Goal: Task Accomplishment & Management: Manage account settings

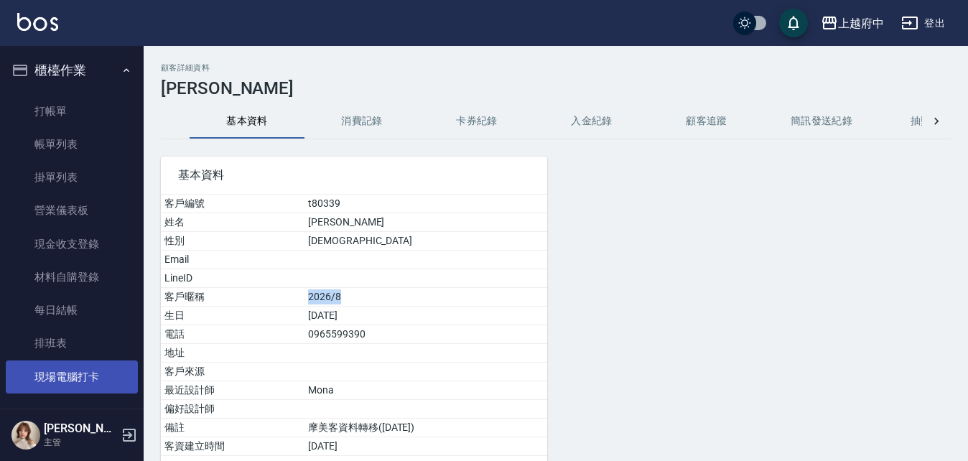
click at [88, 374] on link "現場電腦打卡" at bounding box center [72, 377] width 132 height 33
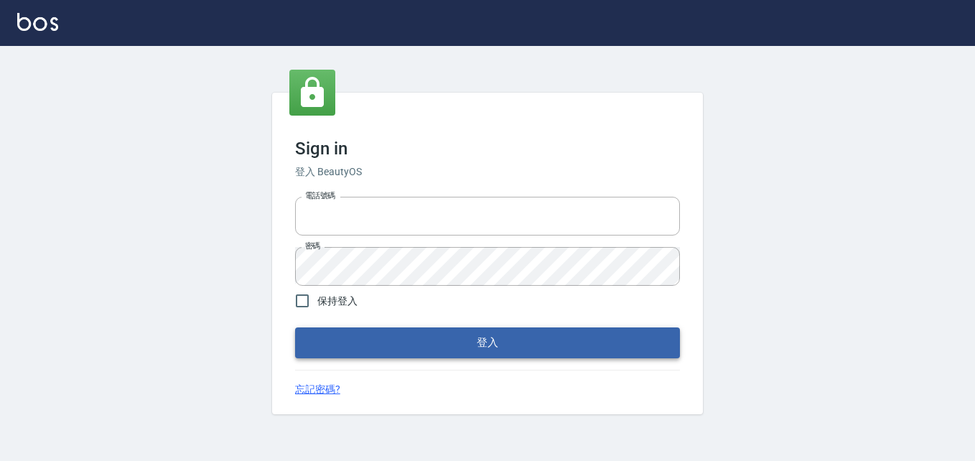
type input "0911903627"
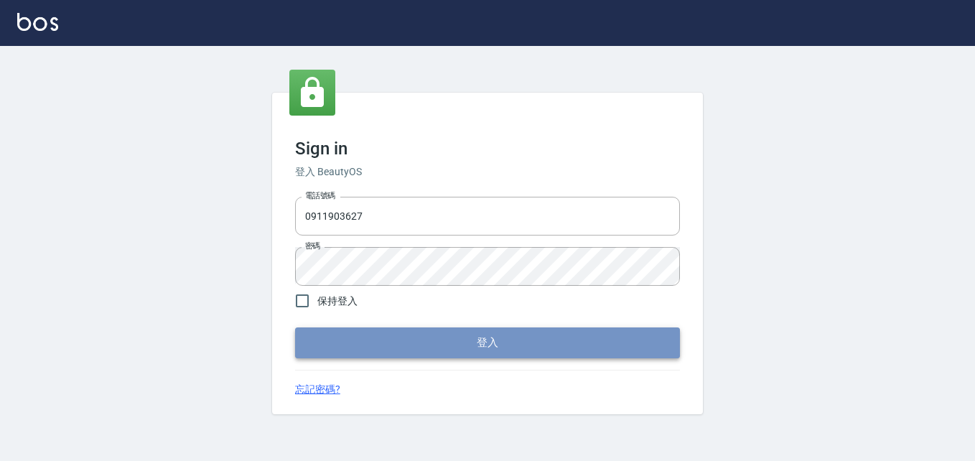
click at [548, 342] on button "登入" at bounding box center [487, 343] width 385 height 30
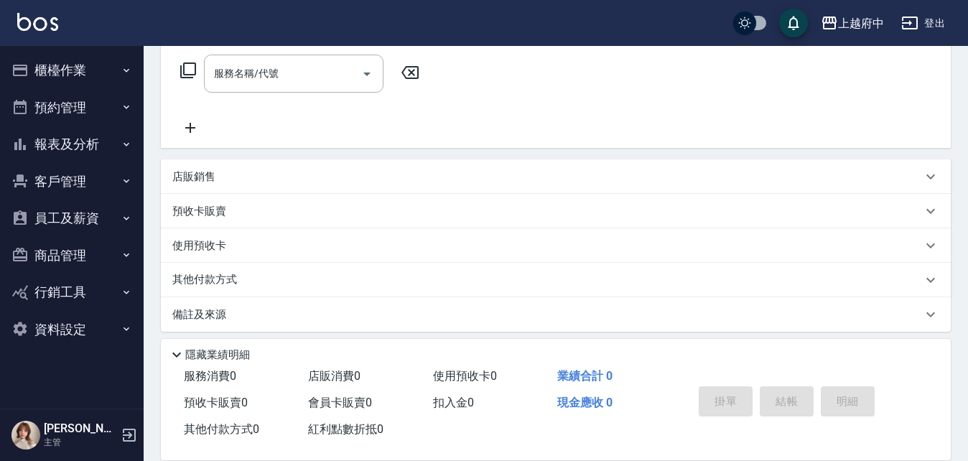
scroll to position [241, 0]
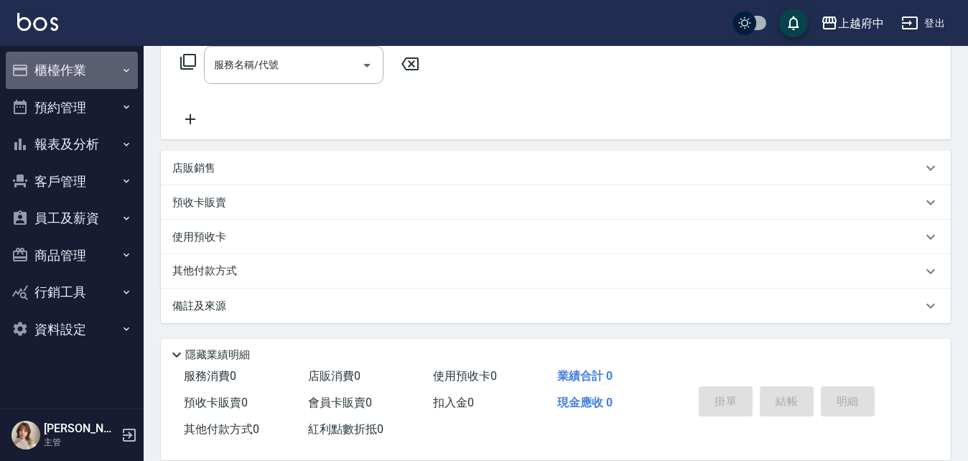
click at [46, 65] on button "櫃檯作業" at bounding box center [72, 70] width 132 height 37
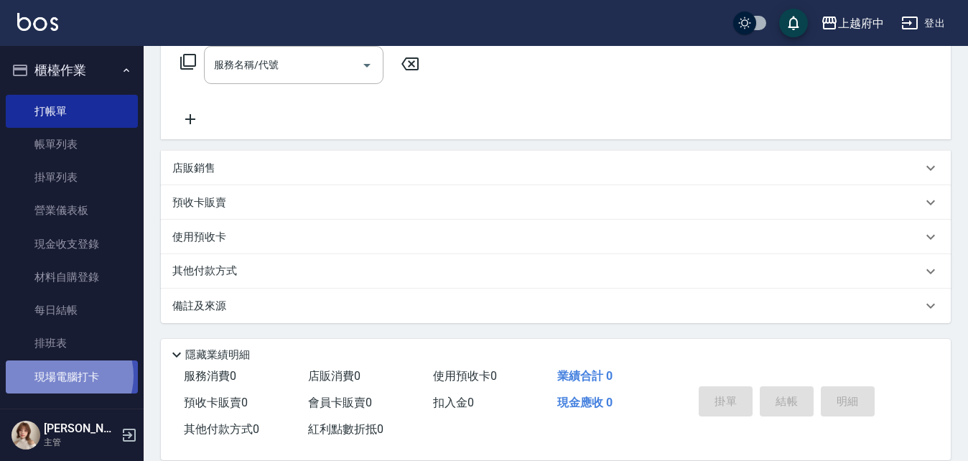
click at [66, 376] on link "現場電腦打卡" at bounding box center [72, 377] width 132 height 33
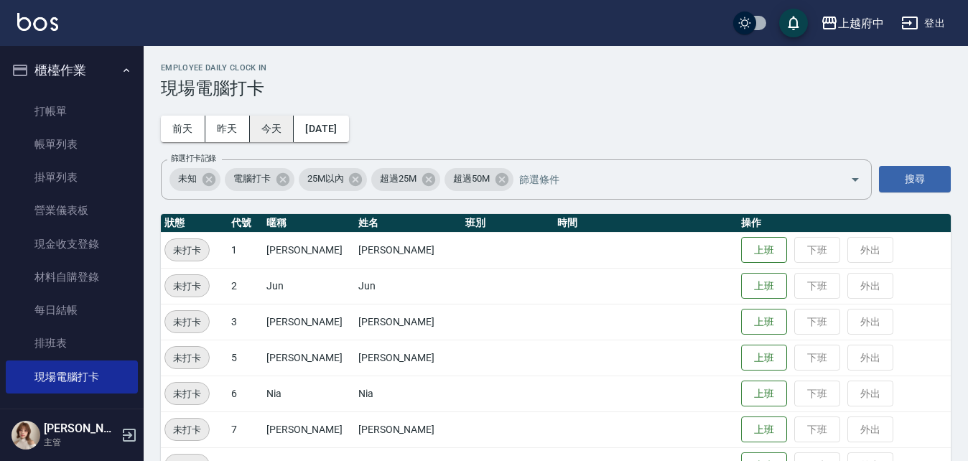
click at [259, 130] on button "今天" at bounding box center [272, 129] width 45 height 27
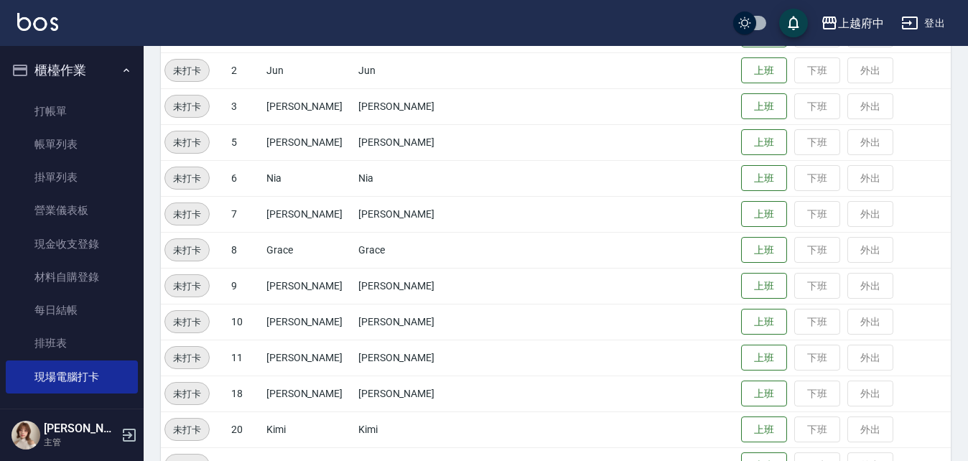
scroll to position [287, 0]
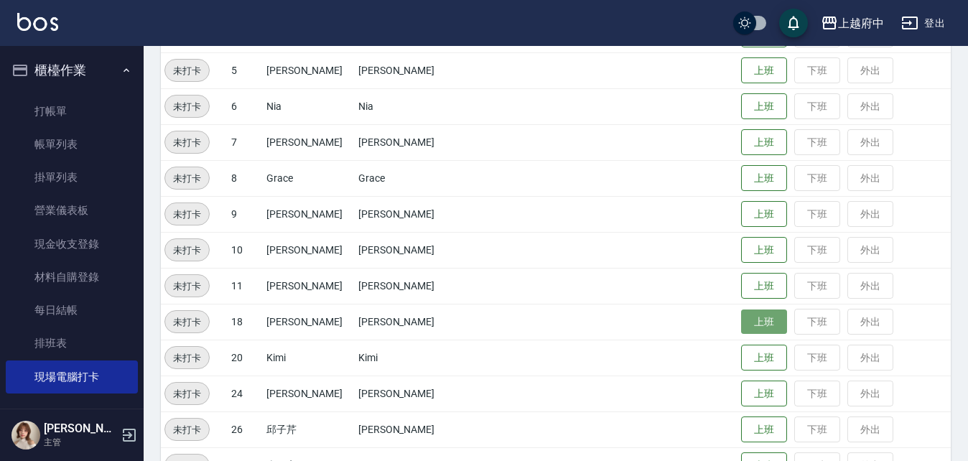
click at [745, 320] on button "上班" at bounding box center [764, 322] width 46 height 25
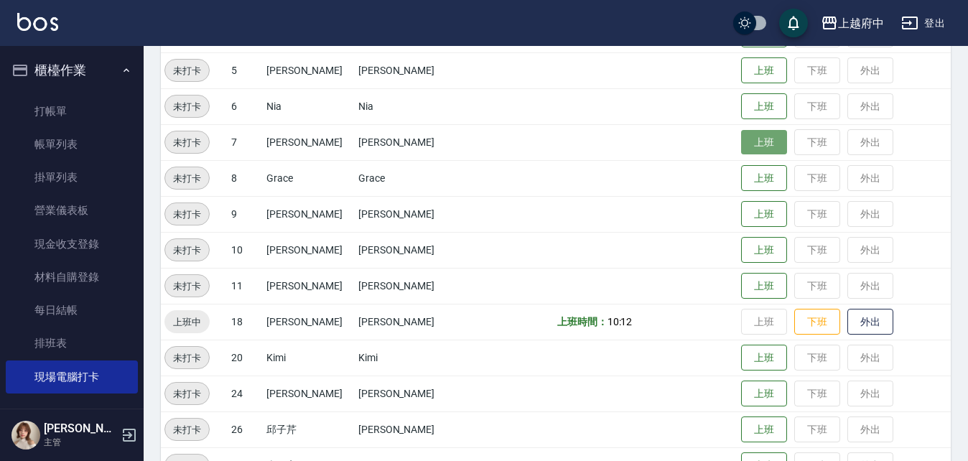
click at [749, 144] on button "上班" at bounding box center [764, 142] width 46 height 25
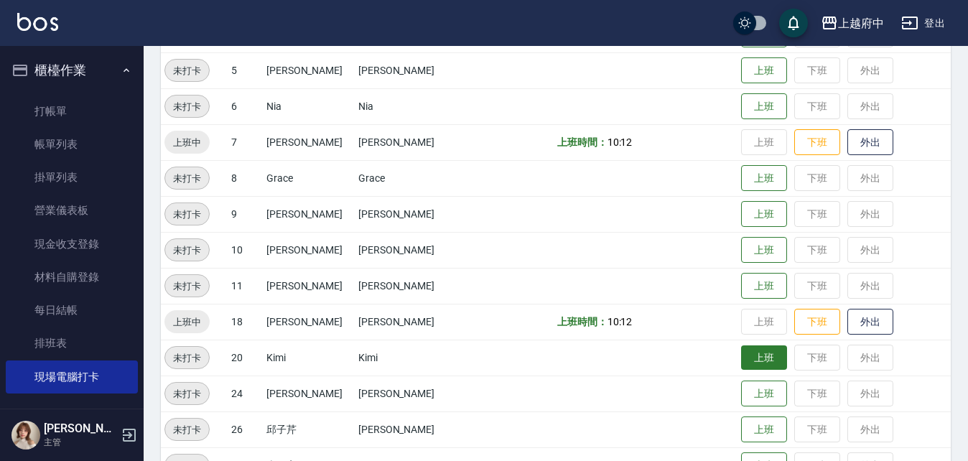
click at [752, 360] on button "上班" at bounding box center [764, 357] width 46 height 25
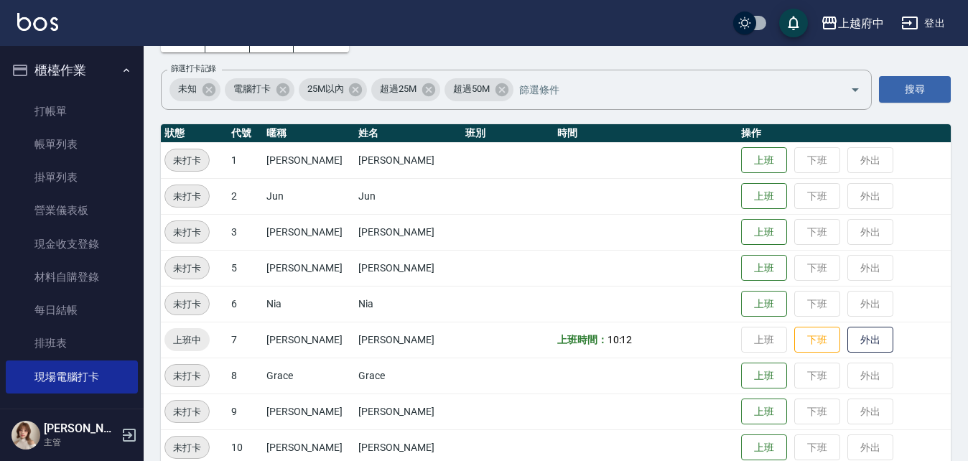
scroll to position [215, 0]
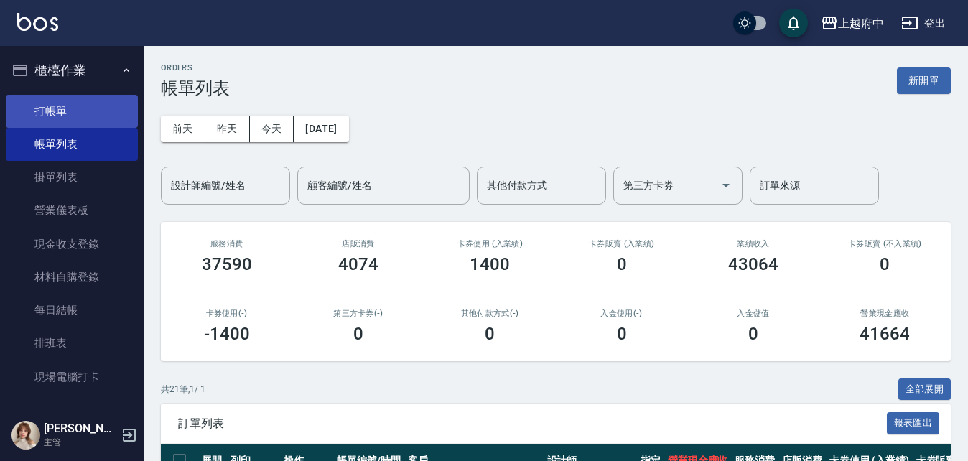
click at [81, 109] on link "打帳單" at bounding box center [72, 111] width 132 height 33
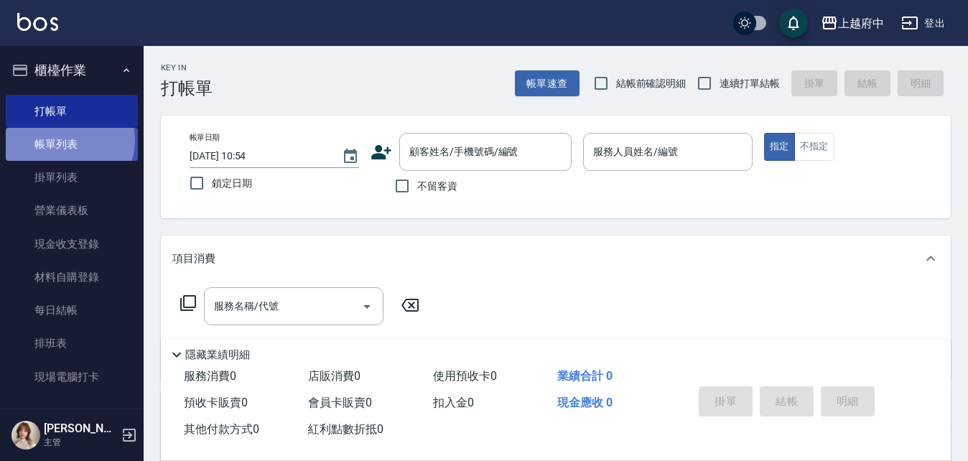
click at [67, 140] on link "帳單列表" at bounding box center [72, 144] width 132 height 33
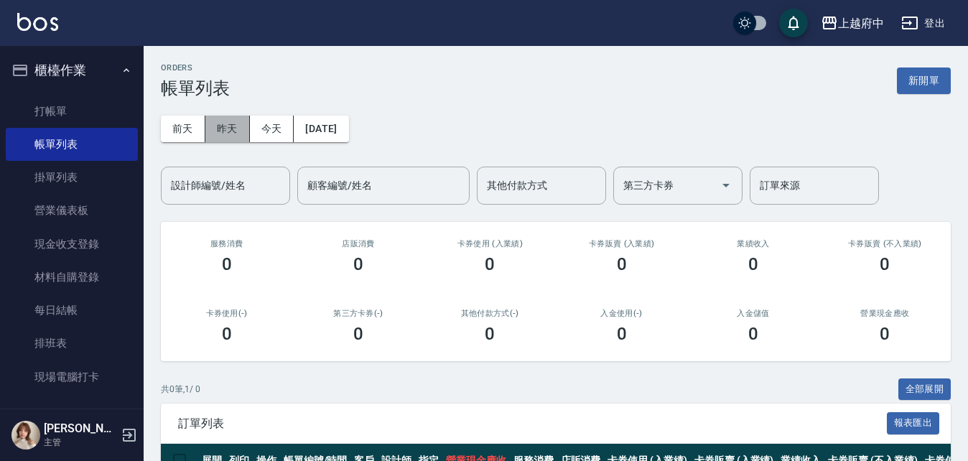
click at [229, 129] on button "昨天" at bounding box center [227, 129] width 45 height 27
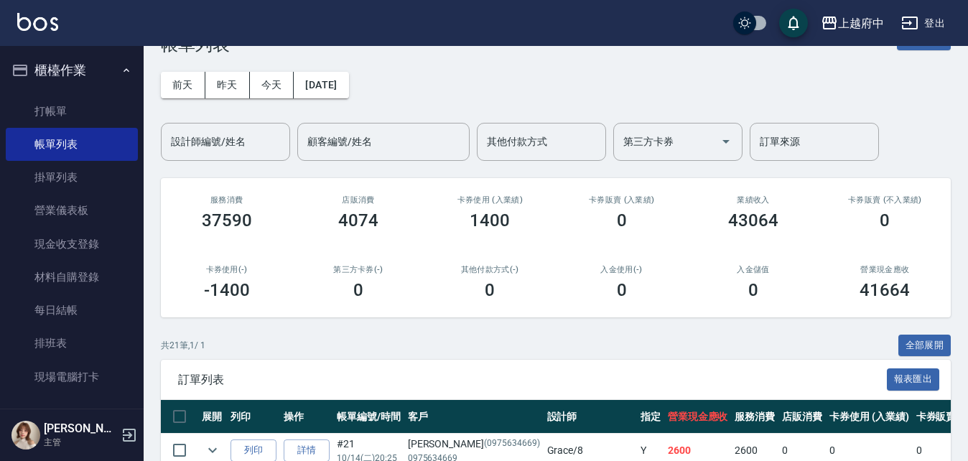
scroll to position [17, 0]
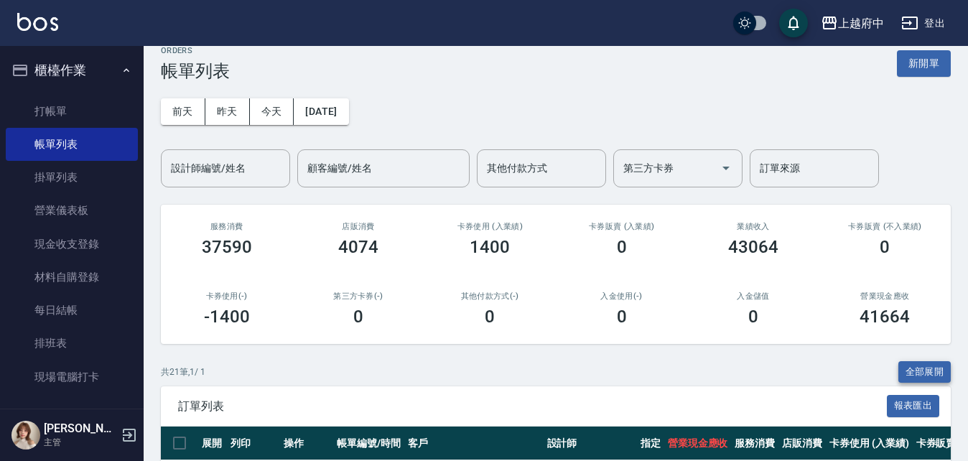
click at [915, 371] on button "全部展開" at bounding box center [925, 372] width 53 height 22
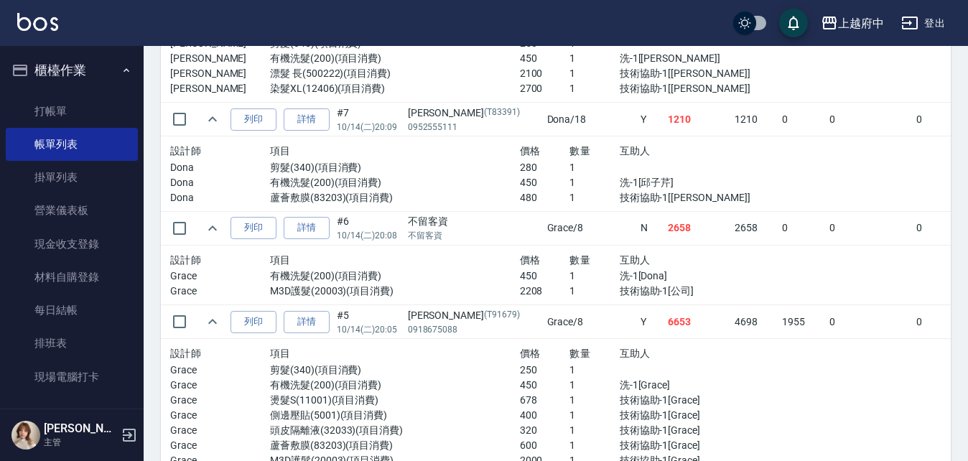
scroll to position [1821, 0]
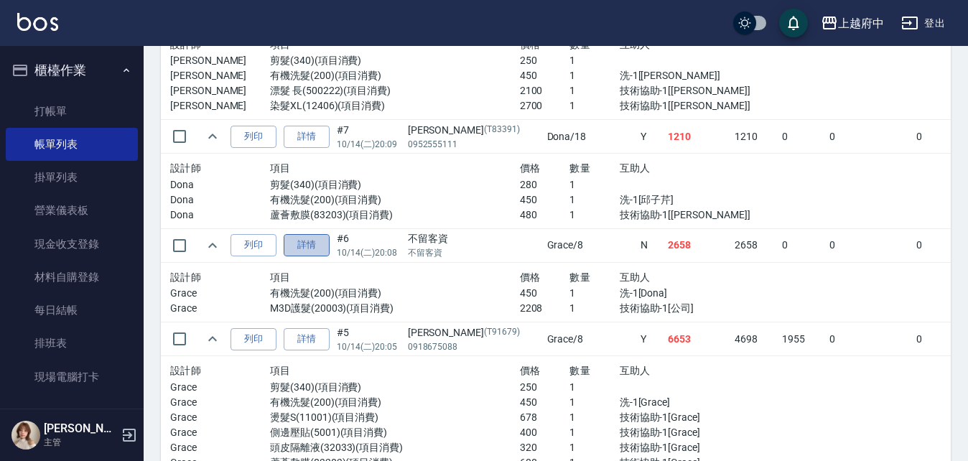
click at [320, 245] on link "詳情" at bounding box center [307, 245] width 46 height 22
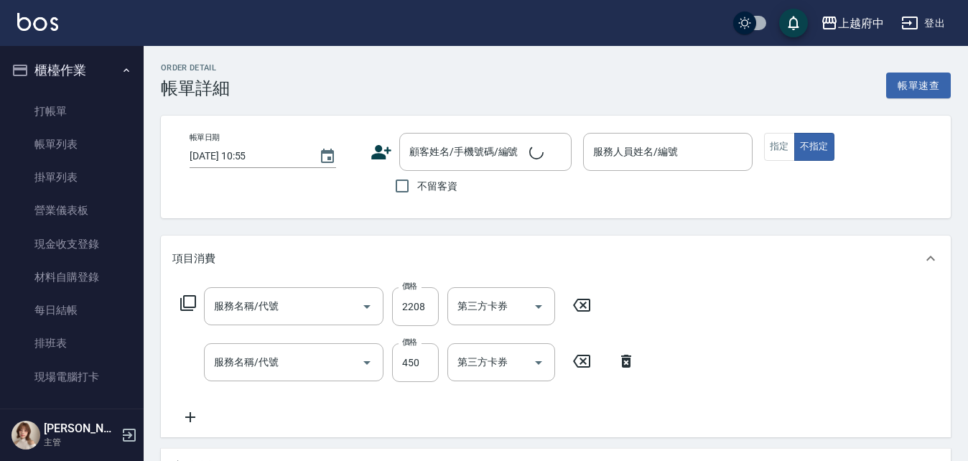
type input "M3D護髮(20003)"
type input "有機洗髮(200)"
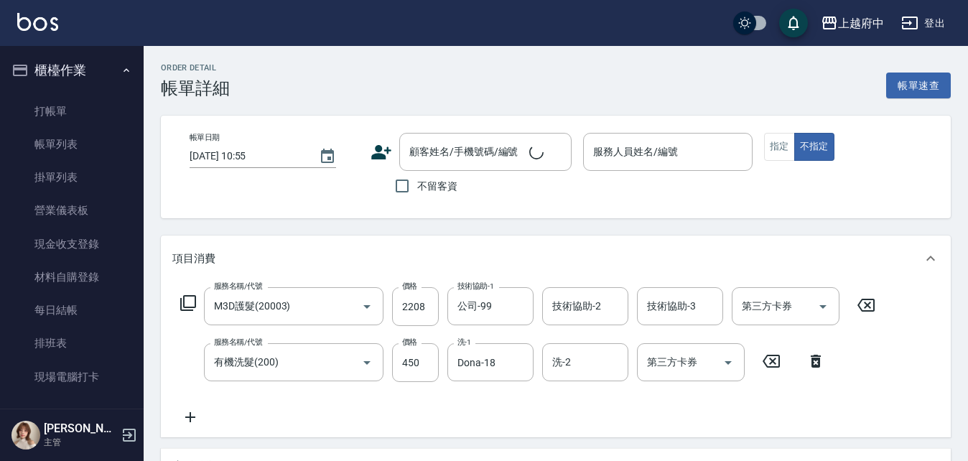
type input "2025/10/14 20:08"
checkbox input "true"
click at [646, 159] on input "Grace-8" at bounding box center [657, 151] width 135 height 25
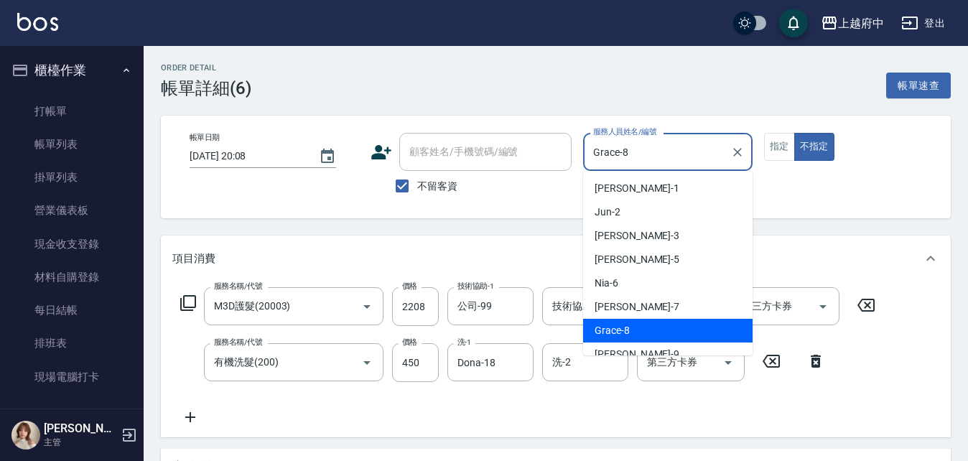
click at [646, 159] on input "Grace-8" at bounding box center [657, 151] width 135 height 25
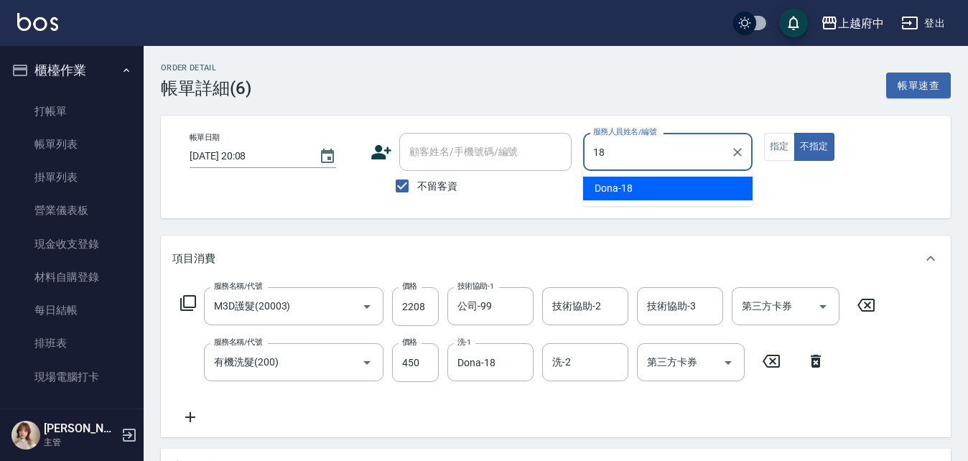
click at [649, 180] on div "Dona -18" at bounding box center [668, 189] width 170 height 24
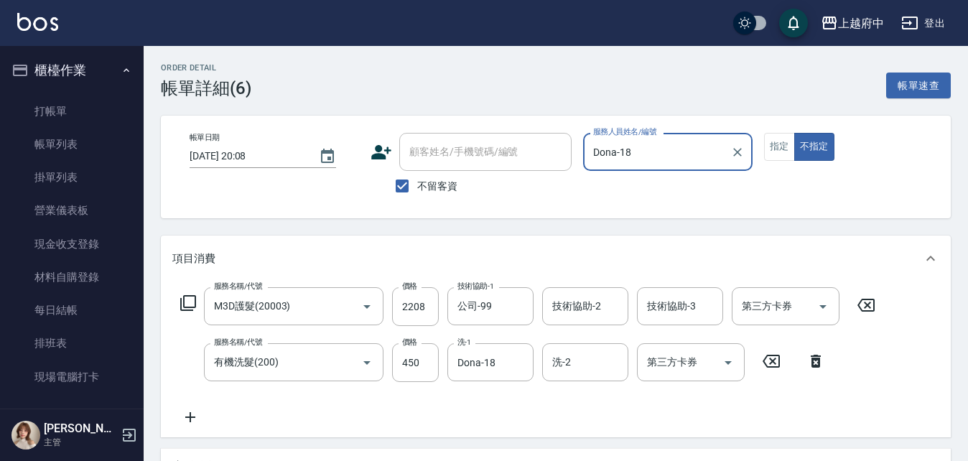
type input "Dona-18"
click at [626, 225] on div "Order detail 帳單詳細 (6) 帳單速查 帳單日期 2025/10/14 20:08 顧客姓名/手機號碼/編號 顧客姓名/手機號碼/編號 不留客資…" at bounding box center [556, 408] width 825 height 724
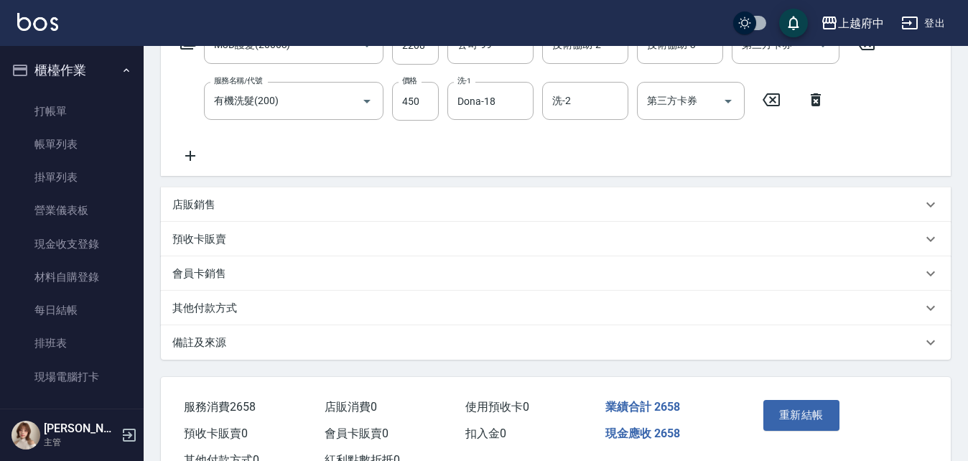
scroll to position [315, 0]
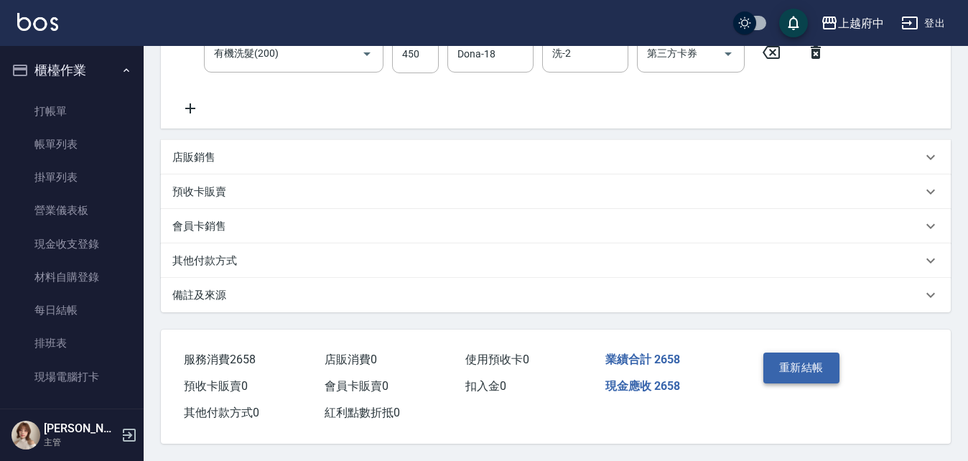
click at [811, 370] on button "重新結帳" at bounding box center [802, 368] width 76 height 30
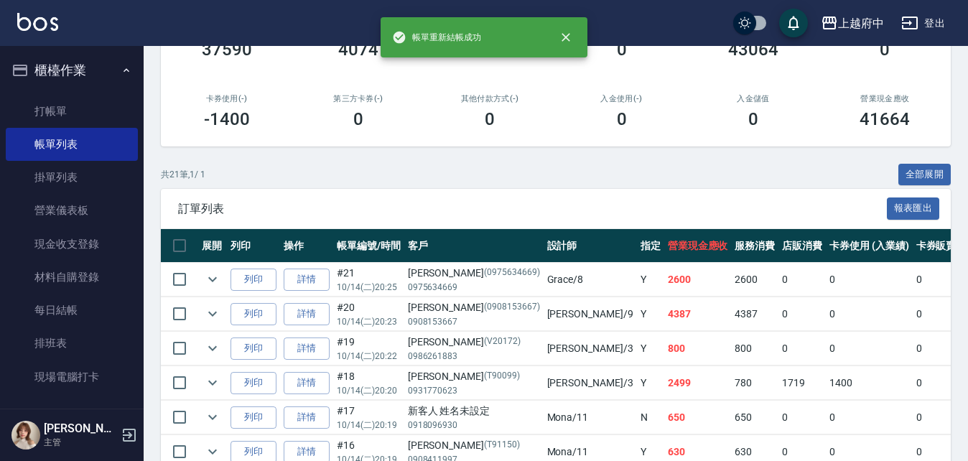
scroll to position [72, 0]
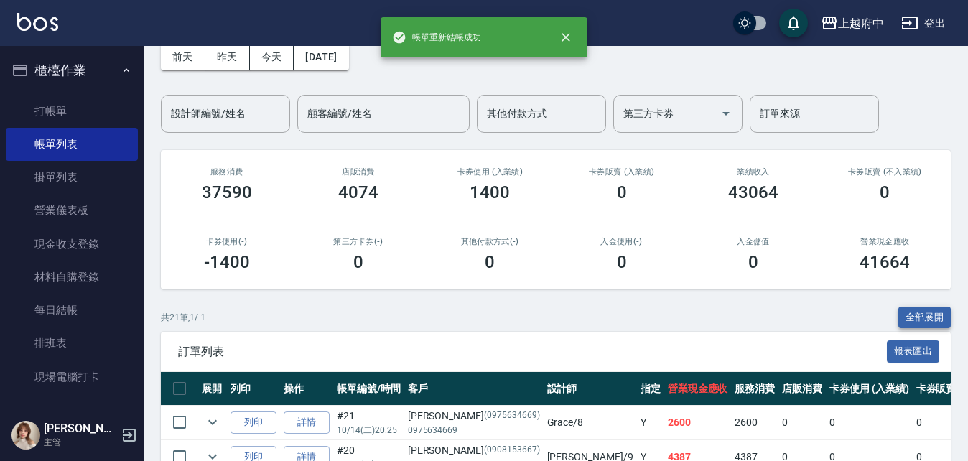
click at [922, 317] on button "全部展開" at bounding box center [925, 318] width 53 height 22
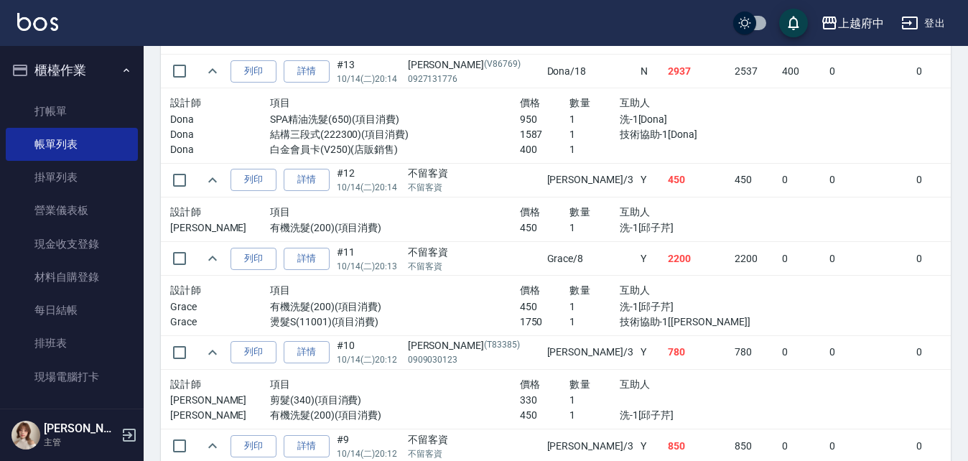
scroll to position [1293, 0]
click at [320, 262] on link "詳情" at bounding box center [307, 260] width 46 height 22
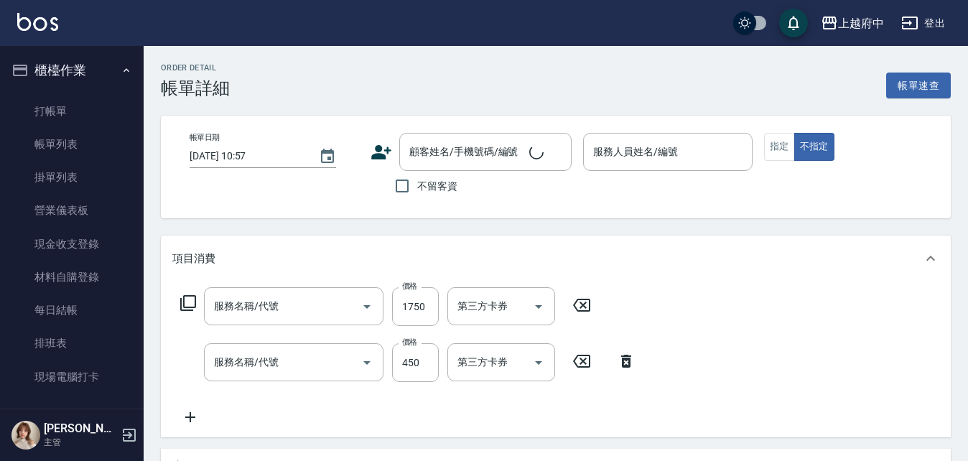
type input "2025/10/14 20:13"
checkbox input "true"
type input "Grace-8"
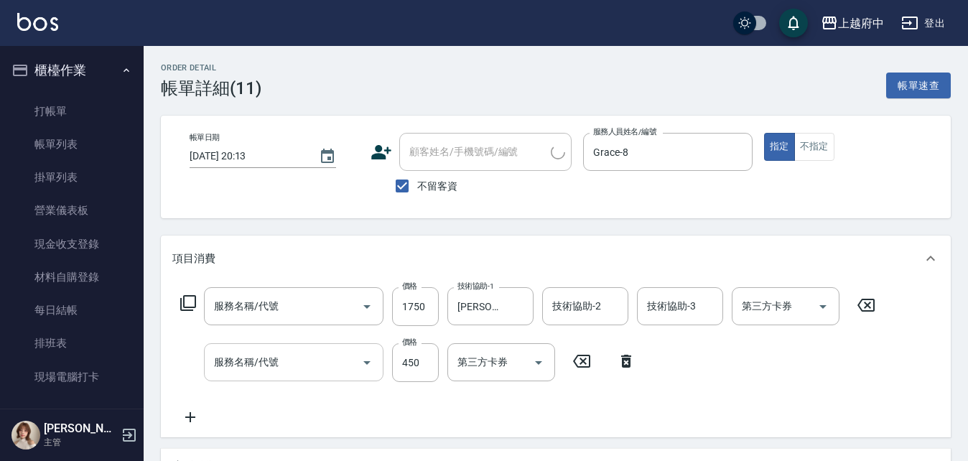
type input "燙髮S(11001)"
type input "有機洗髮(200)"
click at [200, 421] on icon at bounding box center [190, 417] width 36 height 17
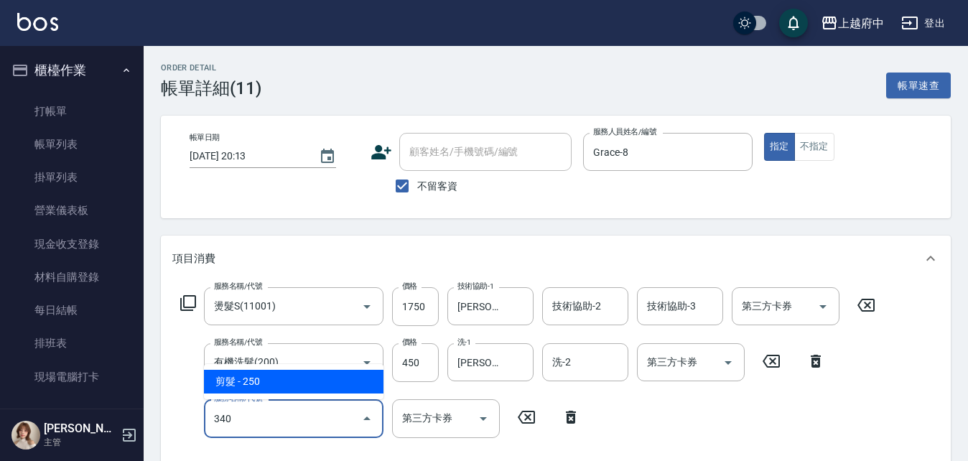
click at [269, 384] on span "剪髮 - 250" at bounding box center [294, 382] width 180 height 24
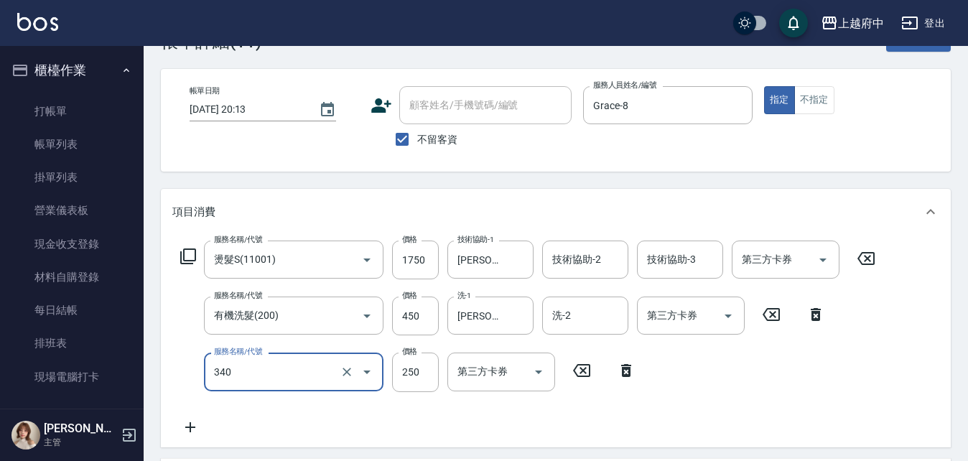
scroll to position [72, 0]
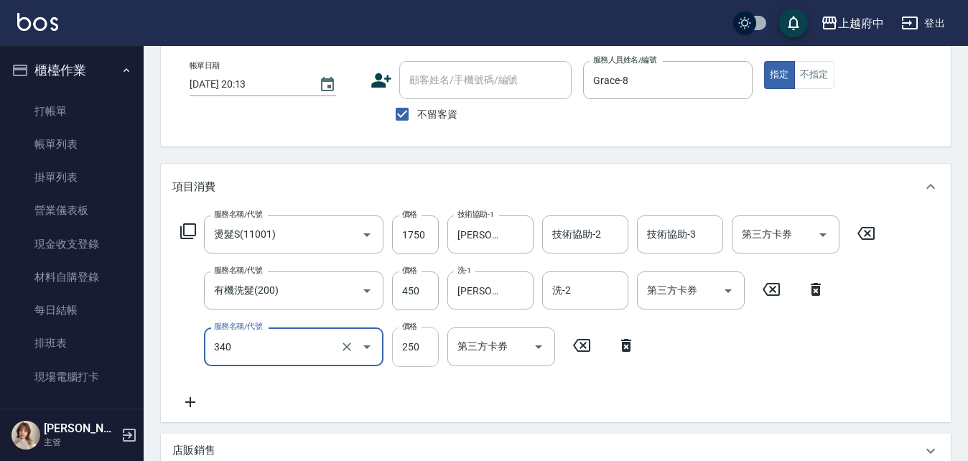
type input "剪髮(340)"
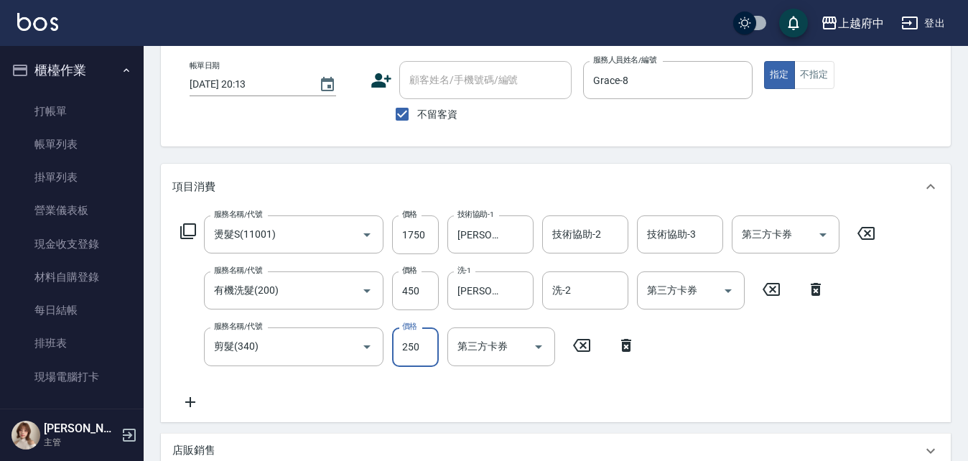
click at [416, 356] on input "250" at bounding box center [415, 347] width 47 height 39
click at [388, 296] on div "服務名稱/代號 有機洗髮(200) 服務名稱/代號 價格 450 價格 洗-1 邱子芹-26 洗-1 洗-2 洗-2 第三方卡券 第三方卡券" at bounding box center [503, 291] width 662 height 39
click at [418, 248] on input "1750" at bounding box center [415, 234] width 47 height 39
type input "1550"
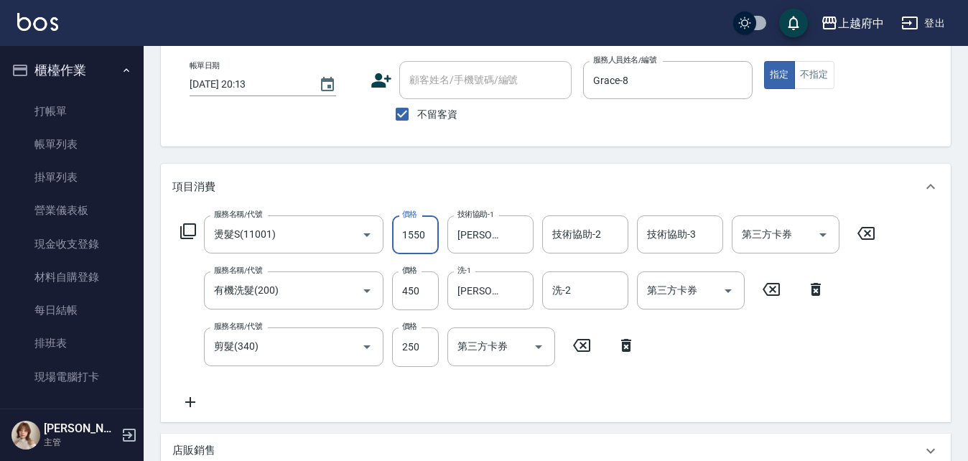
click at [419, 159] on div "Order detail 帳單詳細 (11) 帳單速查 帳單日期 2025/10/14 20:13 顧客姓名/手機號碼/編號 顧客姓名/手機號碼/編號 不留客…" at bounding box center [556, 364] width 825 height 781
click at [425, 278] on input "450" at bounding box center [415, 291] width 47 height 39
type input "400"
click at [432, 149] on div "Order detail 帳單詳細 (11) 帳單速查 帳單日期 2025/10/14 20:13 顧客姓名/手機號碼/編號 顧客姓名/手機號碼/編號 不留客…" at bounding box center [556, 364] width 825 height 781
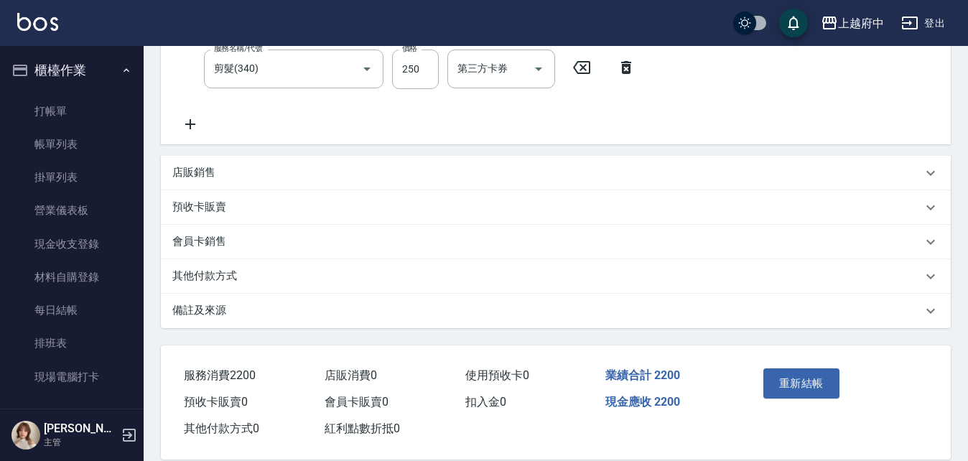
scroll to position [372, 0]
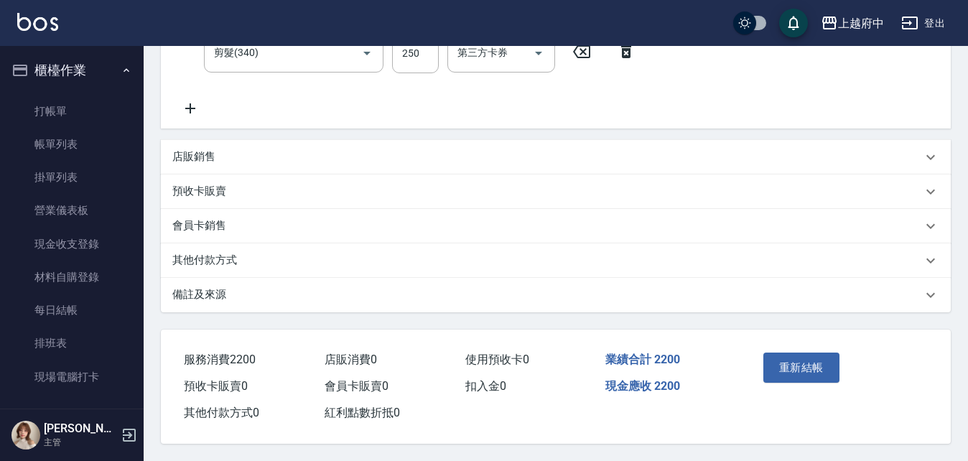
click at [812, 371] on button "重新結帳" at bounding box center [802, 368] width 76 height 30
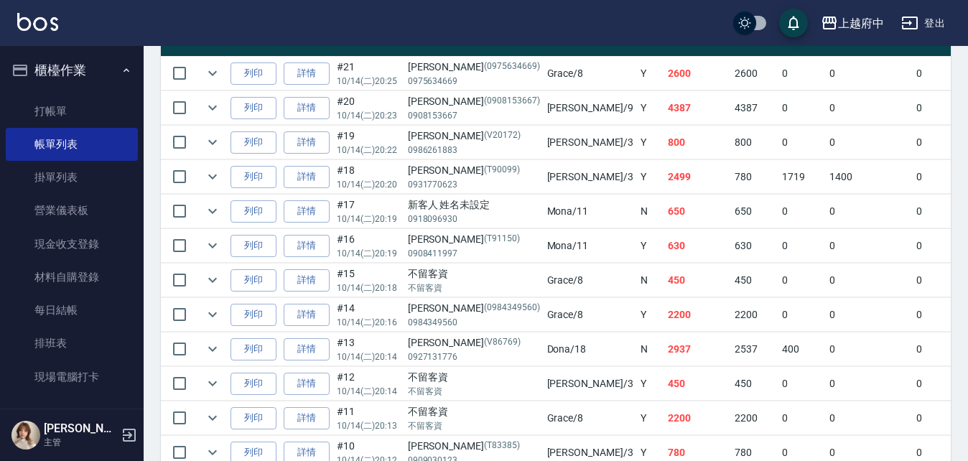
scroll to position [215, 0]
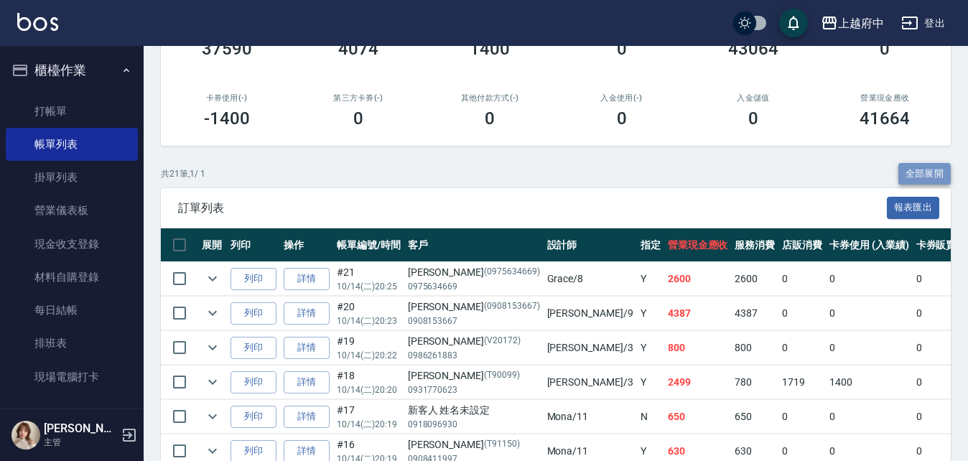
click at [913, 169] on button "全部展開" at bounding box center [925, 174] width 53 height 22
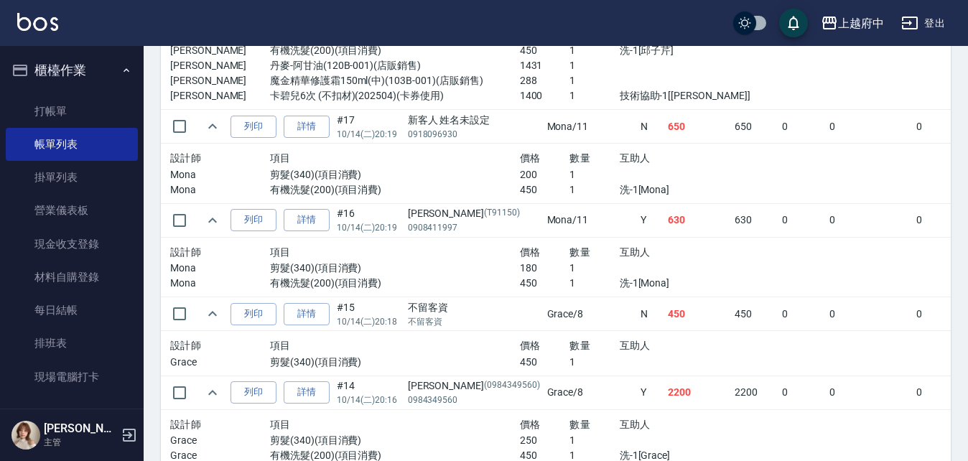
scroll to position [862, 0]
click at [316, 320] on link "詳情" at bounding box center [307, 316] width 46 height 22
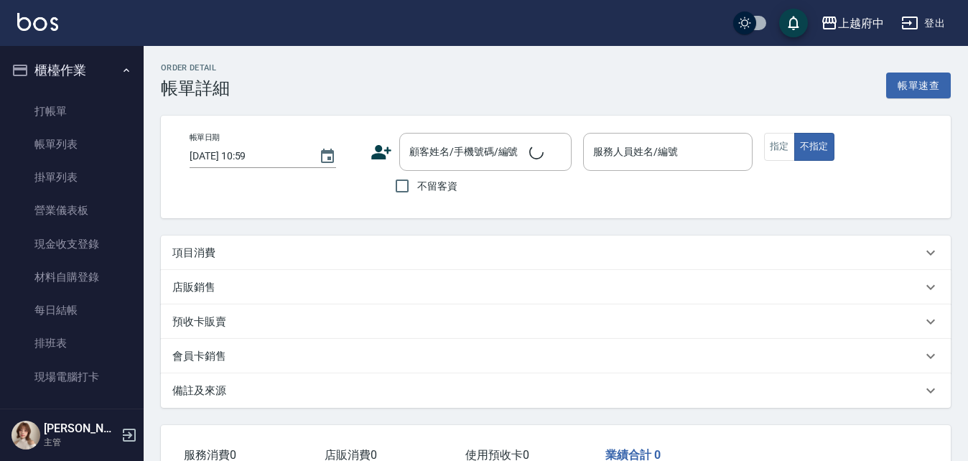
type input "2025/10/14 20:18"
checkbox input "true"
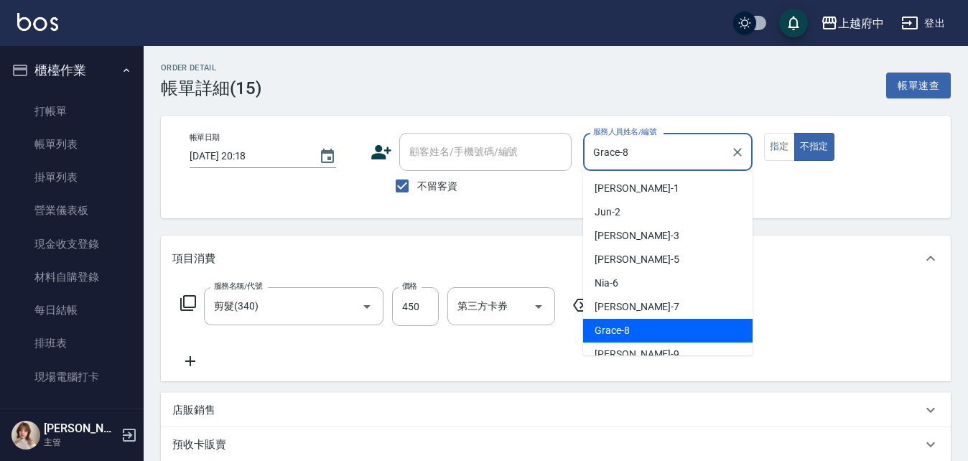
click at [639, 162] on input "Grace-8" at bounding box center [657, 151] width 135 height 25
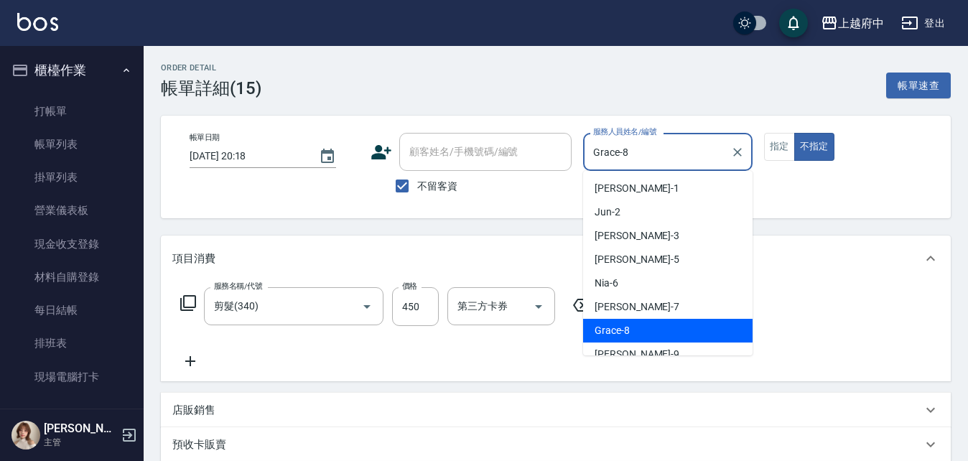
click at [639, 162] on input "Grace-8" at bounding box center [657, 151] width 135 height 25
click at [639, 161] on input "Grace-8" at bounding box center [657, 151] width 135 height 25
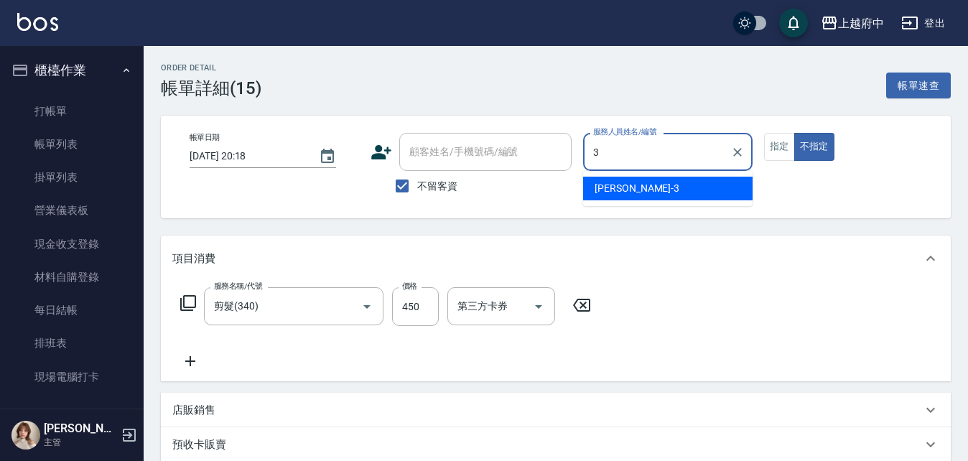
drag, startPoint x: 642, startPoint y: 185, endPoint x: 651, endPoint y: 215, distance: 30.9
click at [642, 185] on div "黎黎 -3" at bounding box center [668, 189] width 170 height 24
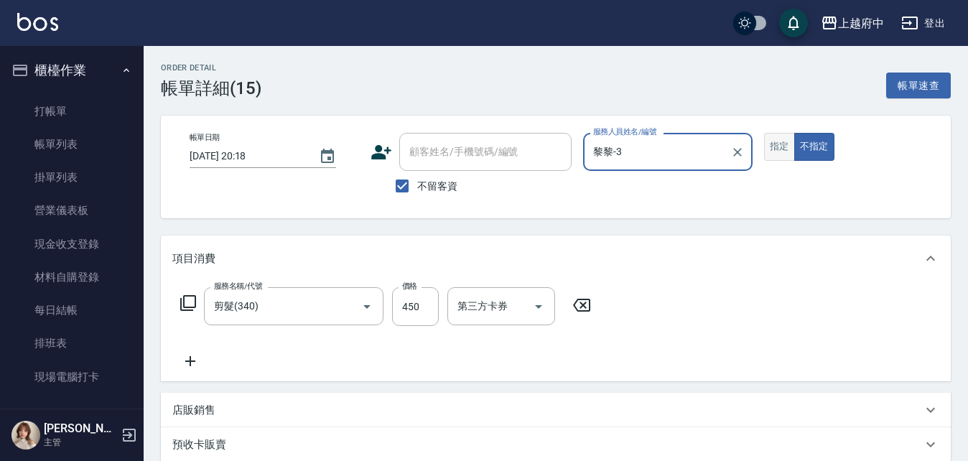
type input "黎黎-3"
click at [771, 151] on button "指定" at bounding box center [779, 147] width 31 height 28
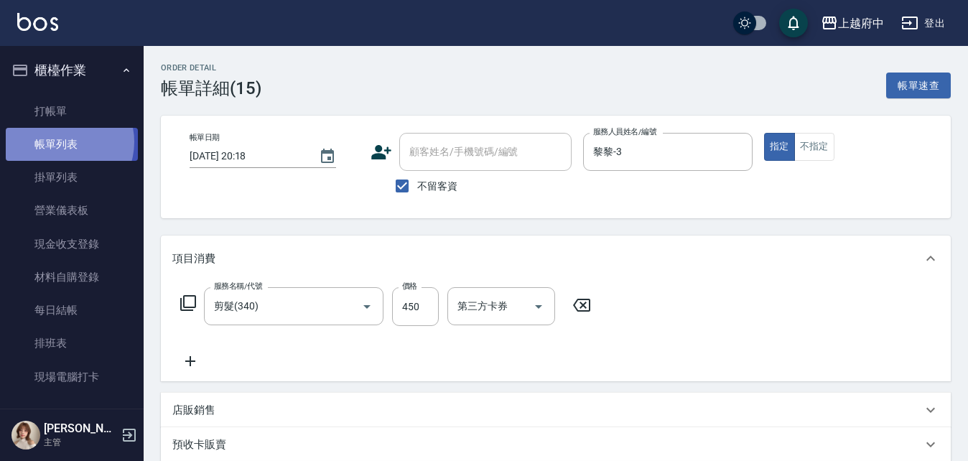
click at [60, 142] on link "帳單列表" at bounding box center [72, 144] width 132 height 33
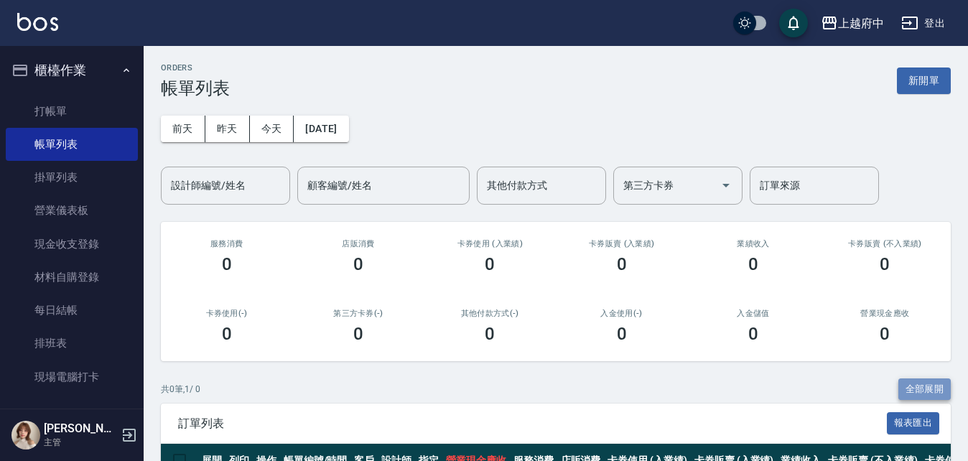
click at [926, 384] on button "全部展開" at bounding box center [925, 390] width 53 height 22
click at [233, 125] on button "昨天" at bounding box center [227, 129] width 45 height 27
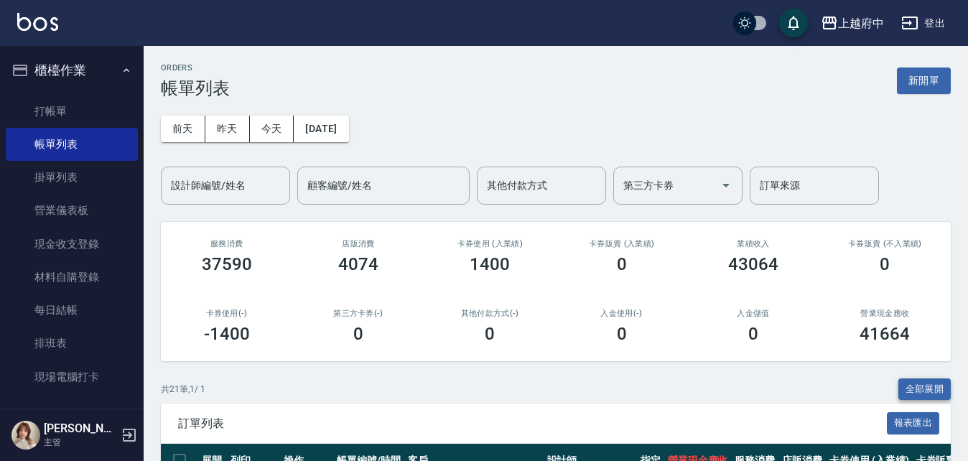
click at [919, 380] on button "全部展開" at bounding box center [925, 390] width 53 height 22
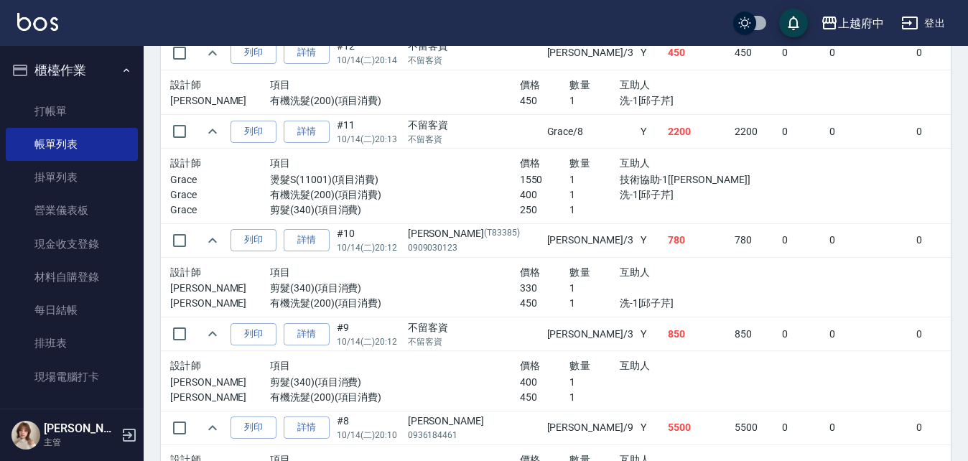
scroll to position [1405, 0]
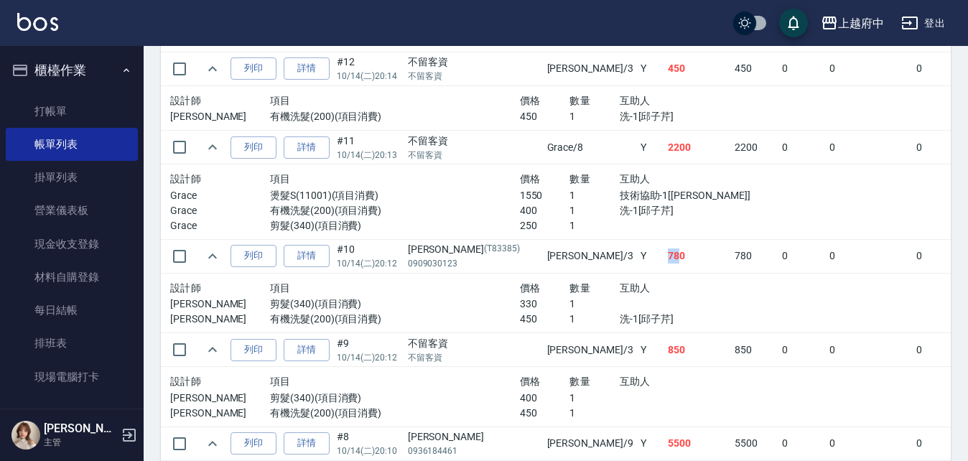
drag, startPoint x: 576, startPoint y: 257, endPoint x: 588, endPoint y: 256, distance: 11.5
click at [664, 256] on td "780" at bounding box center [698, 256] width 68 height 34
drag, startPoint x: 573, startPoint y: 146, endPoint x: 585, endPoint y: 144, distance: 12.3
click at [664, 144] on td "2200" at bounding box center [698, 148] width 68 height 34
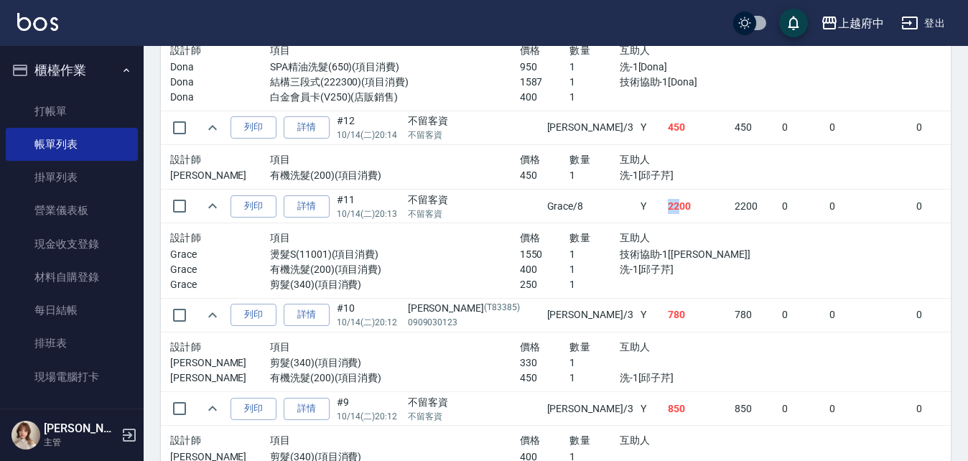
scroll to position [1261, 0]
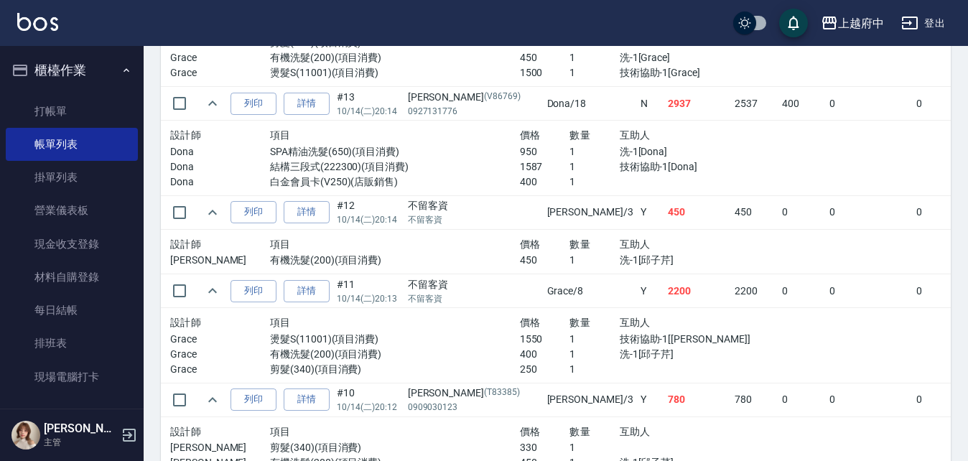
click at [664, 219] on td "450" at bounding box center [698, 212] width 68 height 34
drag, startPoint x: 572, startPoint y: 218, endPoint x: 585, endPoint y: 218, distance: 13.6
click at [664, 218] on td "450" at bounding box center [698, 212] width 68 height 34
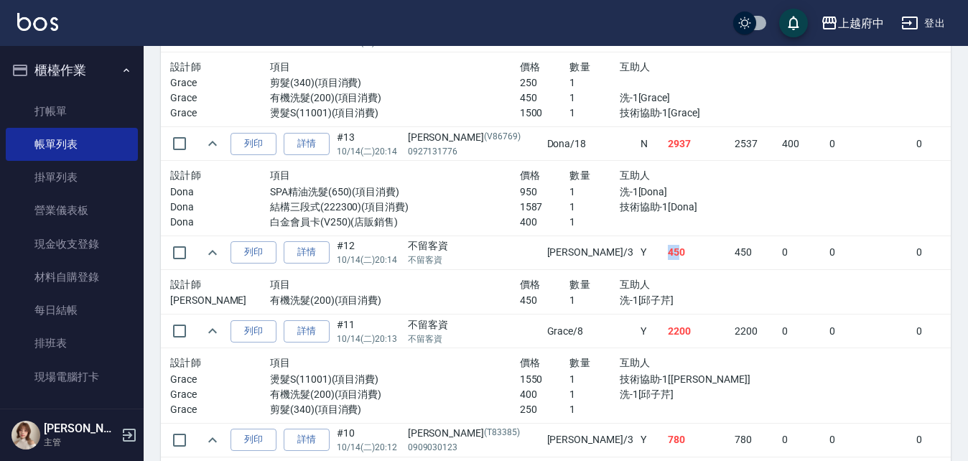
scroll to position [1118, 0]
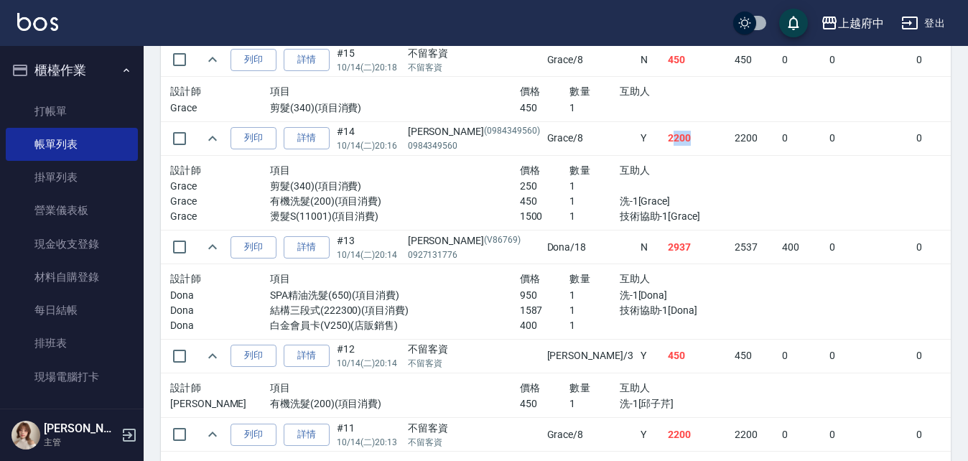
drag, startPoint x: 580, startPoint y: 139, endPoint x: 595, endPoint y: 139, distance: 15.1
click at [664, 139] on td "2200" at bounding box center [698, 138] width 68 height 34
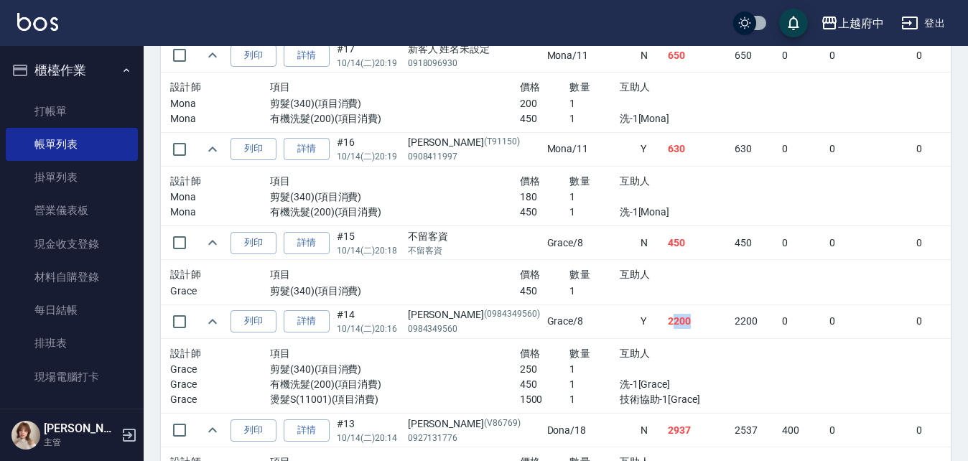
scroll to position [902, 0]
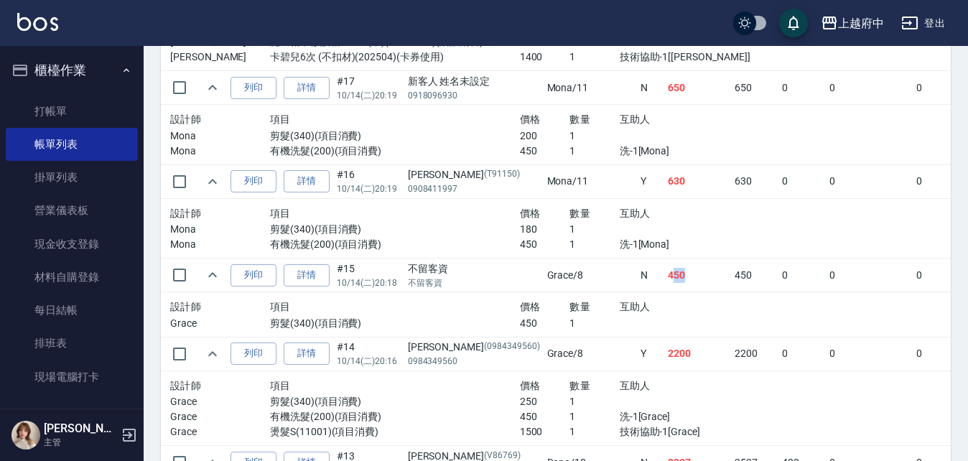
drag, startPoint x: 580, startPoint y: 276, endPoint x: 610, endPoint y: 285, distance: 30.9
click at [664, 278] on td "450" at bounding box center [698, 276] width 68 height 34
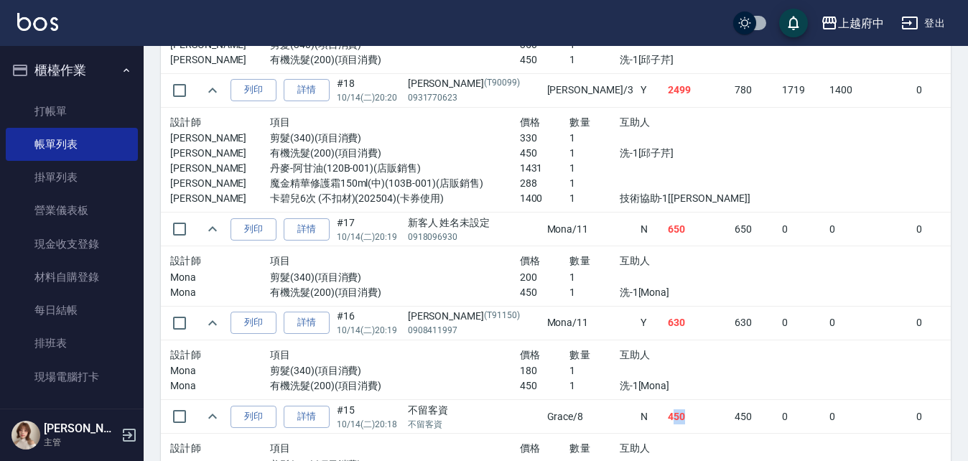
scroll to position [759, 0]
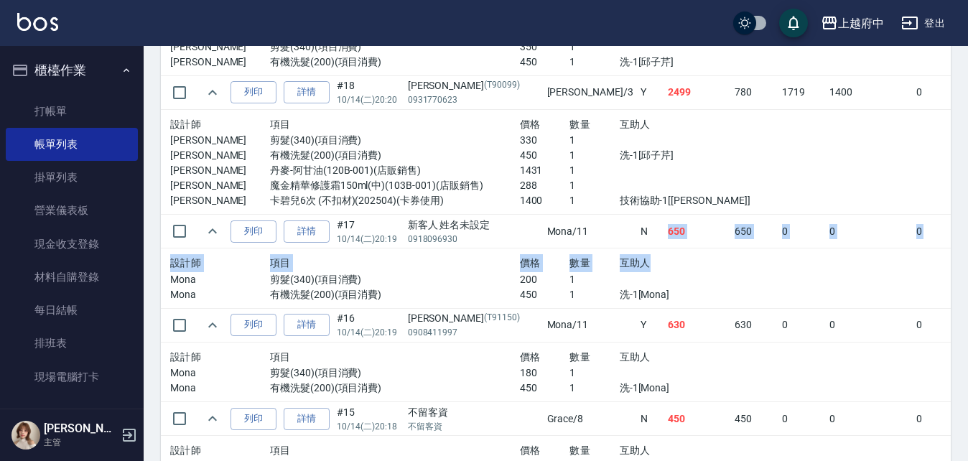
drag, startPoint x: 564, startPoint y: 242, endPoint x: 590, endPoint y: 248, distance: 26.5
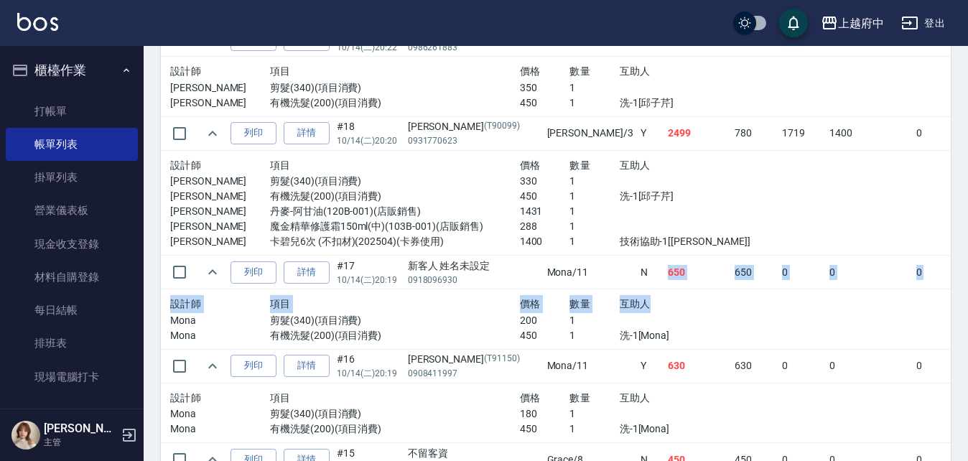
scroll to position [687, 0]
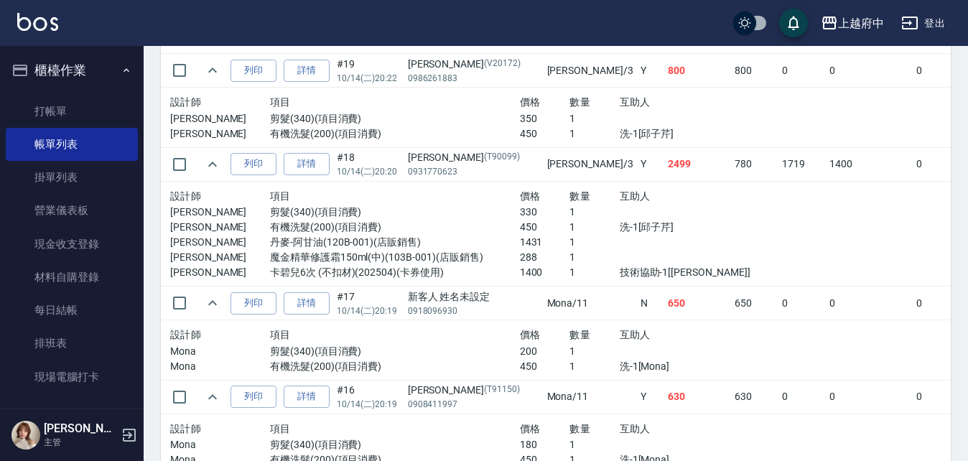
click at [620, 227] on p "洗-1[邱子芹]" at bounding box center [695, 227] width 150 height 15
drag, startPoint x: 575, startPoint y: 75, endPoint x: 580, endPoint y: 85, distance: 11.9
click at [664, 73] on td "800" at bounding box center [698, 71] width 68 height 34
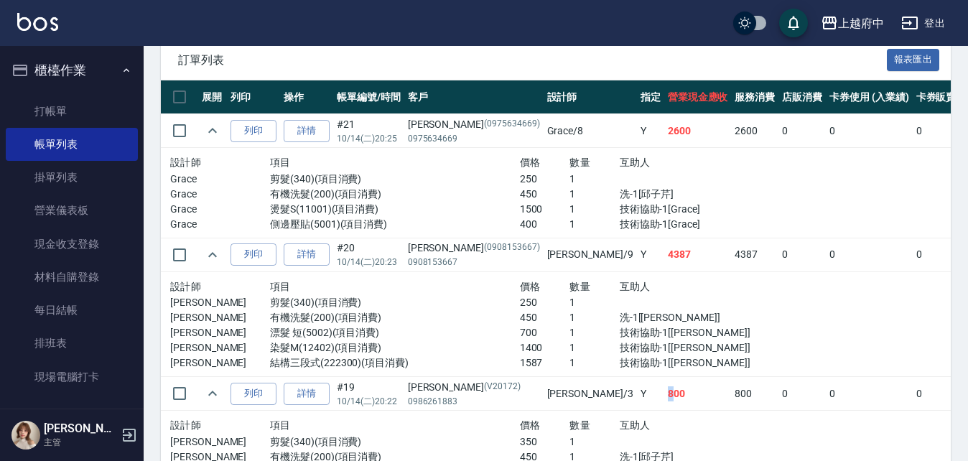
scroll to position [328, 0]
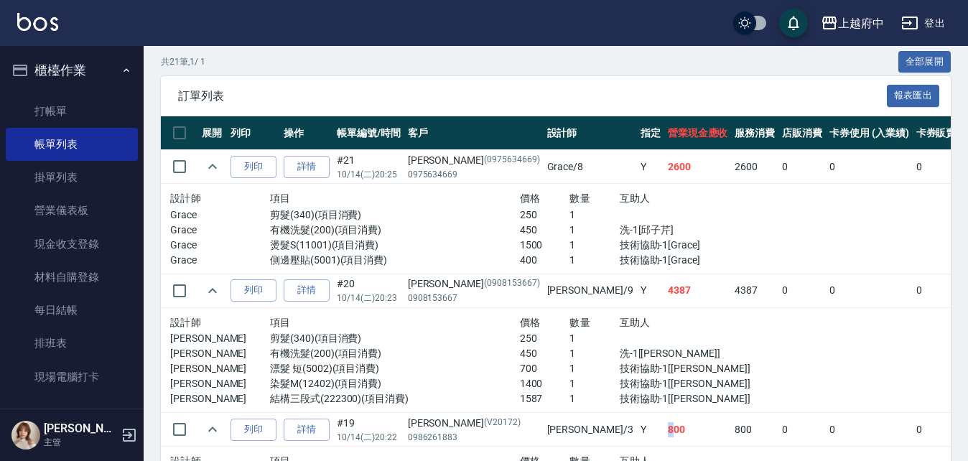
click at [77, 69] on button "櫃檯作業" at bounding box center [72, 70] width 132 height 37
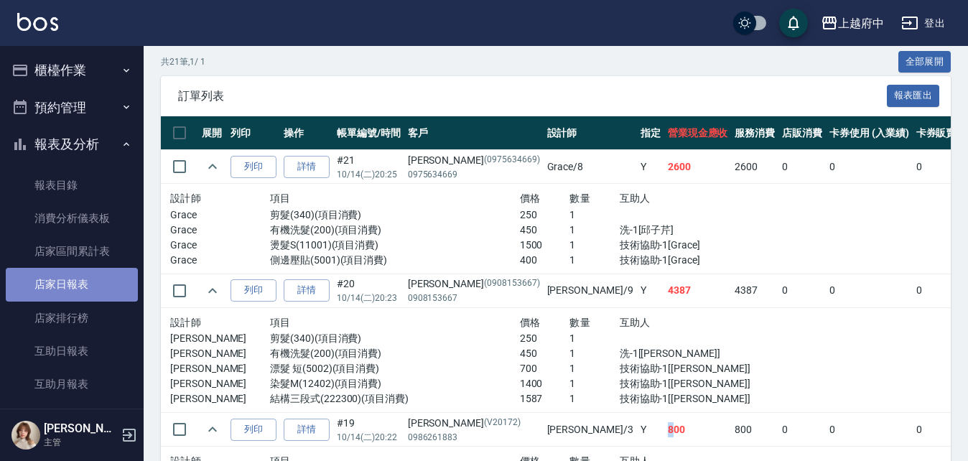
click at [79, 284] on link "店家日報表" at bounding box center [72, 284] width 132 height 33
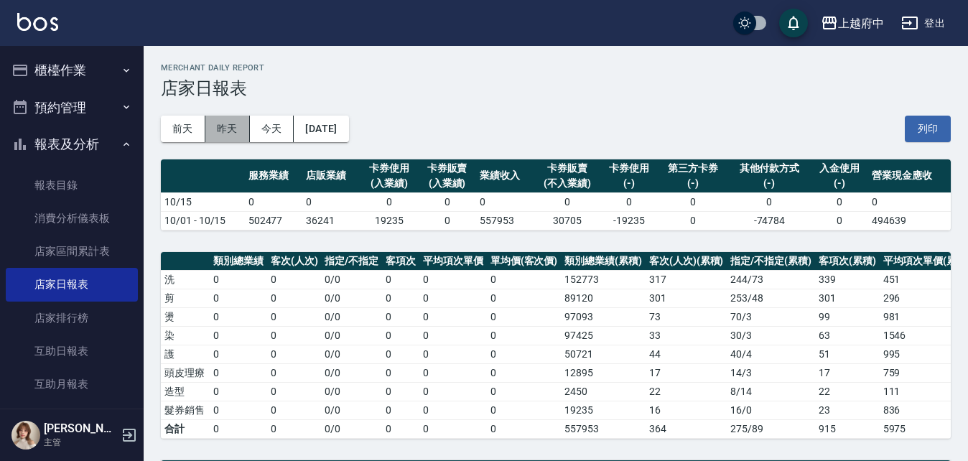
click at [233, 134] on button "昨天" at bounding box center [227, 129] width 45 height 27
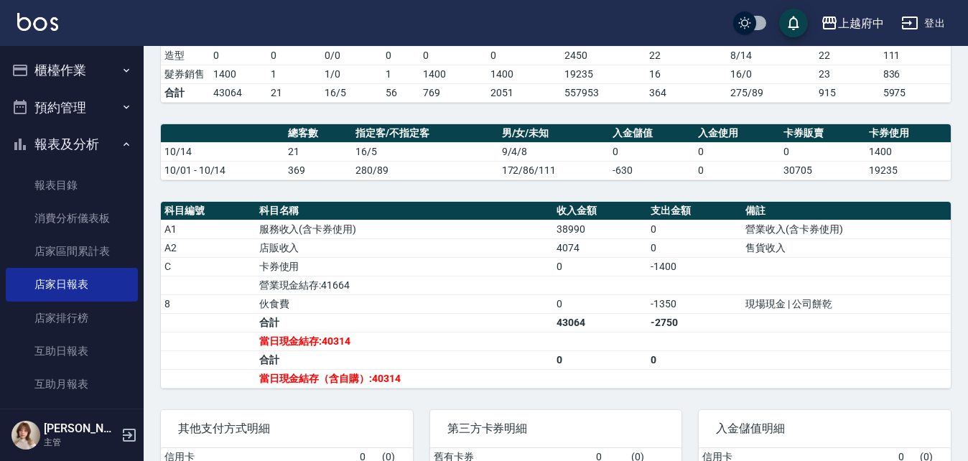
scroll to position [359, 0]
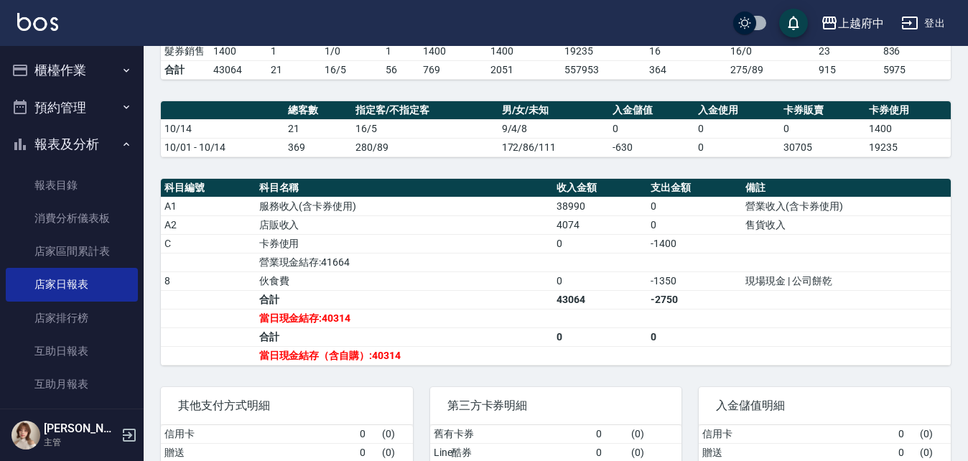
click at [88, 142] on button "報表及分析" at bounding box center [72, 144] width 132 height 37
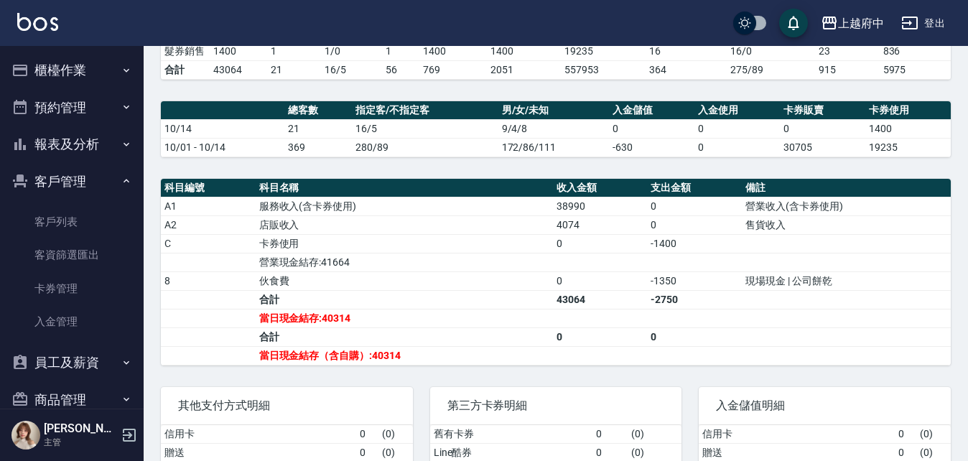
click at [92, 180] on button "客戶管理" at bounding box center [72, 181] width 132 height 37
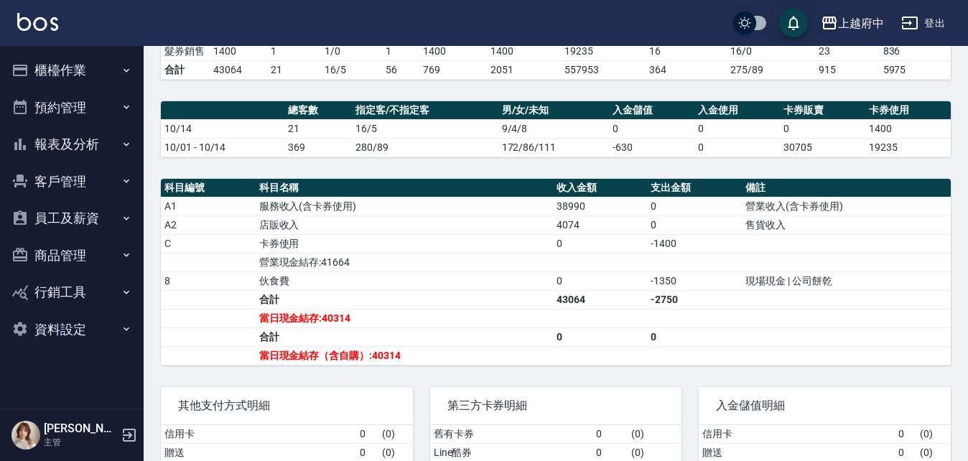
click at [96, 70] on button "櫃檯作業" at bounding box center [72, 70] width 132 height 37
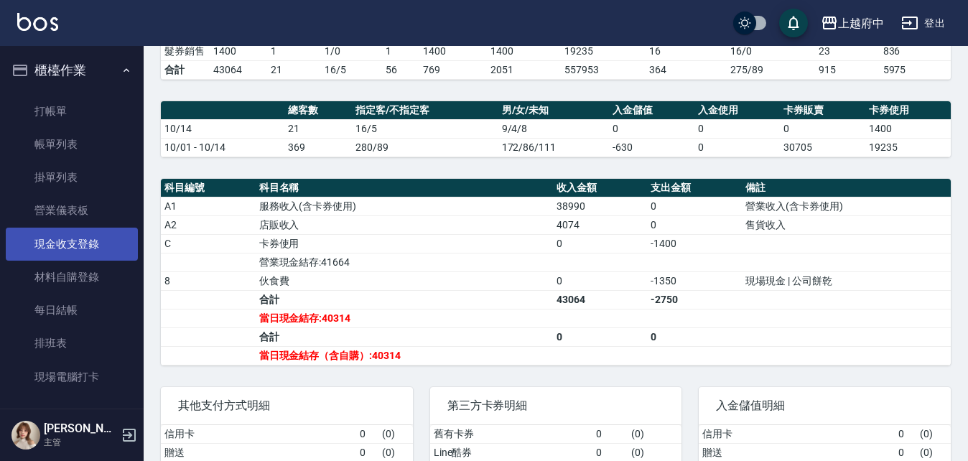
click at [82, 243] on link "現金收支登錄" at bounding box center [72, 244] width 132 height 33
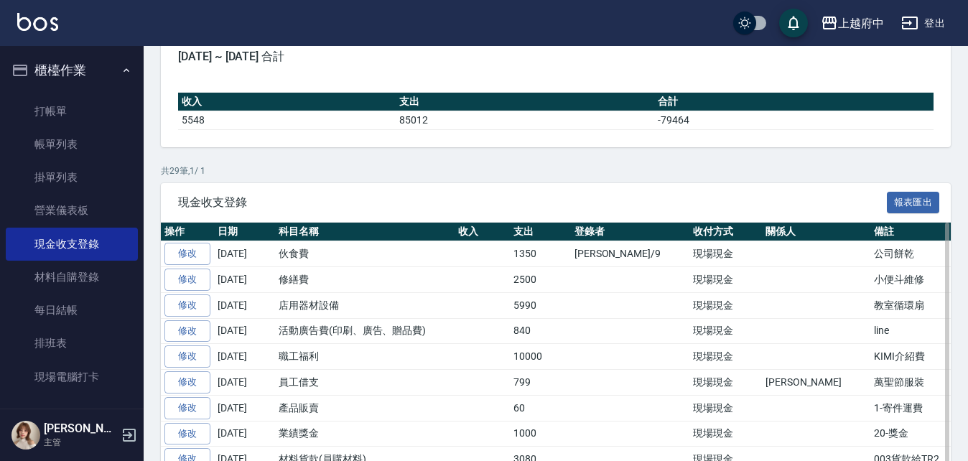
scroll to position [144, 0]
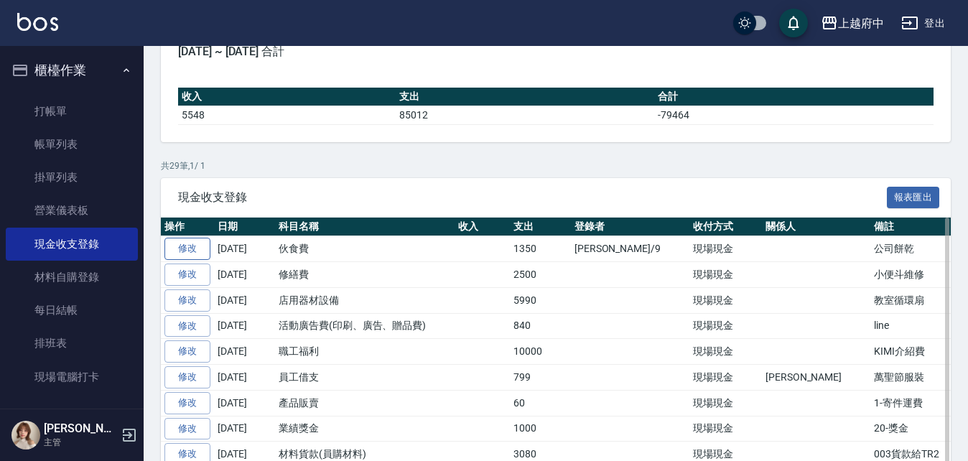
click at [195, 254] on link "修改" at bounding box center [187, 249] width 46 height 22
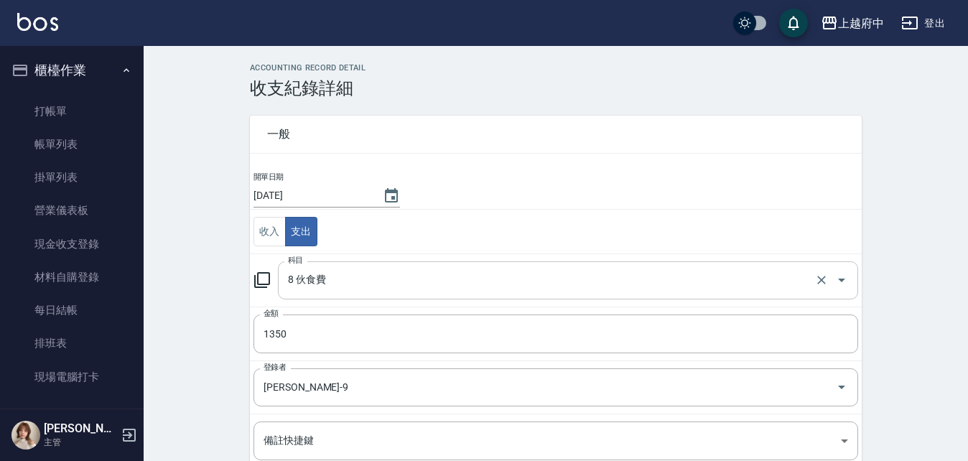
click at [355, 277] on input "8 伙食費" at bounding box center [547, 280] width 527 height 25
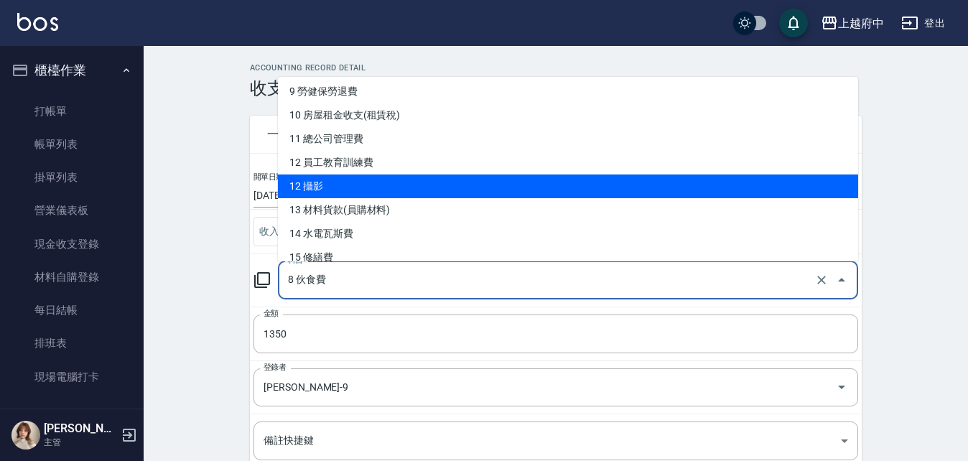
scroll to position [359, 0]
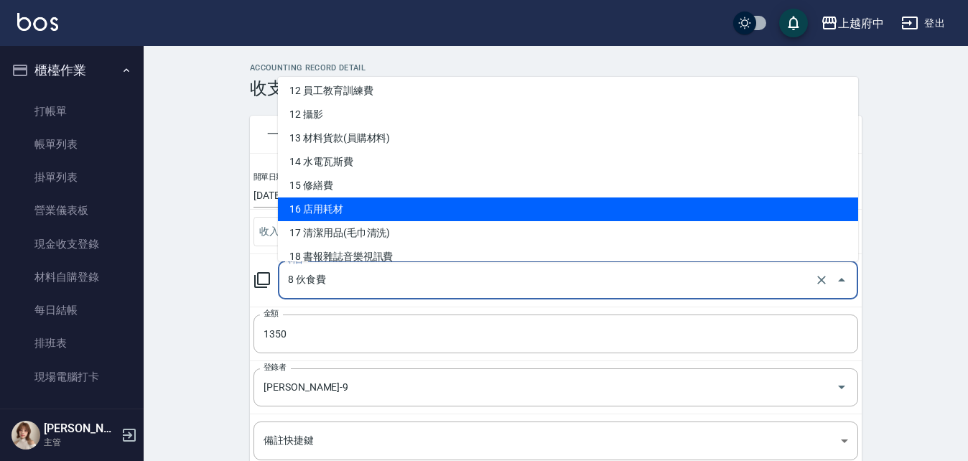
click at [356, 200] on li "16 店用耗材" at bounding box center [568, 210] width 580 height 24
type input "16 店用耗材"
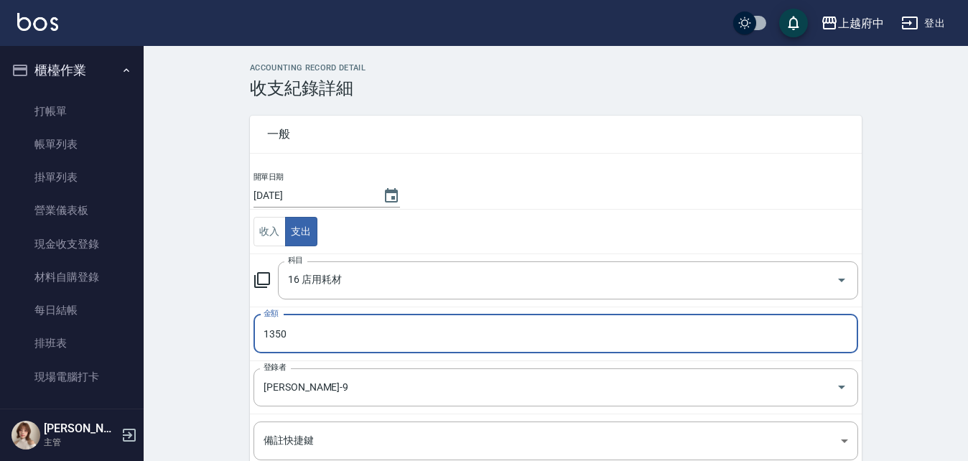
click at [213, 307] on div "ACCOUNTING RECORD DETAIL 收支紀錄詳細 一般 開單日期 2025/10/14 收入 支出 科目 16 店用耗材 科目 金額 1350 …" at bounding box center [556, 340] width 825 height 554
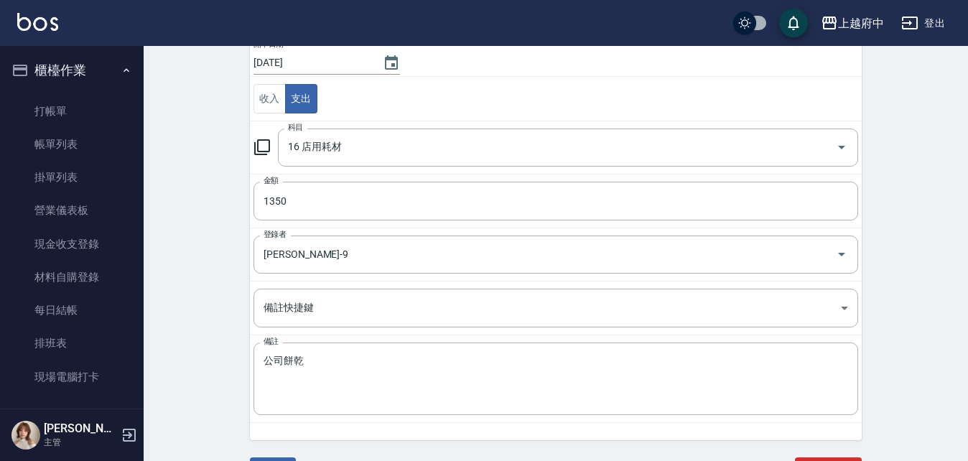
scroll to position [144, 0]
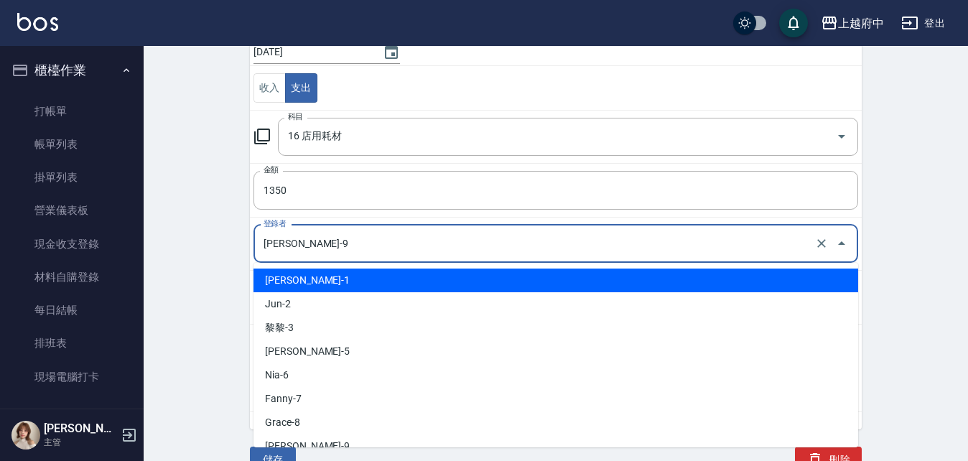
click at [292, 233] on input "David-9" at bounding box center [536, 243] width 552 height 25
click at [211, 264] on div "ACCOUNTING RECORD DETAIL 收支紀錄詳細 一般 開單日期 2025/10/14 收入 支出 科目 16 店用耗材 科目 金額 1350 …" at bounding box center [556, 197] width 825 height 554
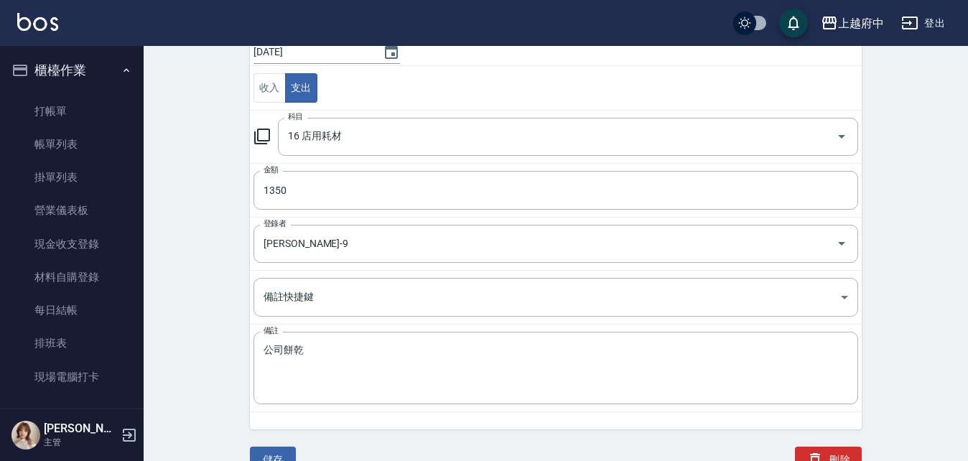
scroll to position [72, 0]
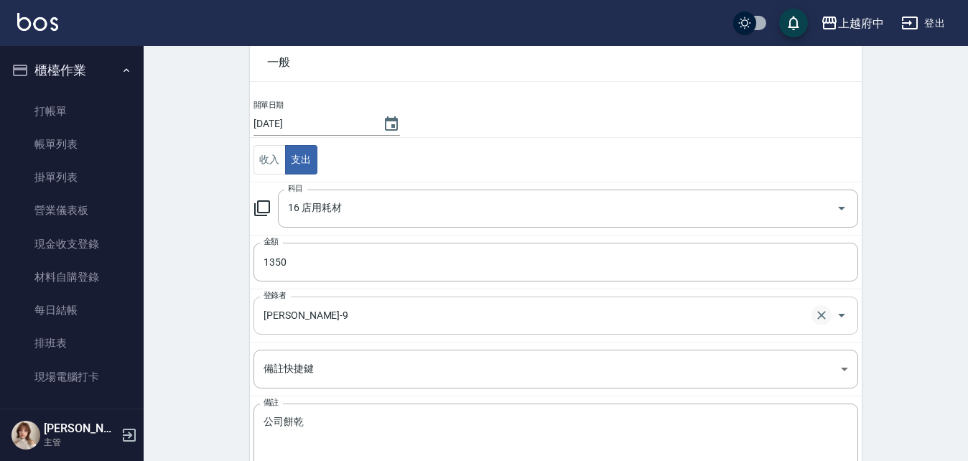
click at [826, 318] on icon "Clear" at bounding box center [822, 315] width 14 height 14
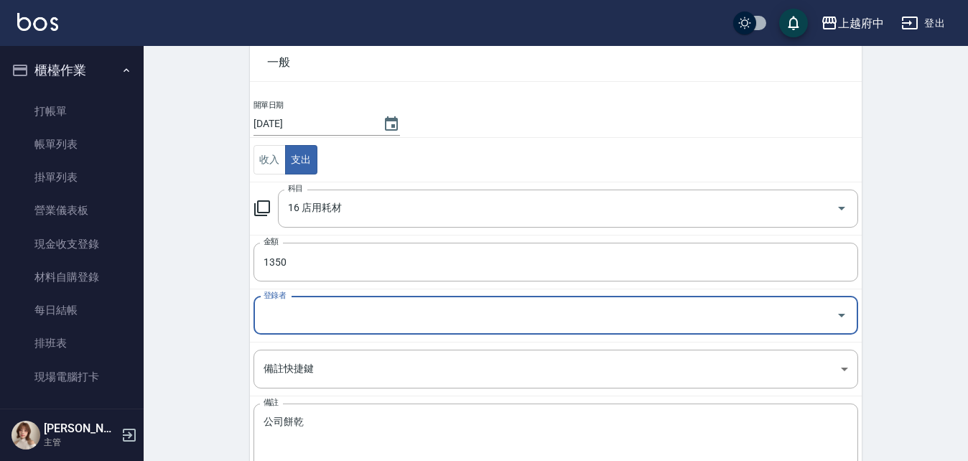
click at [843, 310] on icon "Open" at bounding box center [841, 315] width 17 height 17
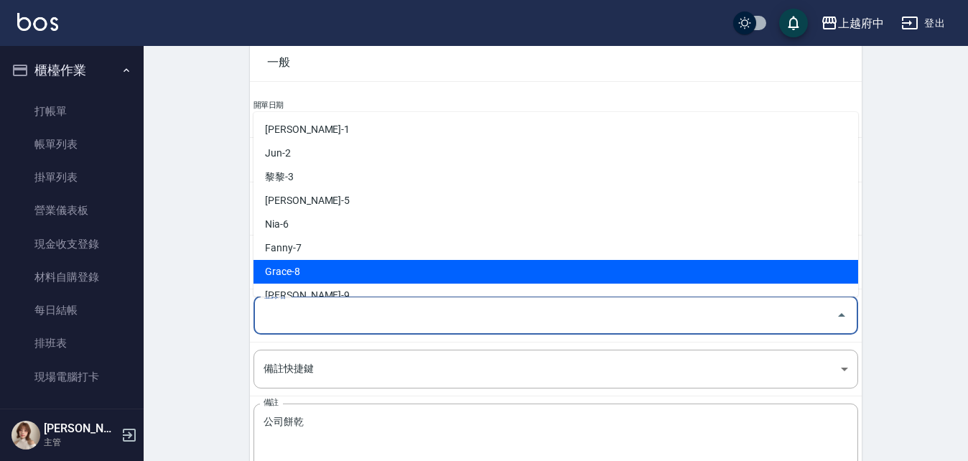
click at [207, 271] on div "ACCOUNTING RECORD DETAIL 收支紀錄詳細 一般 開單日期 2025/10/14 收入 支出 科目 16 店用耗材 科目 金額 1350 …" at bounding box center [556, 268] width 825 height 554
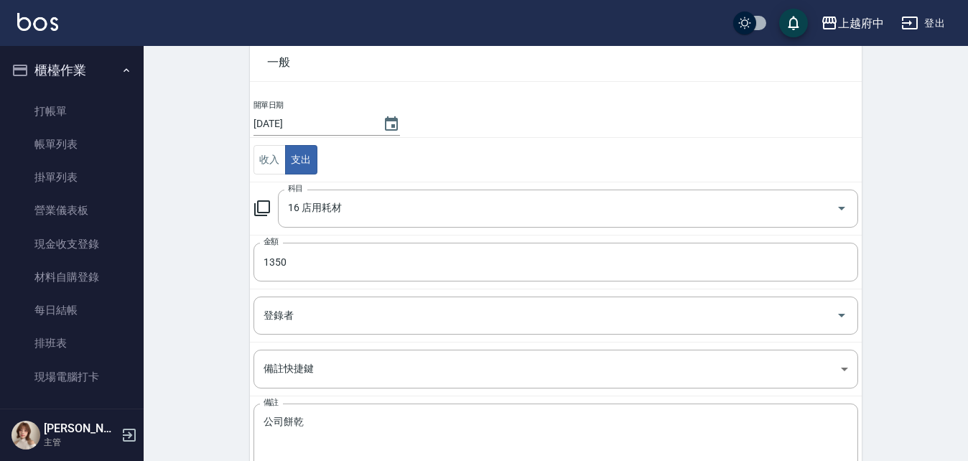
drag, startPoint x: 199, startPoint y: 302, endPoint x: 202, endPoint y: 289, distance: 13.2
click at [202, 287] on div "ACCOUNTING RECORD DETAIL 收支紀錄詳細 一般 開單日期 2025/10/14 收入 支出 科目 16 店用耗材 科目 金額 1350 …" at bounding box center [556, 268] width 825 height 554
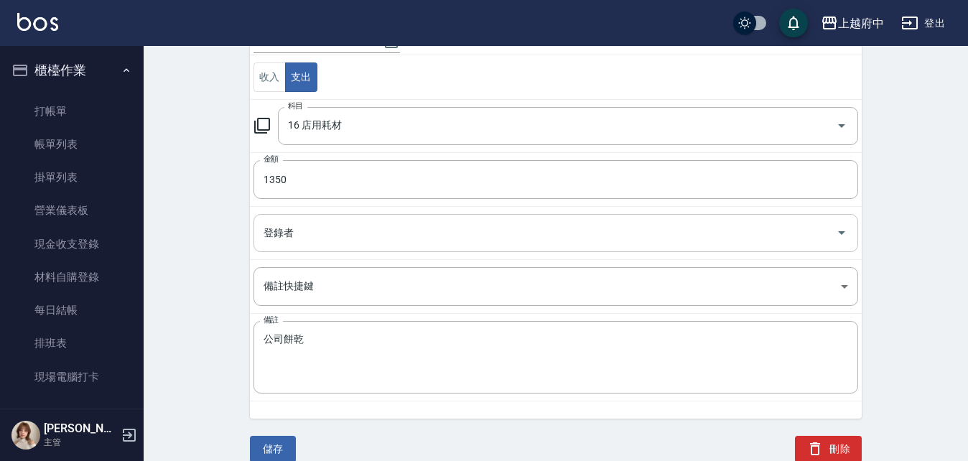
scroll to position [156, 0]
click at [277, 447] on button "儲存" at bounding box center [273, 448] width 46 height 27
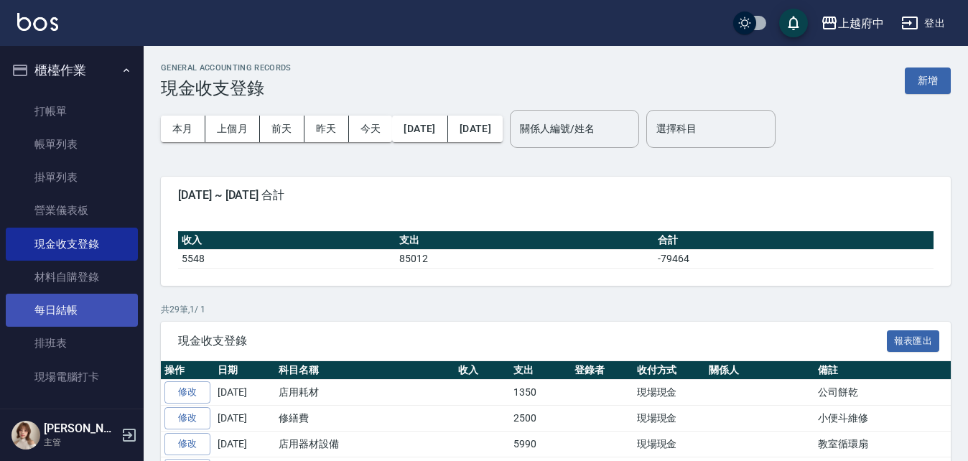
click at [64, 310] on link "每日結帳" at bounding box center [72, 310] width 132 height 33
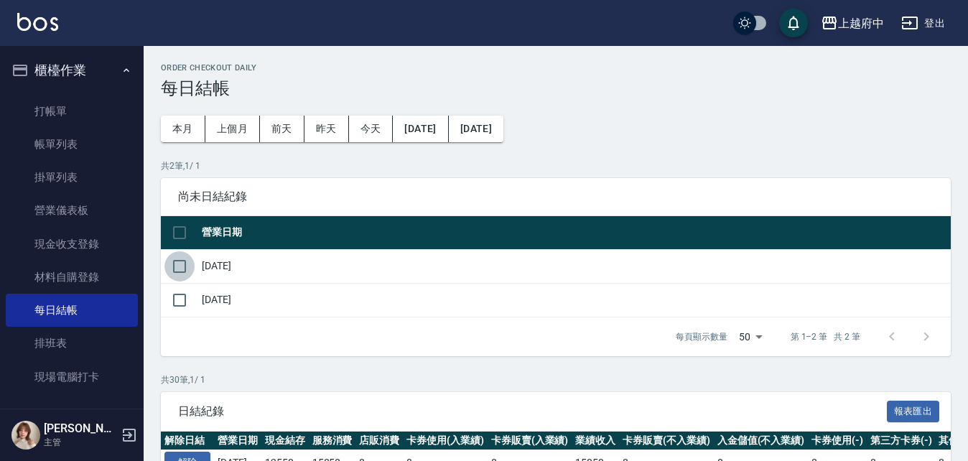
click at [172, 269] on input "checkbox" at bounding box center [179, 266] width 30 height 30
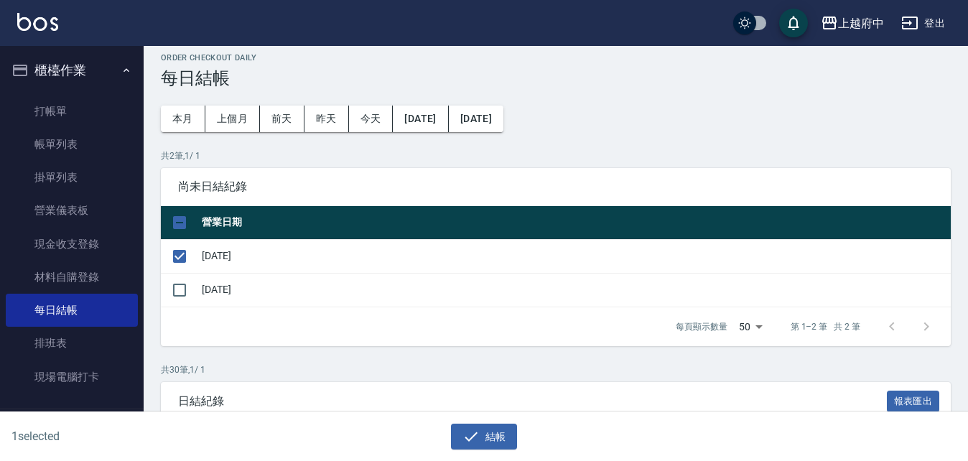
scroll to position [215, 0]
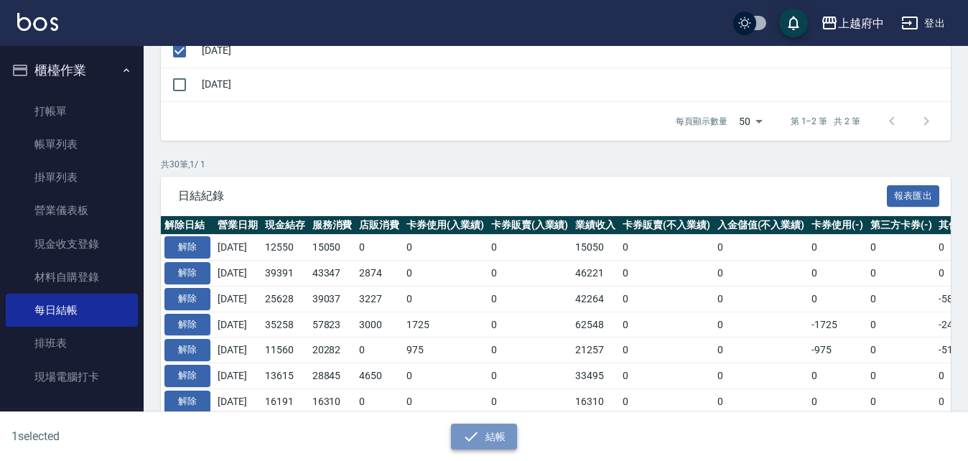
click at [491, 430] on button "結帳" at bounding box center [484, 437] width 67 height 27
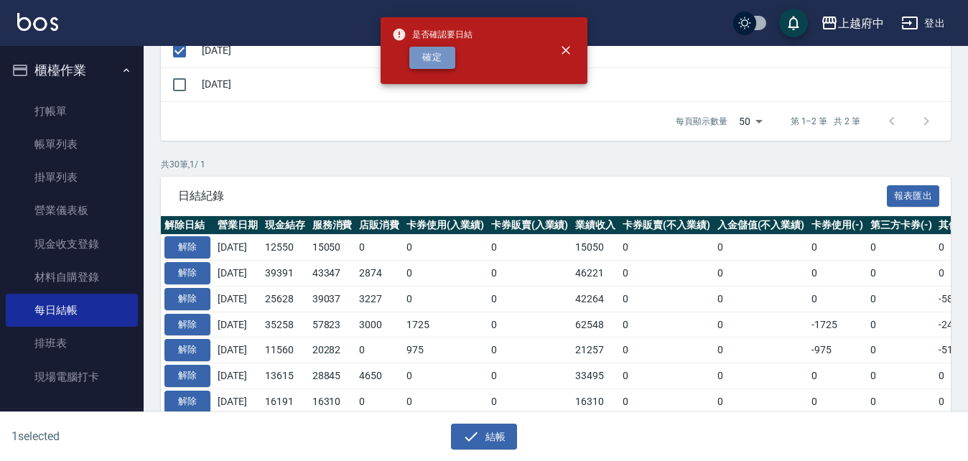
click at [430, 57] on button "確定" at bounding box center [432, 58] width 46 height 22
checkbox input "false"
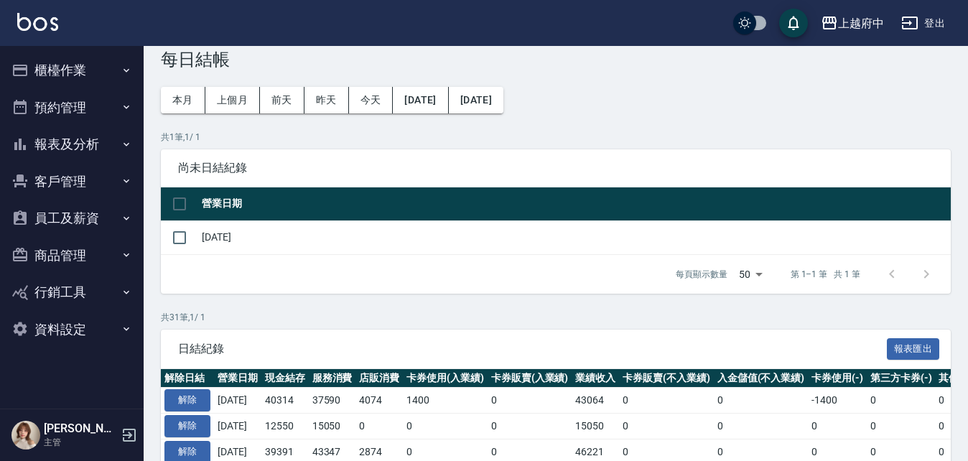
scroll to position [72, 0]
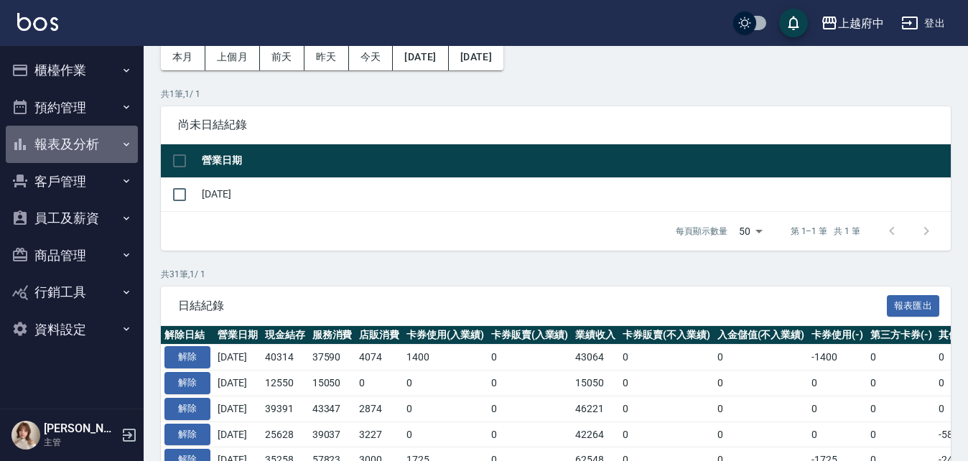
click at [90, 140] on button "報表及分析" at bounding box center [72, 144] width 132 height 37
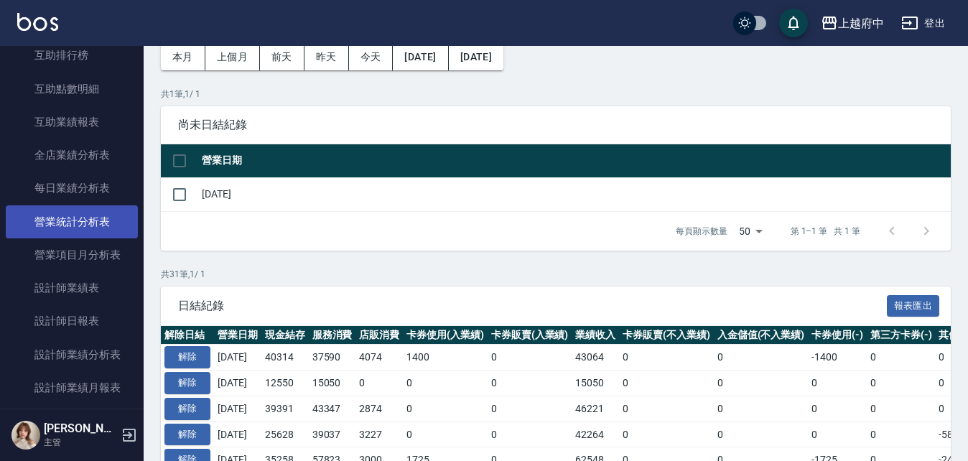
scroll to position [431, 0]
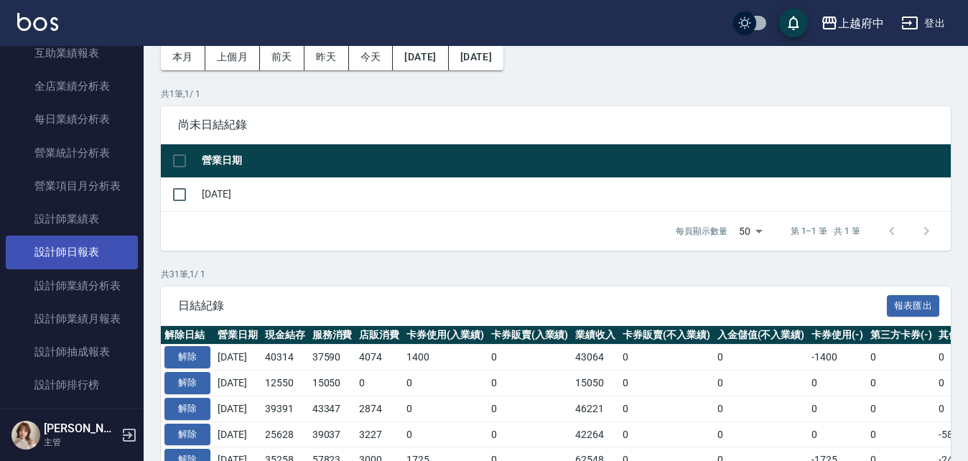
click at [88, 251] on link "設計師日報表" at bounding box center [72, 252] width 132 height 33
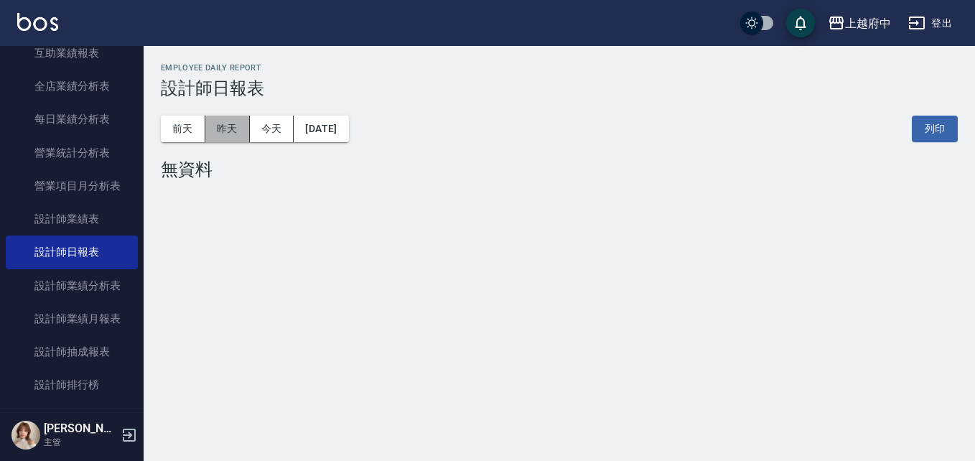
click at [216, 132] on button "昨天" at bounding box center [227, 129] width 45 height 27
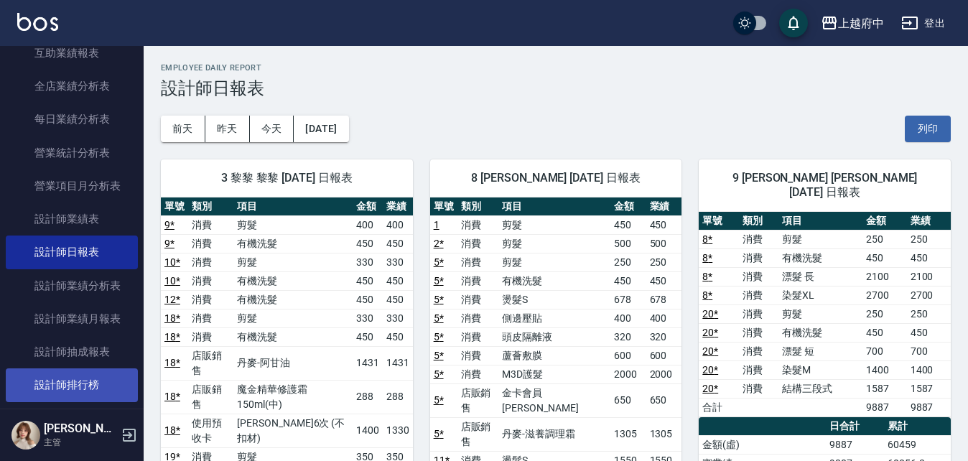
drag, startPoint x: 922, startPoint y: 120, endPoint x: 118, endPoint y: 380, distance: 845.5
click at [922, 119] on button "列印" at bounding box center [928, 129] width 46 height 27
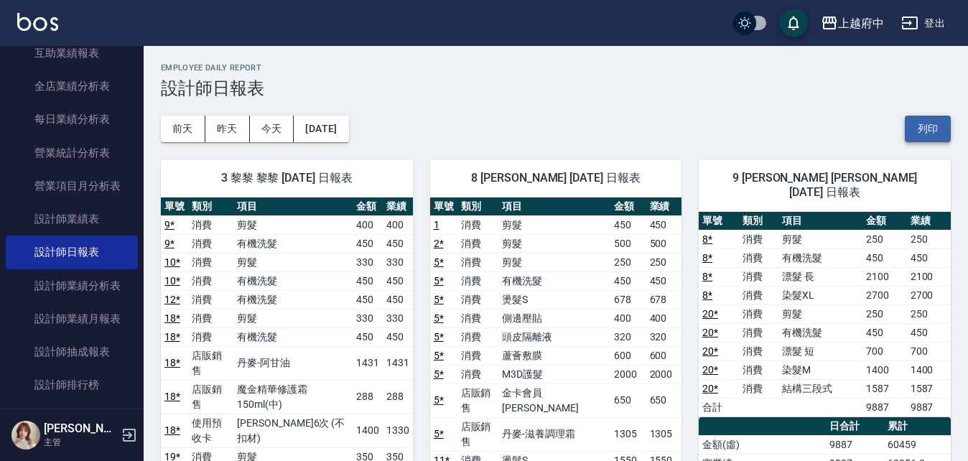
click at [940, 122] on button "列印" at bounding box center [928, 129] width 46 height 27
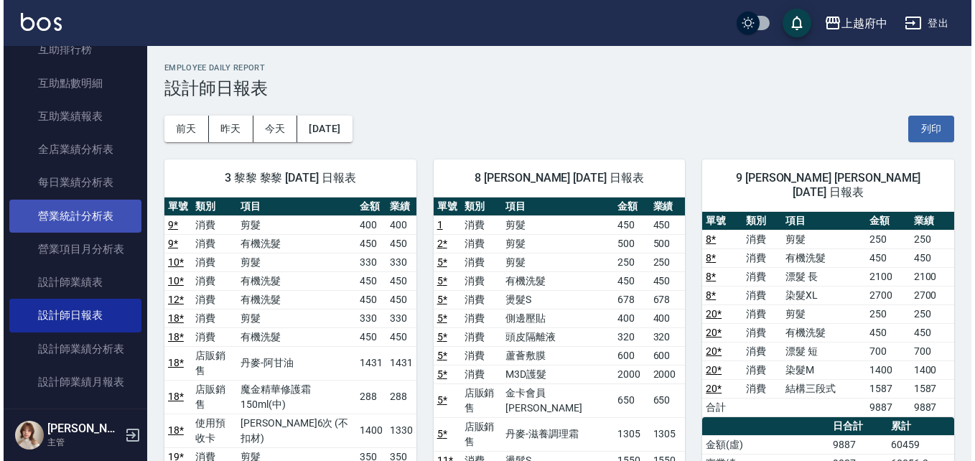
scroll to position [287, 0]
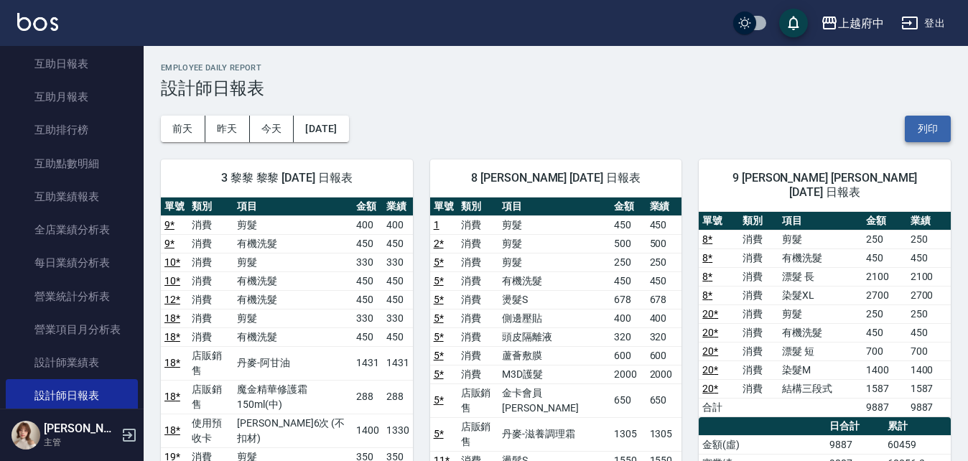
click at [928, 129] on button "列印" at bounding box center [928, 129] width 46 height 27
click at [919, 117] on button "列印" at bounding box center [928, 129] width 46 height 27
click at [940, 131] on button "列印" at bounding box center [928, 129] width 46 height 27
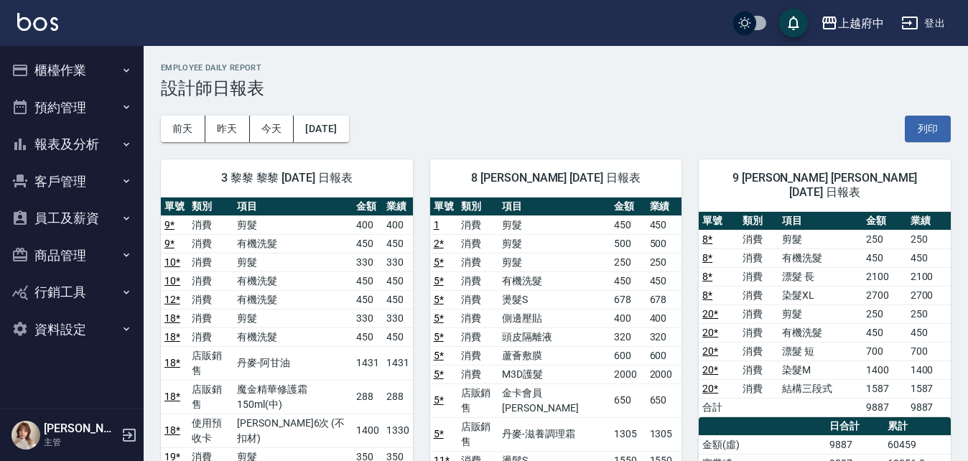
click at [66, 62] on button "櫃檯作業" at bounding box center [72, 70] width 132 height 37
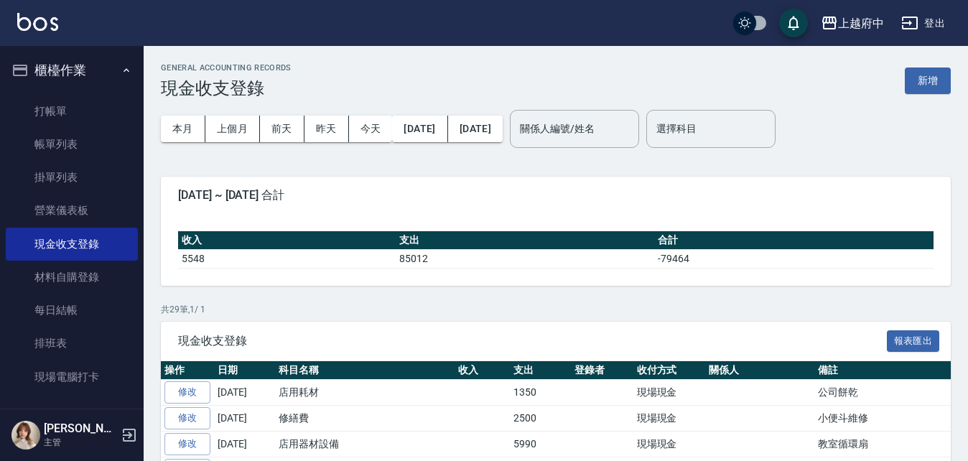
click at [924, 85] on button "新增" at bounding box center [928, 81] width 46 height 27
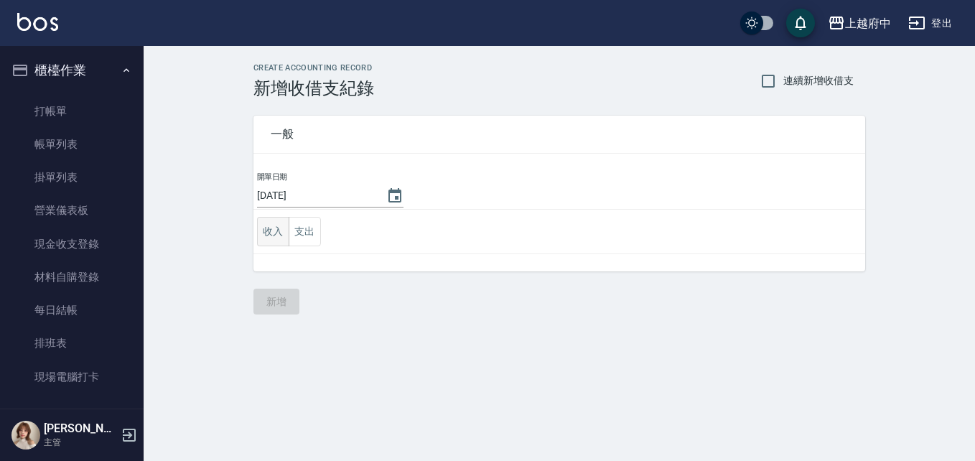
click at [282, 232] on button "收入" at bounding box center [273, 231] width 32 height 29
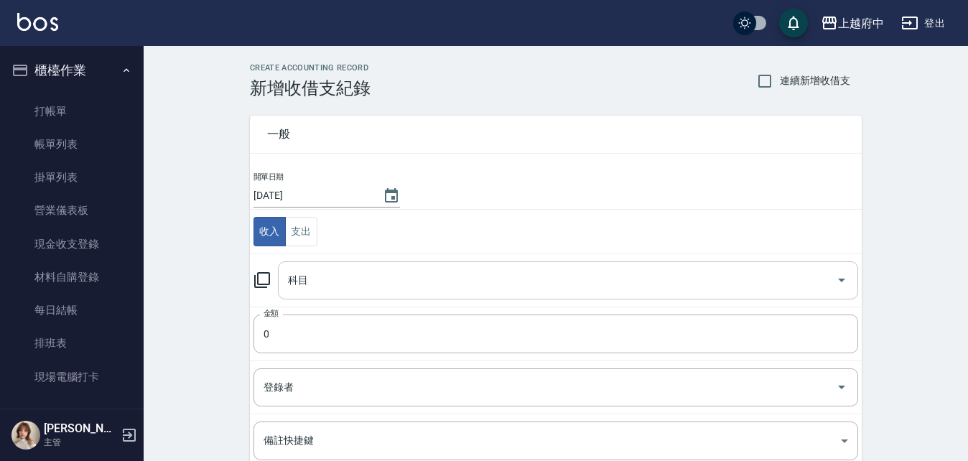
click at [353, 279] on input "科目" at bounding box center [557, 280] width 546 height 25
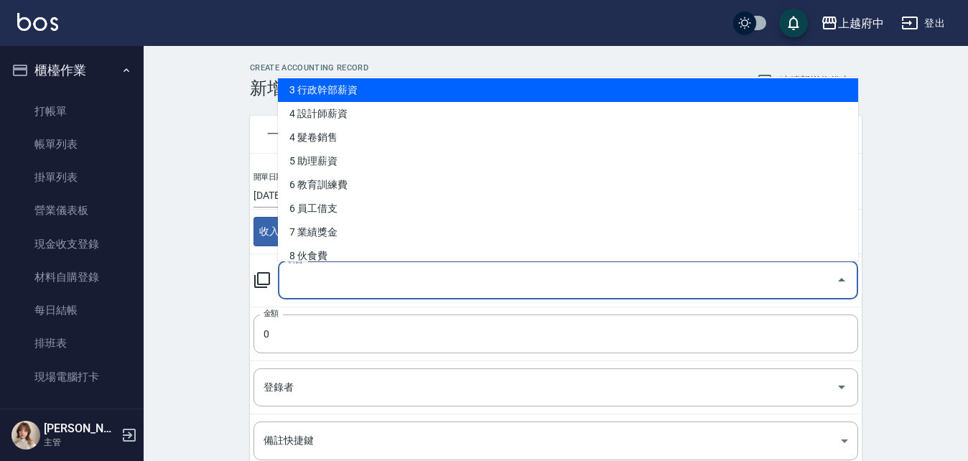
scroll to position [287, 0]
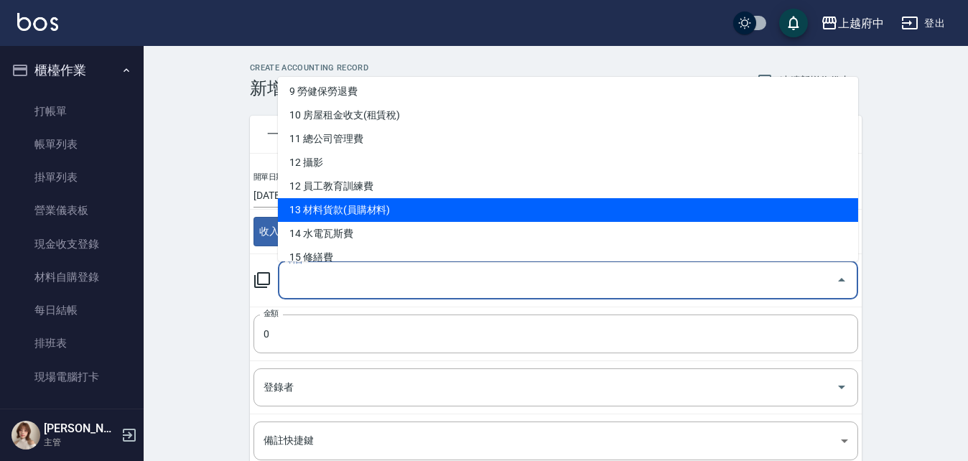
click at [359, 203] on li "13 材料貨款(員購材料)" at bounding box center [568, 210] width 580 height 24
type input "13 材料貨款(員購材料)"
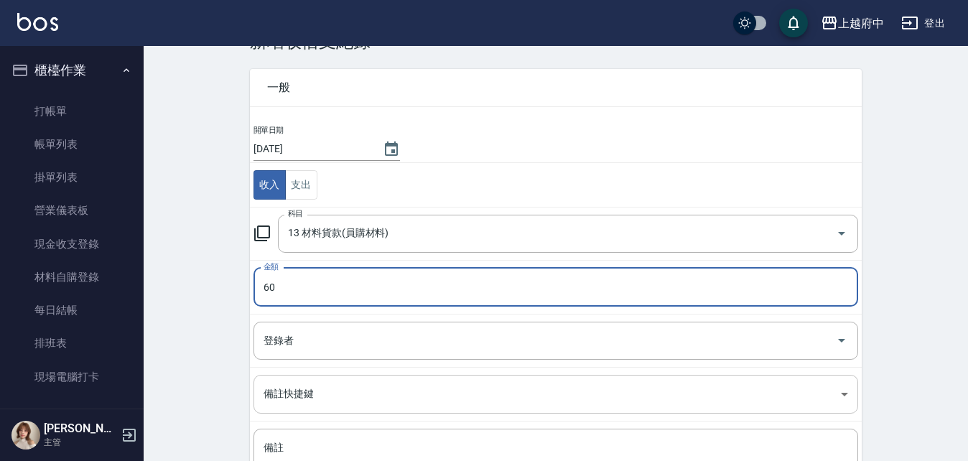
scroll to position [72, 0]
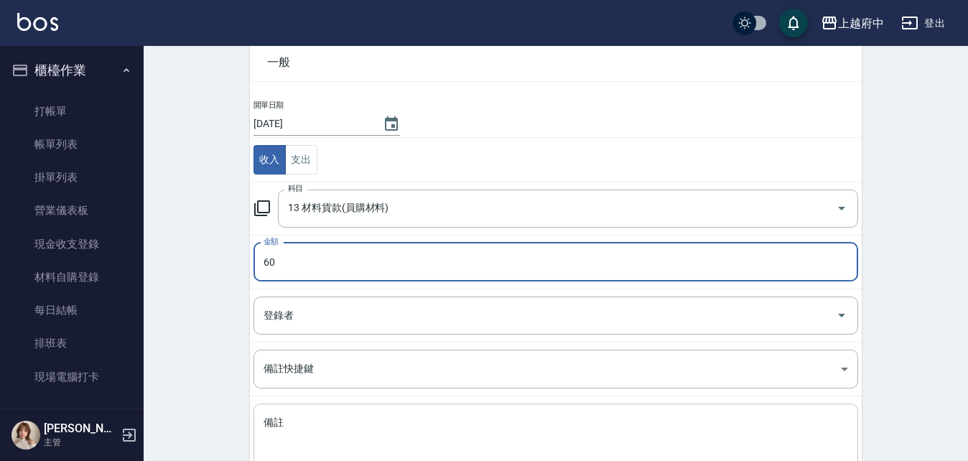
type input "60"
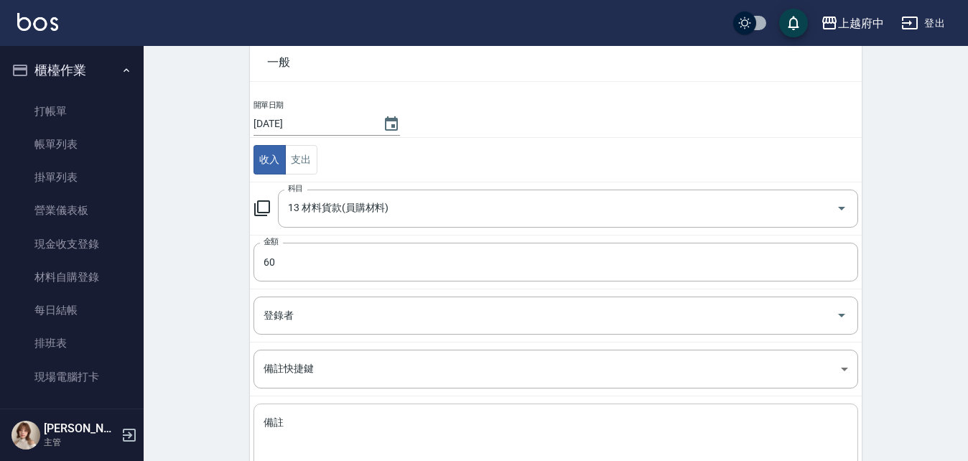
click at [288, 414] on div "x 備註" at bounding box center [556, 440] width 605 height 73
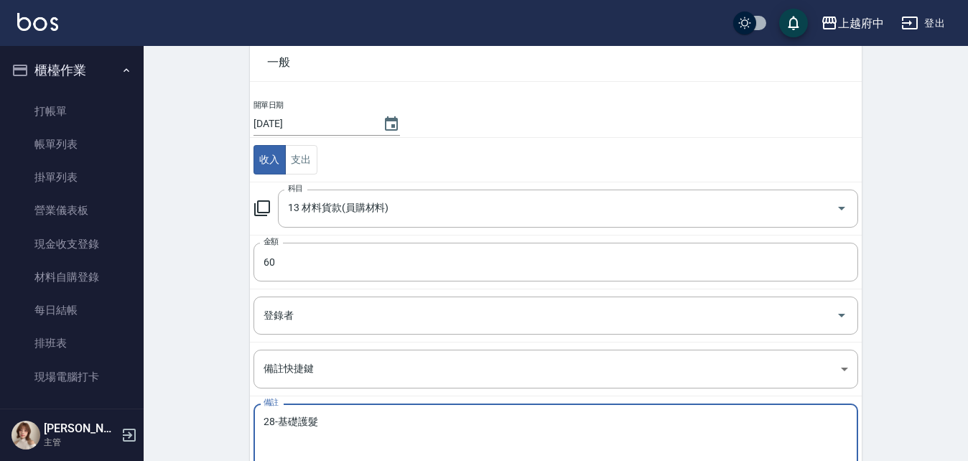
type textarea "28-基礎護髮"
click at [203, 393] on div "CREATE ACCOUNTING RECORD 新增收借支紀錄 連續新增收借支 一般 開單日期 2025/10/15 收入 支出 科目 13 材料貨款(員購…" at bounding box center [556, 268] width 825 height 588
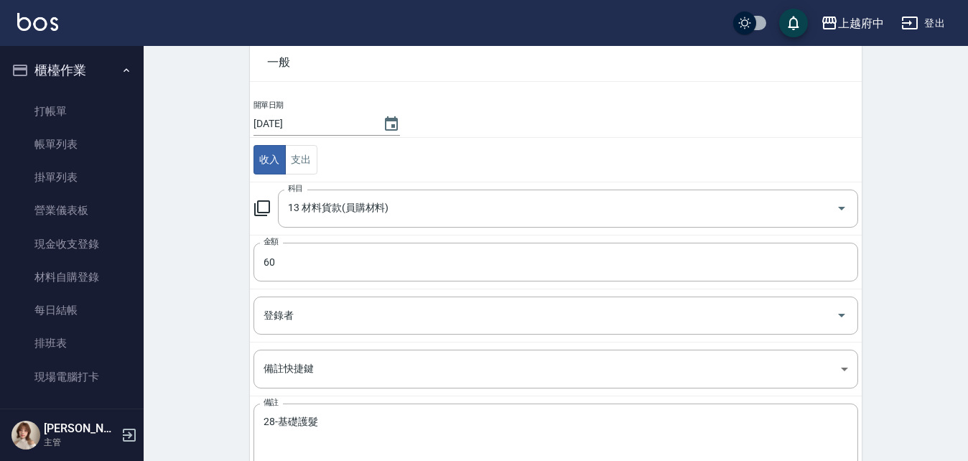
scroll to position [173, 0]
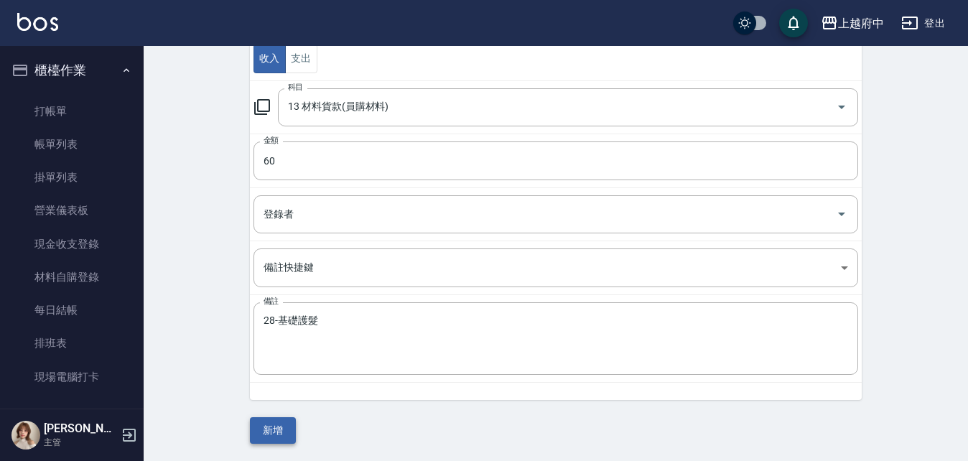
click at [281, 437] on button "新增" at bounding box center [273, 430] width 46 height 27
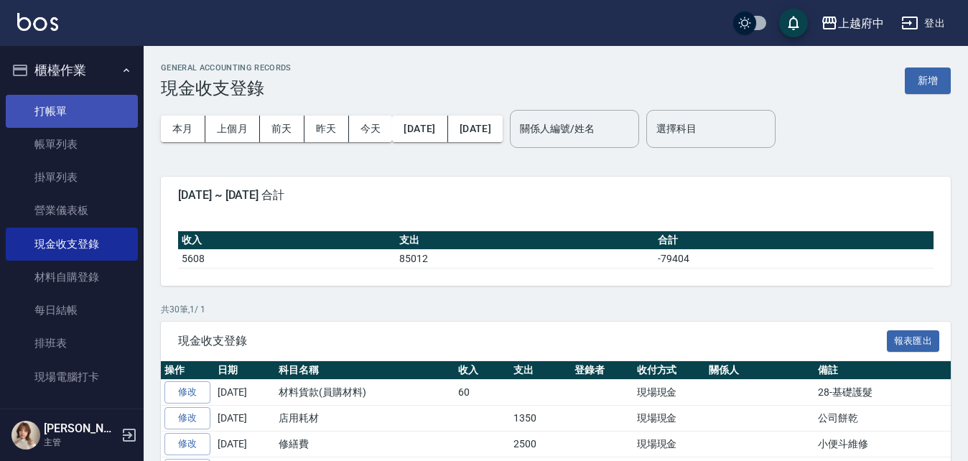
click at [98, 112] on link "打帳單" at bounding box center [72, 111] width 132 height 33
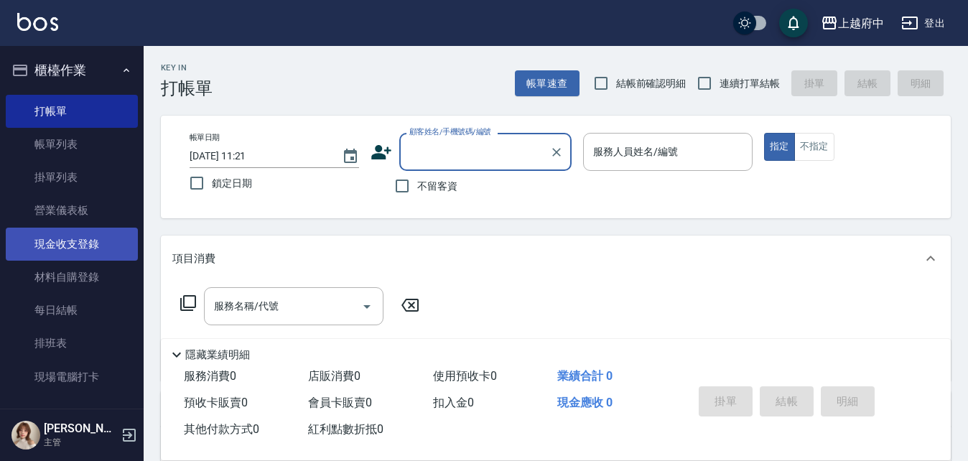
click at [96, 250] on link "現金收支登錄" at bounding box center [72, 244] width 132 height 33
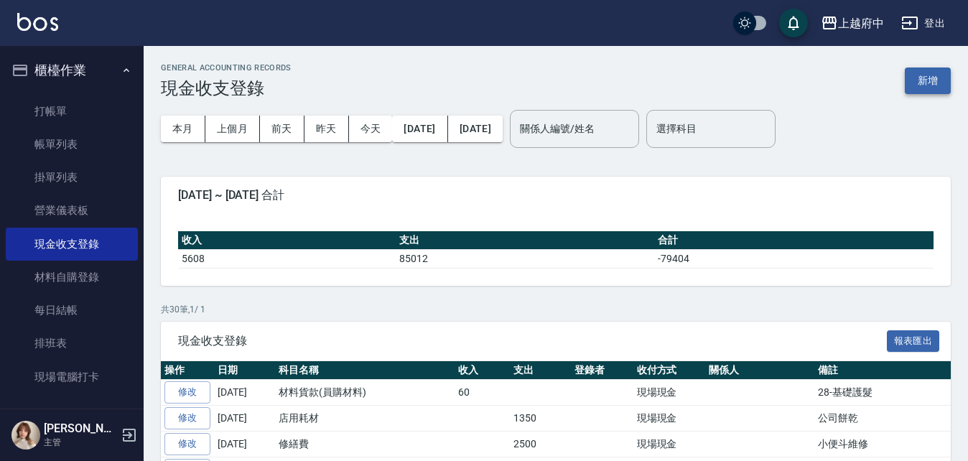
click at [927, 80] on button "新增" at bounding box center [928, 81] width 46 height 27
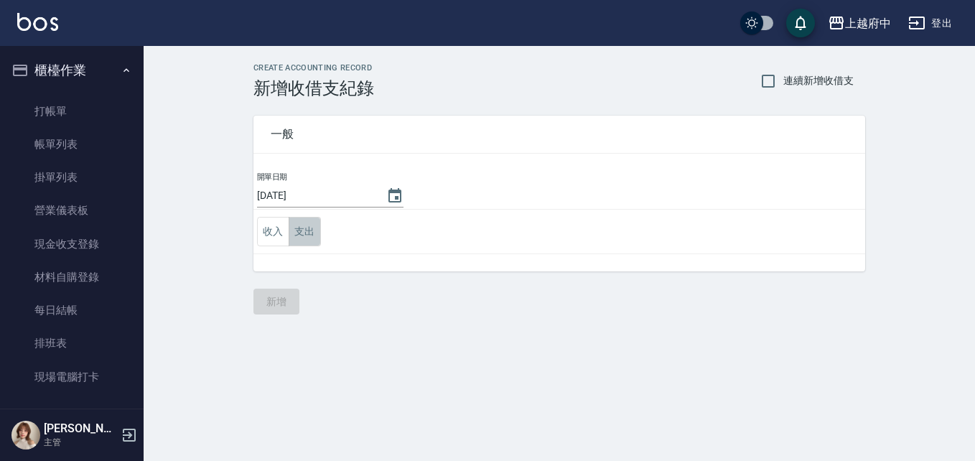
click at [292, 236] on button "支出" at bounding box center [305, 231] width 32 height 29
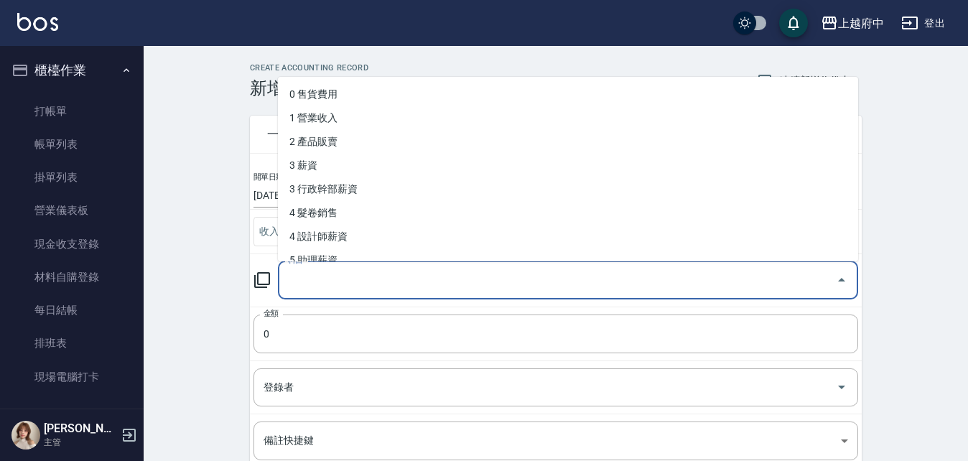
click at [343, 279] on input "科目" at bounding box center [557, 280] width 546 height 25
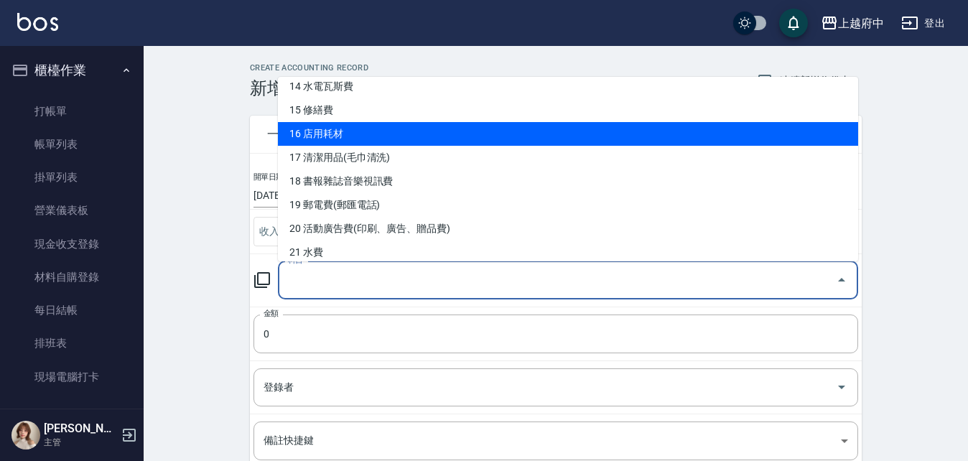
scroll to position [503, 0]
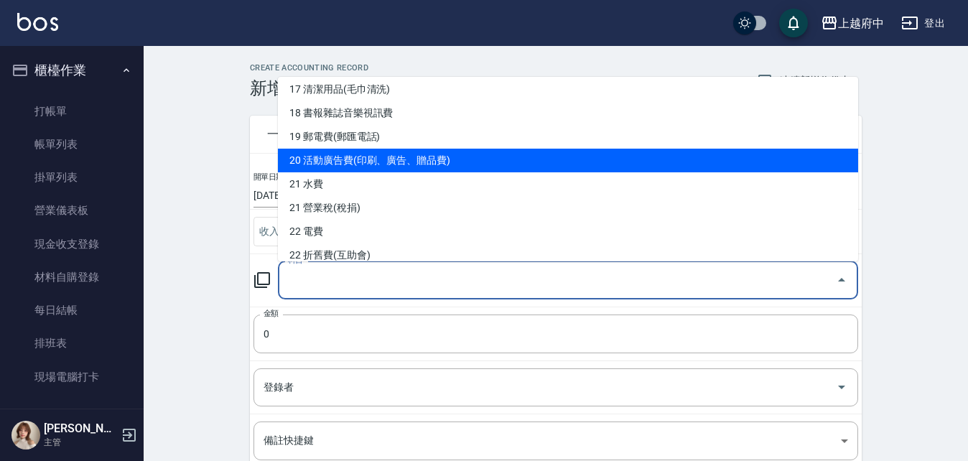
click at [419, 167] on li "20 活動廣告費(印刷、廣告、贈品費)" at bounding box center [568, 161] width 580 height 24
type input "20 活動廣告費(印刷、廣告、贈品費)"
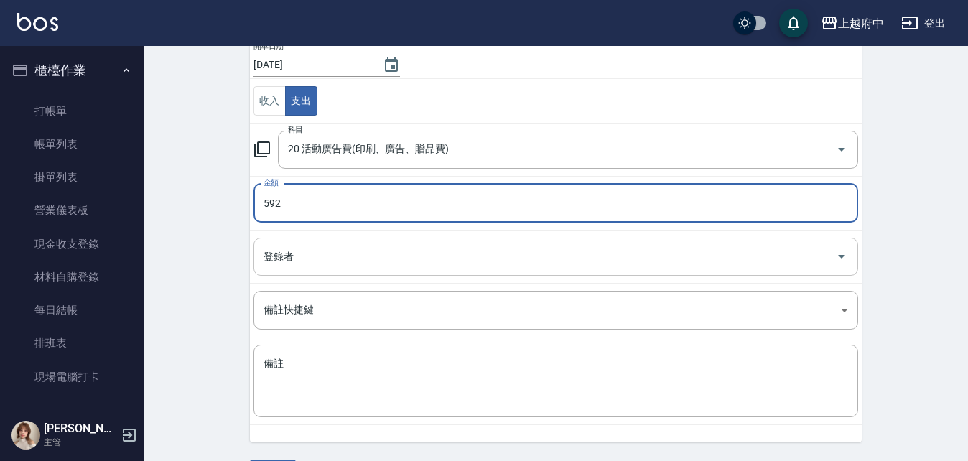
scroll to position [144, 0]
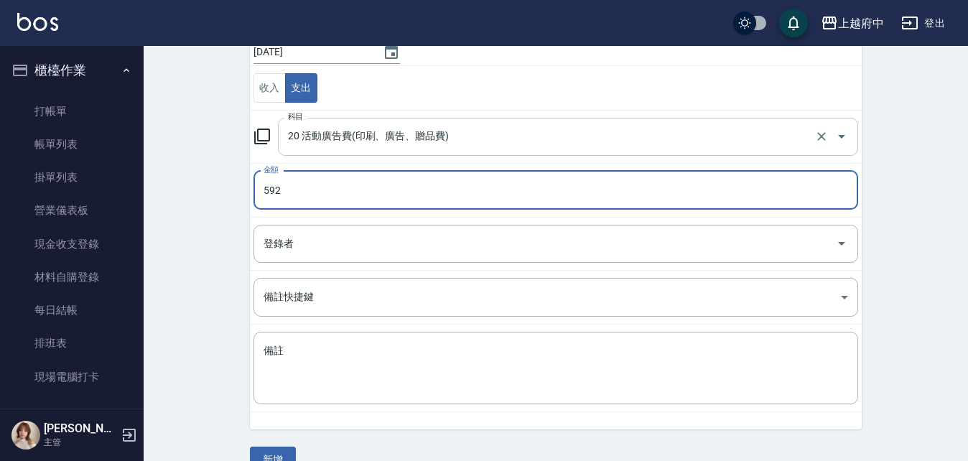
click at [832, 134] on button "Open" at bounding box center [841, 136] width 23 height 23
type input "592"
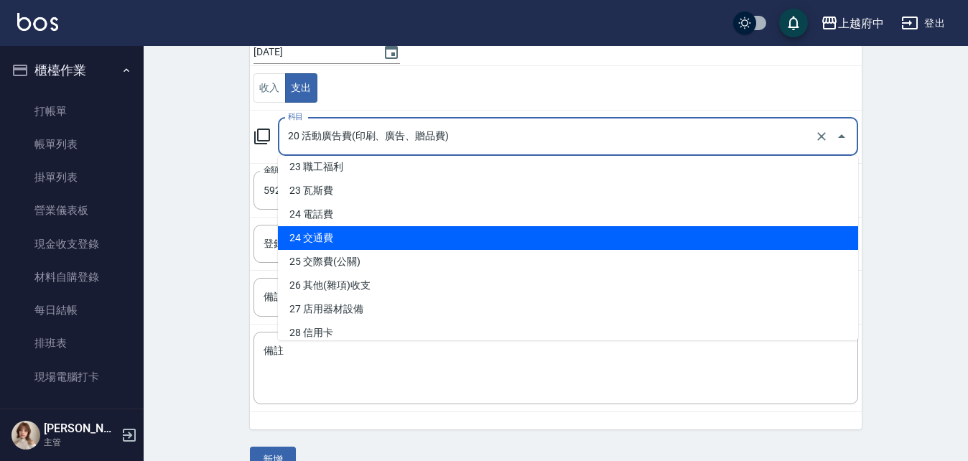
scroll to position [718, 0]
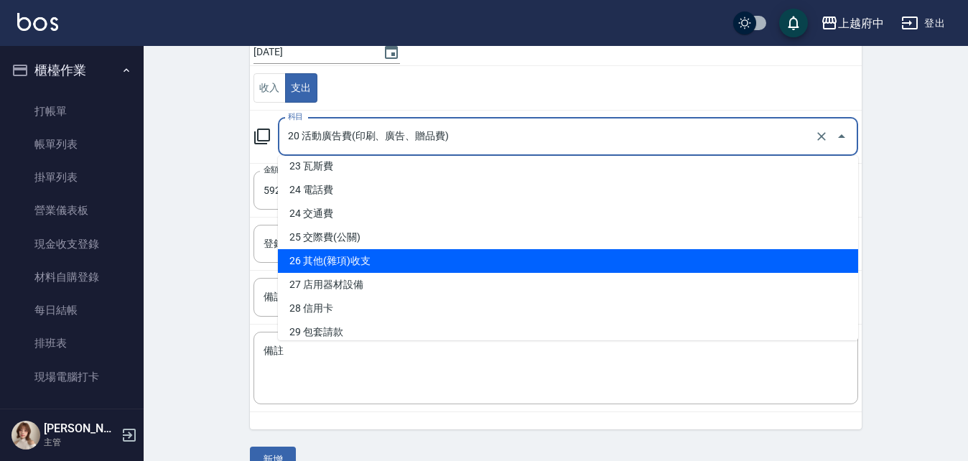
drag, startPoint x: 536, startPoint y: 267, endPoint x: 528, endPoint y: 267, distance: 7.9
click at [534, 266] on li "26 其他(雜項)收支" at bounding box center [568, 261] width 580 height 24
type input "26 其他(雜項)收支"
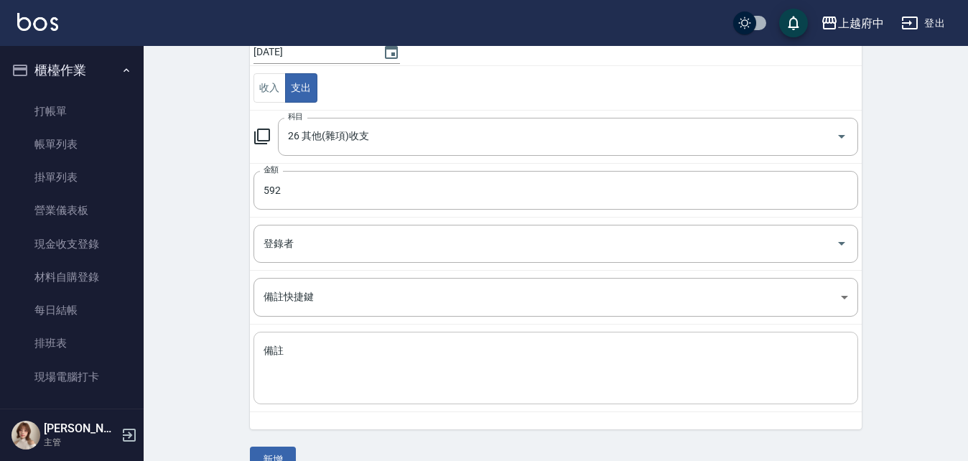
click at [435, 335] on div "x 備註" at bounding box center [556, 368] width 605 height 73
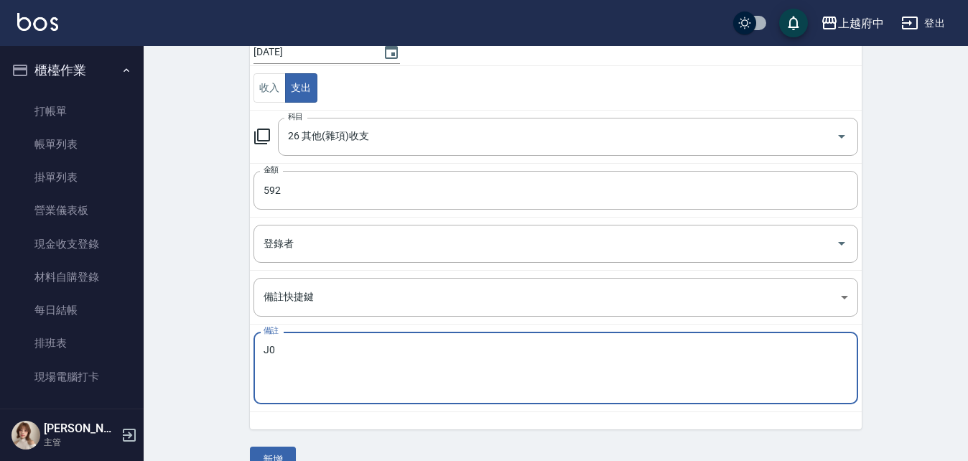
type textarea "J"
type textarea "萬聖節布置"
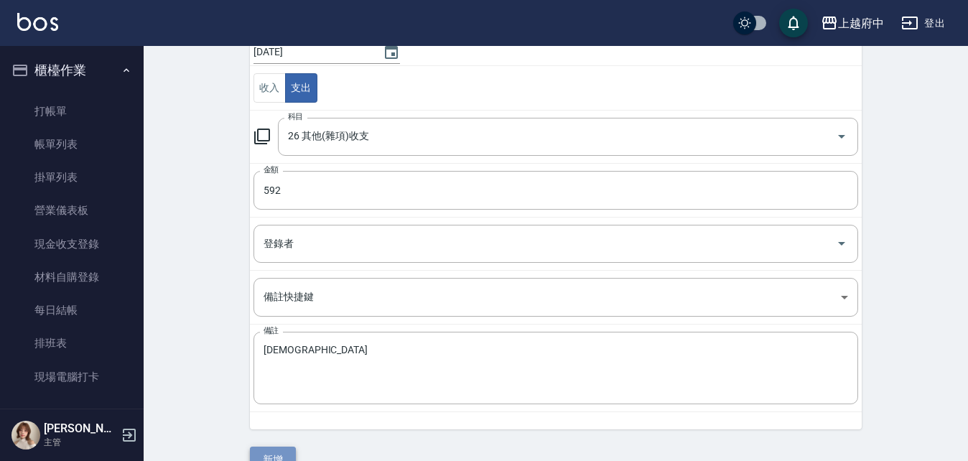
click at [279, 454] on button "新增" at bounding box center [273, 460] width 46 height 27
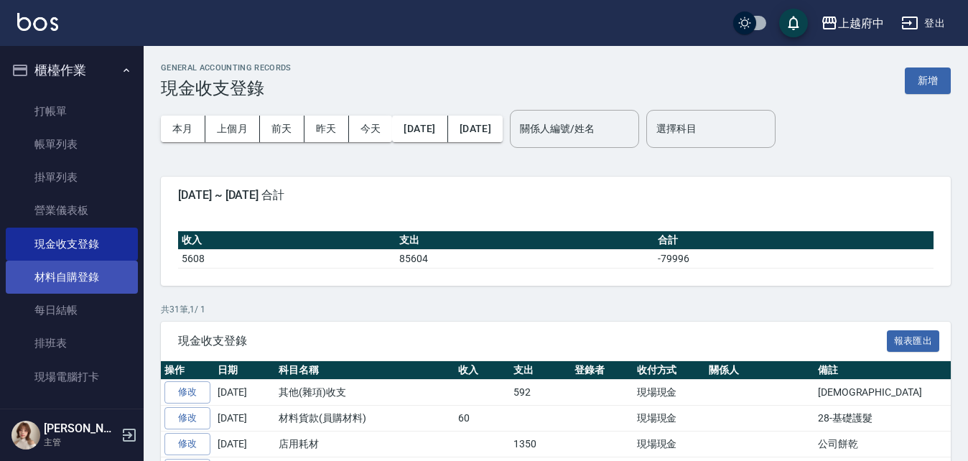
click at [95, 274] on link "材料自購登錄" at bounding box center [72, 277] width 132 height 33
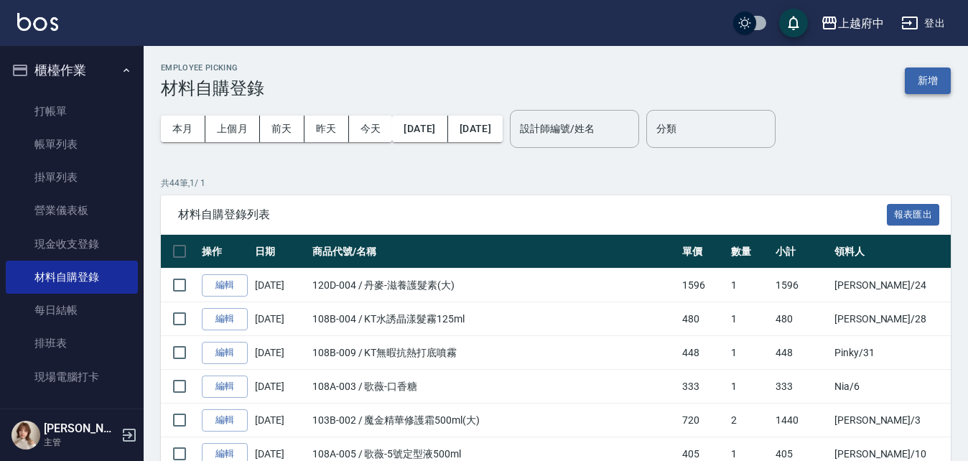
click at [916, 84] on button "新增" at bounding box center [928, 81] width 46 height 27
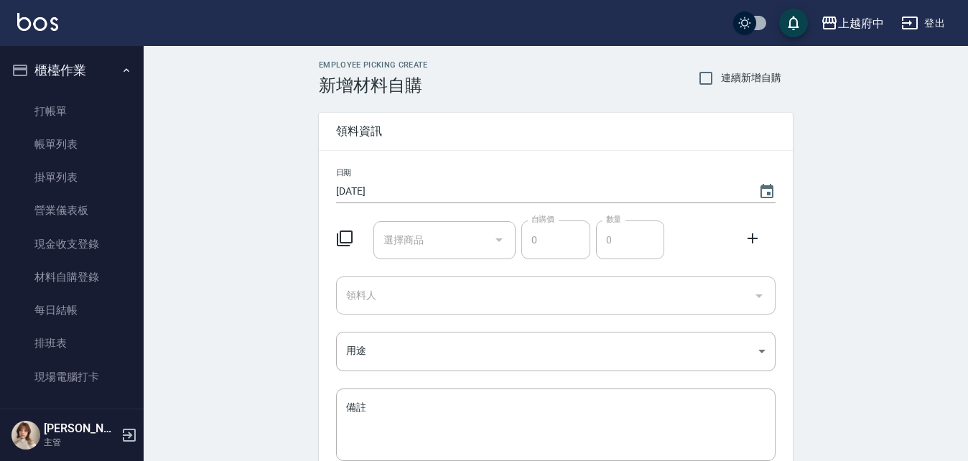
click at [458, 223] on div "選擇商品" at bounding box center [445, 240] width 143 height 38
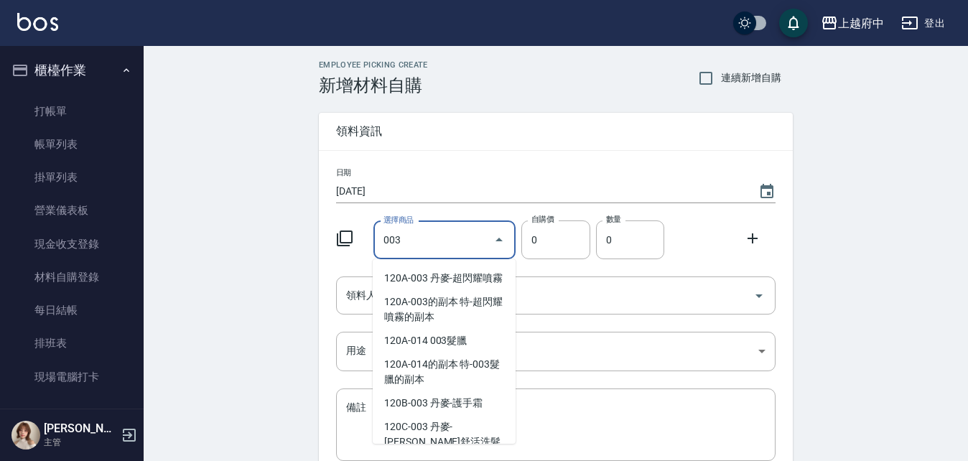
scroll to position [1077, 0]
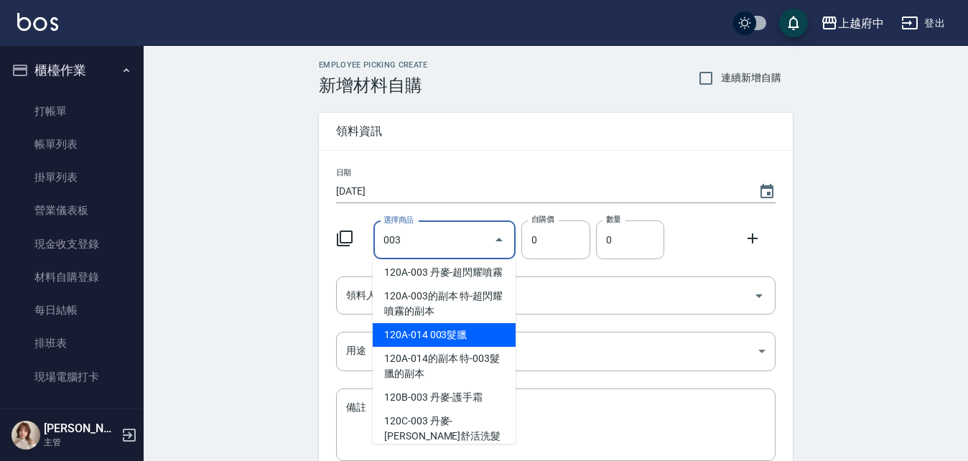
click at [460, 347] on li "120A-014 003髮臘" at bounding box center [444, 335] width 143 height 24
type input "003髮臘"
type input "400"
type input "1"
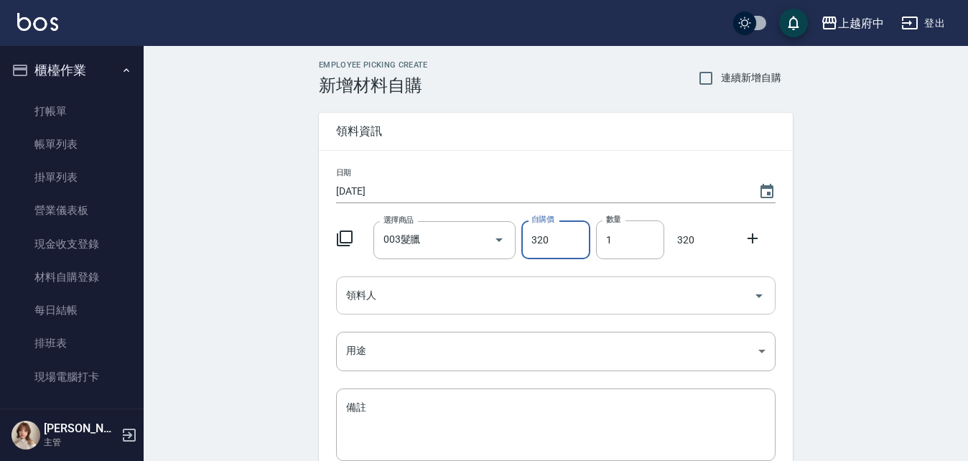
type input "320"
click at [459, 294] on input "領料人" at bounding box center [545, 295] width 405 height 25
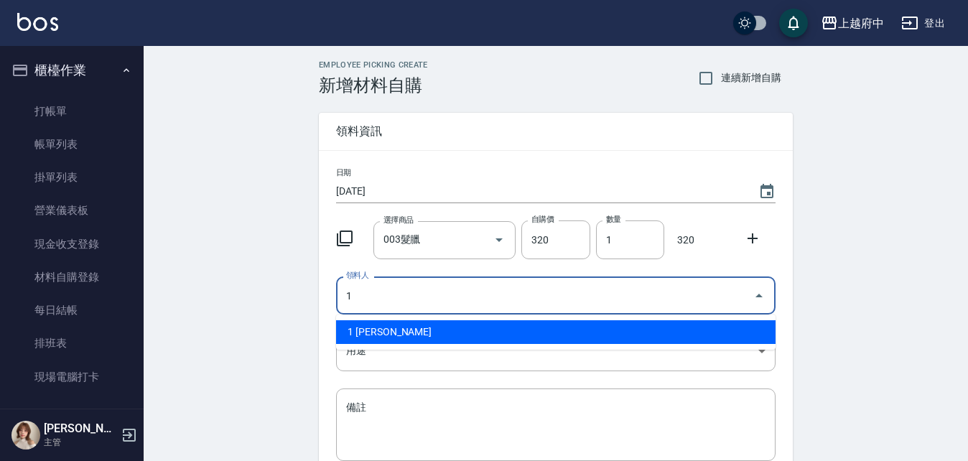
click at [437, 327] on li "1 Annie" at bounding box center [556, 332] width 440 height 24
type input "1 Annie"
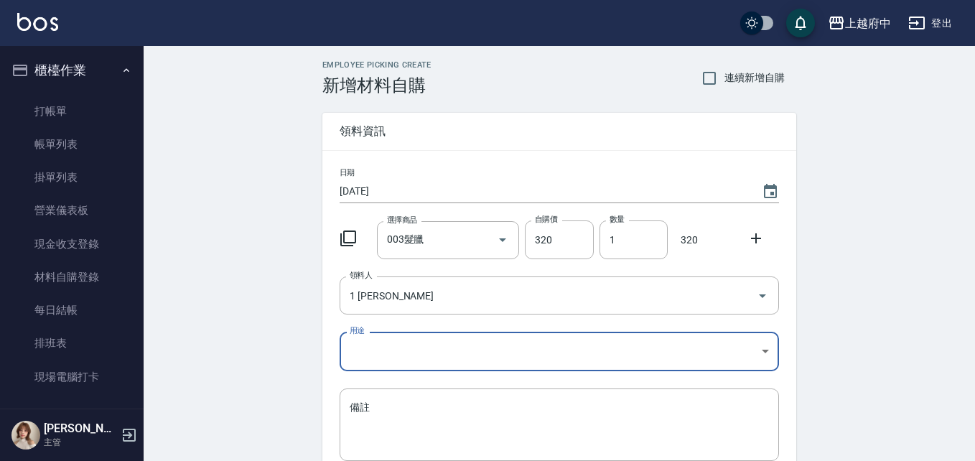
click at [376, 353] on body "上越府中 登出 櫃檯作業 打帳單 帳單列表 掛單列表 營業儀表板 現金收支登錄 材料自購登錄 每日結帳 排班表 現場電腦打卡 預約管理 預約管理 單日預約紀錄…" at bounding box center [487, 296] width 975 height 592
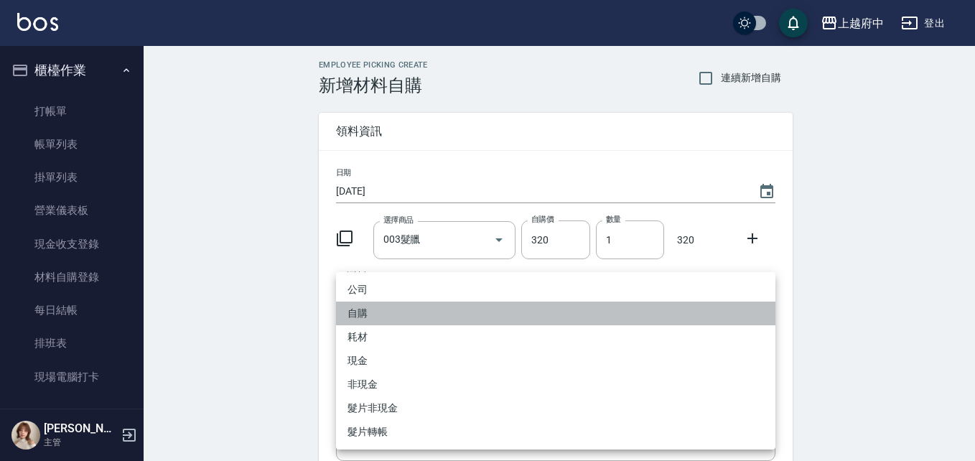
click at [356, 308] on li "自購" at bounding box center [556, 314] width 440 height 24
type input "自購"
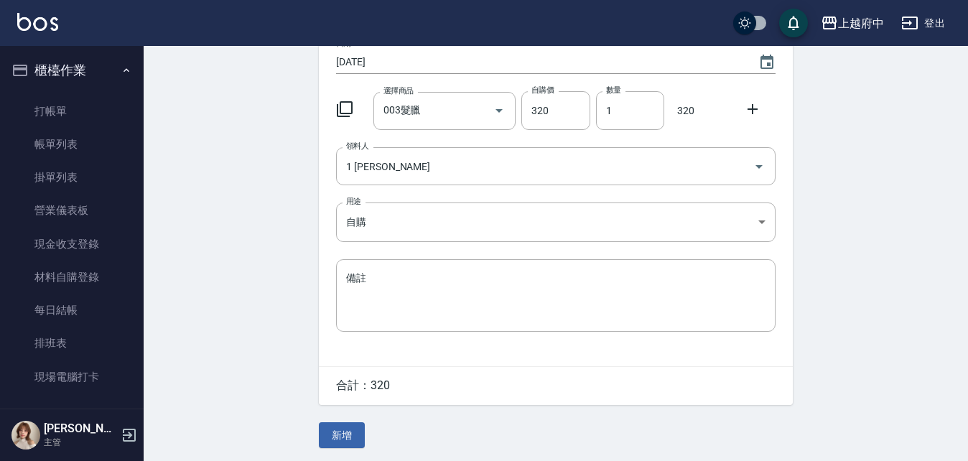
scroll to position [133, 0]
click at [338, 433] on button "新增" at bounding box center [342, 434] width 46 height 27
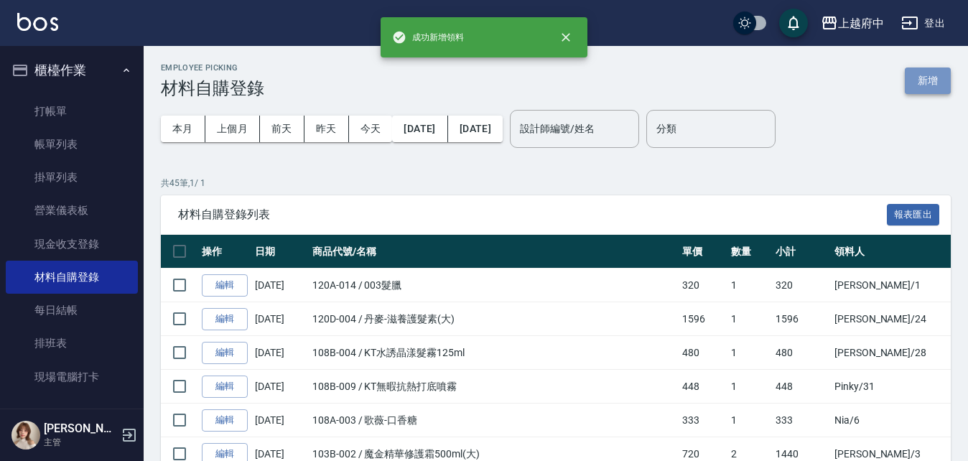
click at [927, 73] on button "新增" at bounding box center [928, 81] width 46 height 27
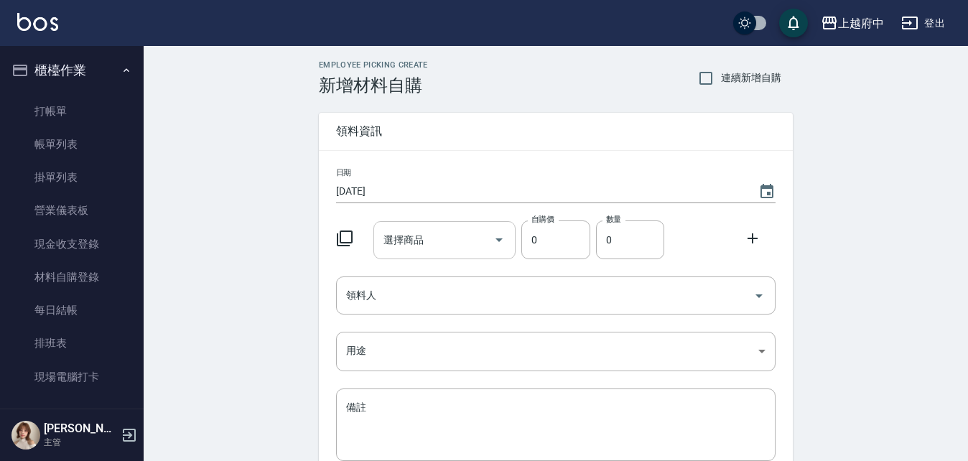
click at [463, 242] on input "選擇商品" at bounding box center [434, 240] width 108 height 25
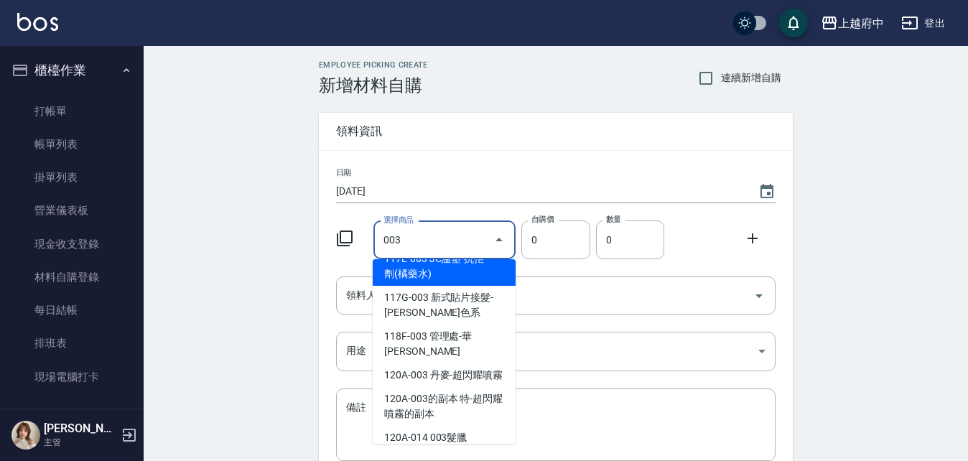
scroll to position [1077, 0]
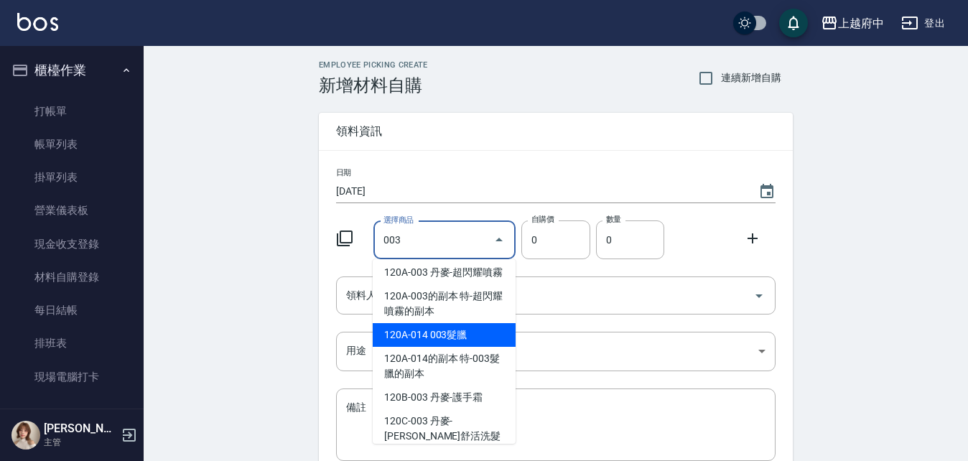
click at [464, 347] on li "120A-014 003髮臘" at bounding box center [444, 335] width 143 height 24
type input "003髮臘"
type input "400"
type input "1"
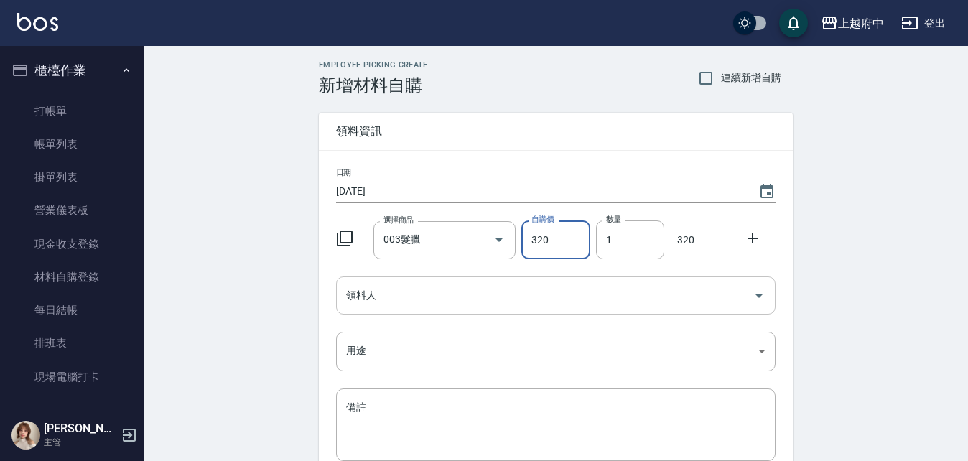
type input "320"
click at [390, 297] on input "領料人" at bounding box center [545, 295] width 405 height 25
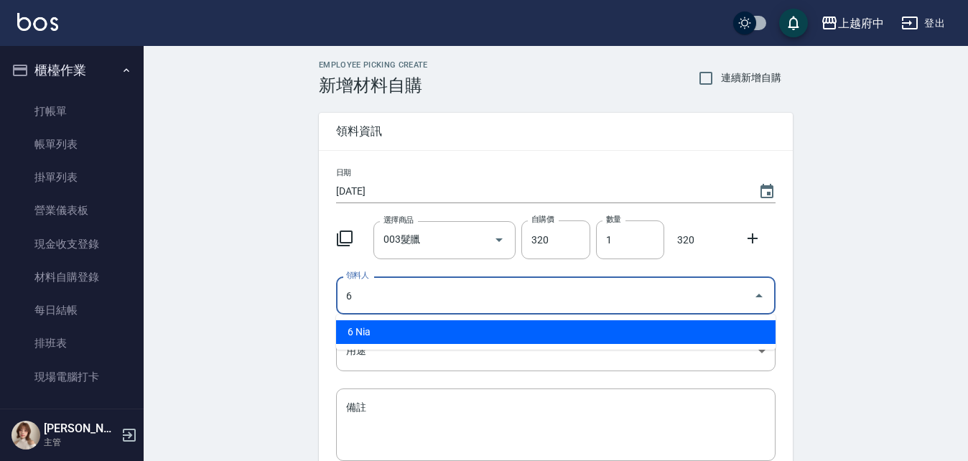
click at [401, 330] on li "6 Nia" at bounding box center [556, 332] width 440 height 24
type input "6 Nia"
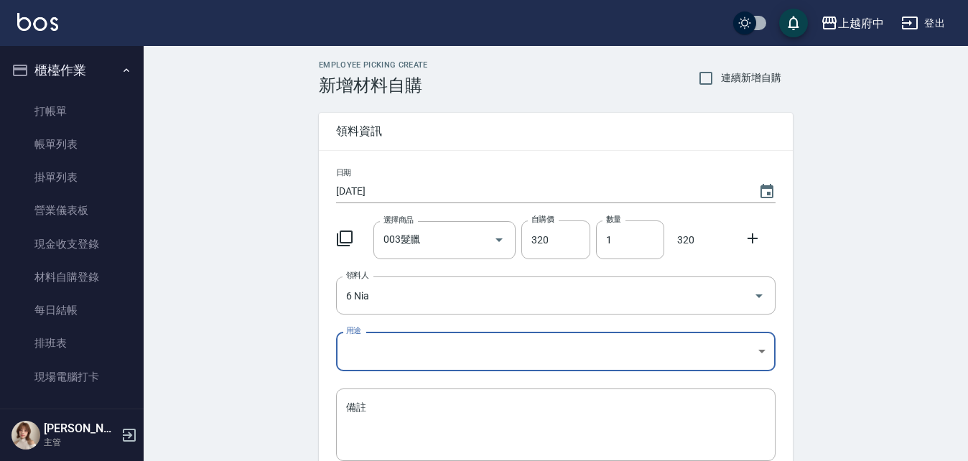
click at [376, 342] on body "上越府中 登出 櫃檯作業 打帳單 帳單列表 掛單列表 營業儀表板 現金收支登錄 材料自購登錄 每日結帳 排班表 現場電腦打卡 預約管理 預約管理 單日預約紀錄…" at bounding box center [484, 296] width 968 height 592
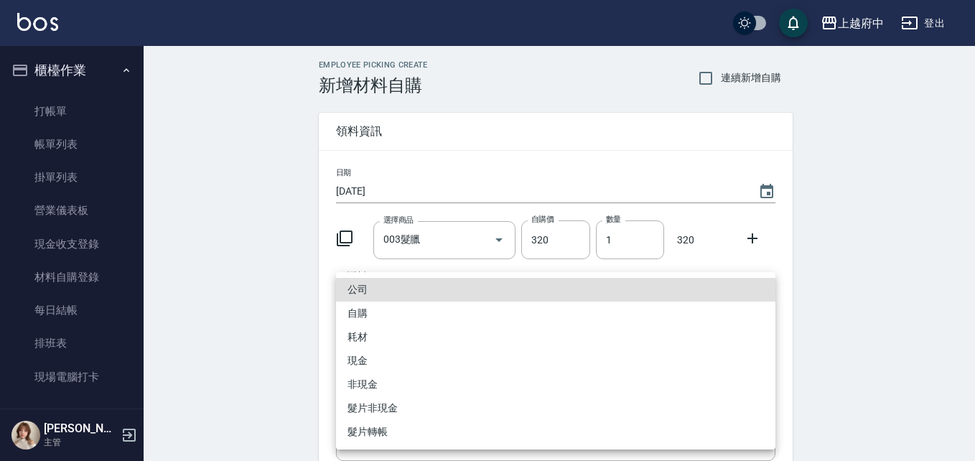
click at [362, 314] on li "自購" at bounding box center [556, 314] width 440 height 24
type input "自購"
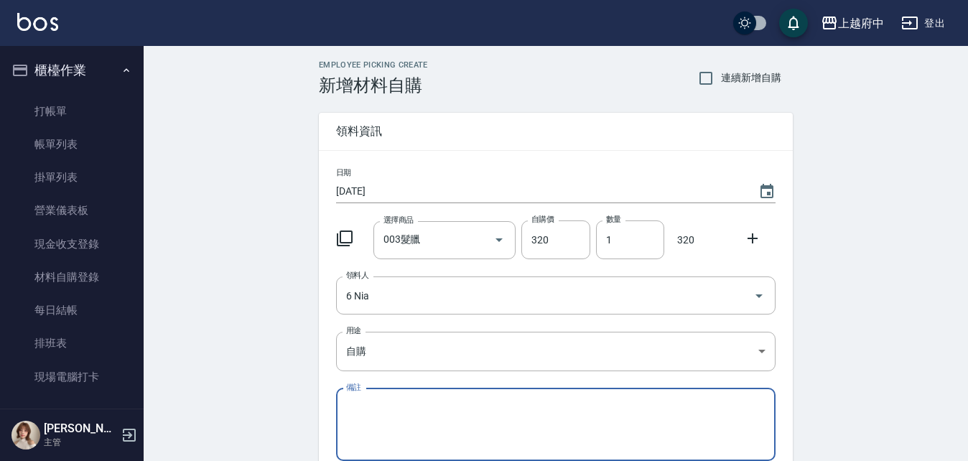
click at [295, 331] on div "公司 自購 耗材 現金 非現金 髮片非現金 髮片轉帳" at bounding box center [484, 230] width 968 height 461
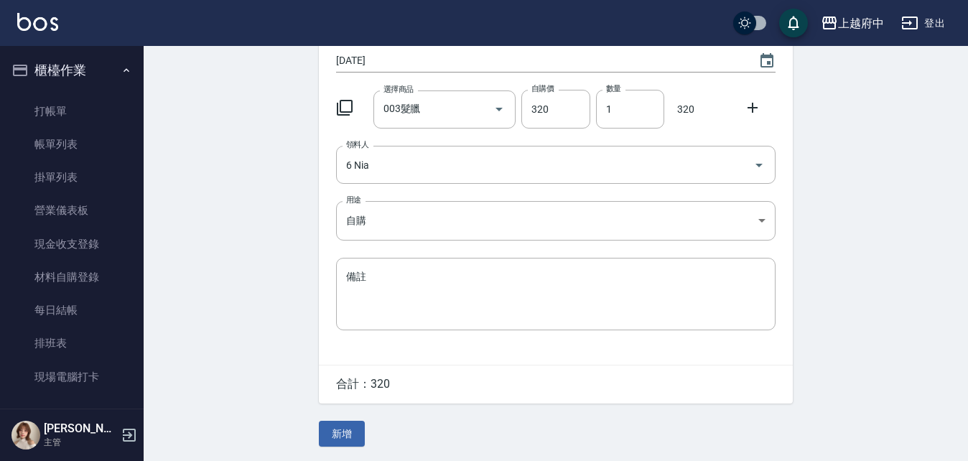
scroll to position [133, 0]
click at [348, 421] on button "新增" at bounding box center [342, 434] width 46 height 27
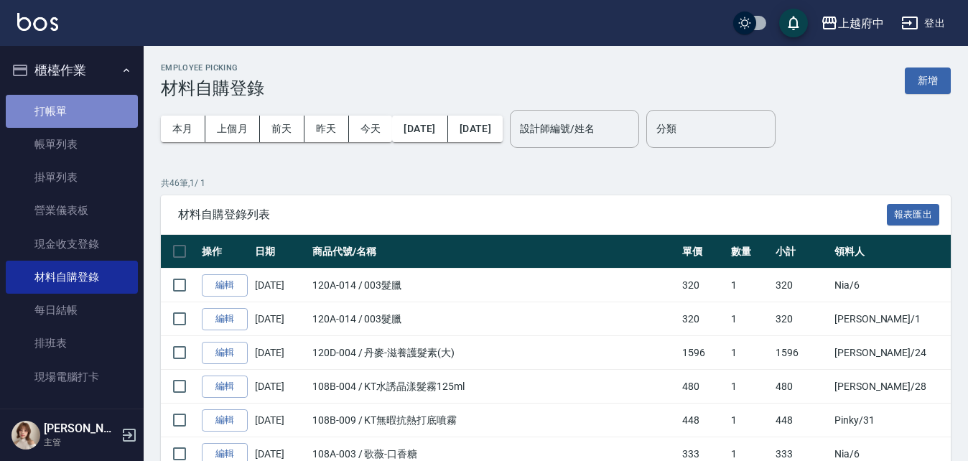
click at [77, 112] on link "打帳單" at bounding box center [72, 111] width 132 height 33
